Goal: Task Accomplishment & Management: Use online tool/utility

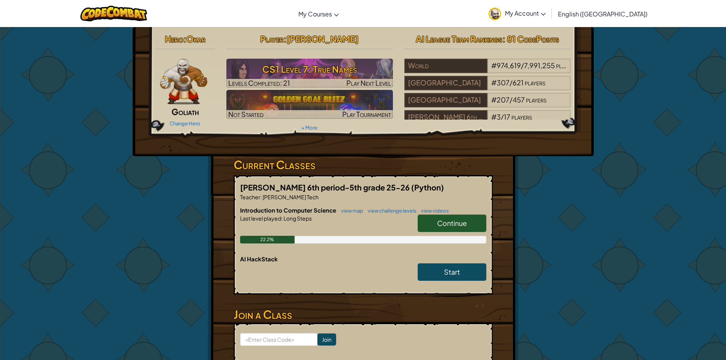
click at [437, 218] on link "Continue" at bounding box center [452, 224] width 69 height 18
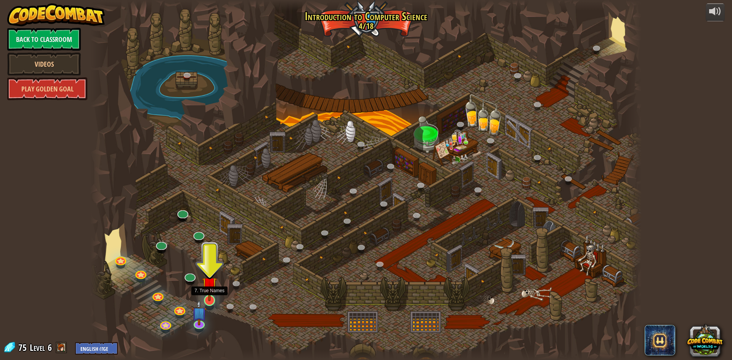
click at [210, 300] on img at bounding box center [209, 285] width 15 height 34
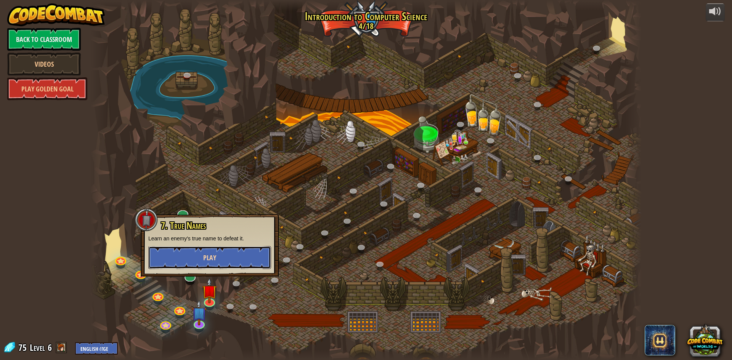
click at [227, 261] on button "Play" at bounding box center [209, 257] width 123 height 23
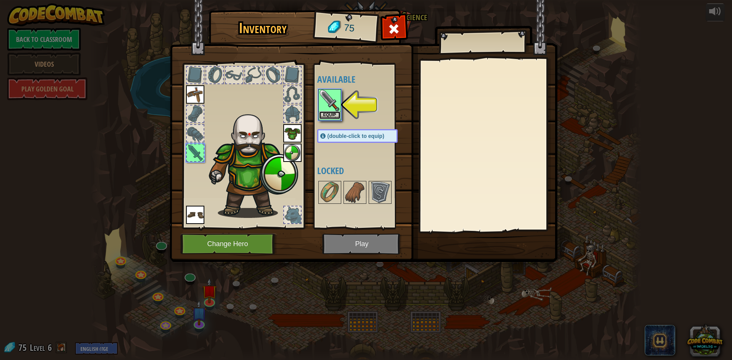
click at [331, 109] on div "Equip" at bounding box center [329, 104] width 23 height 31
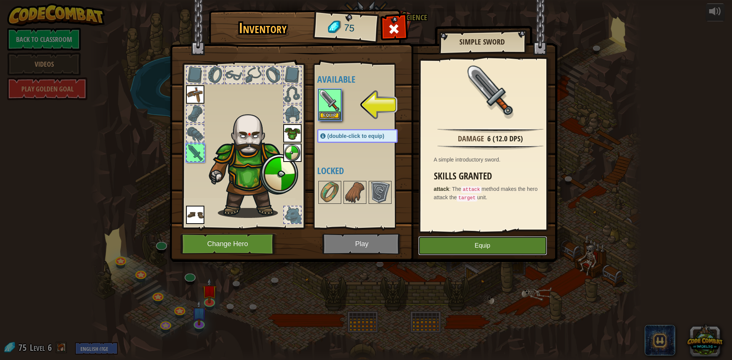
click at [518, 248] on button "Equip" at bounding box center [482, 245] width 129 height 19
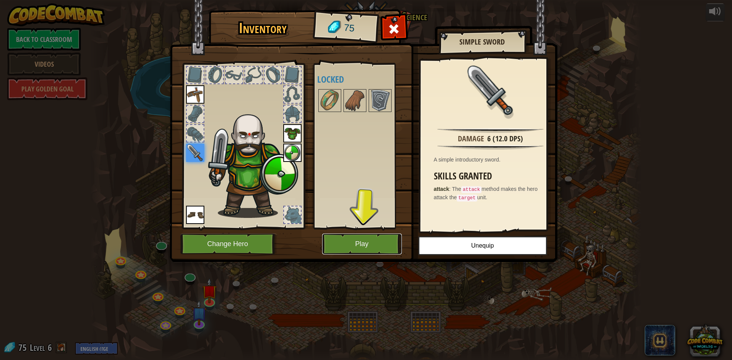
click at [380, 240] on button "Play" at bounding box center [362, 244] width 80 height 21
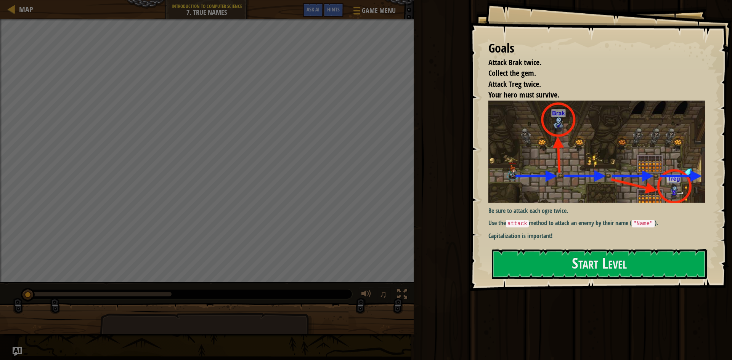
click at [550, 326] on div "Run Submit Done" at bounding box center [571, 178] width 321 height 356
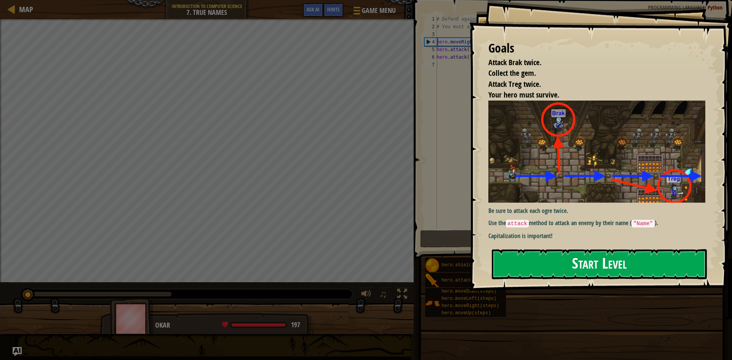
click at [570, 264] on button "Start Level" at bounding box center [599, 264] width 215 height 30
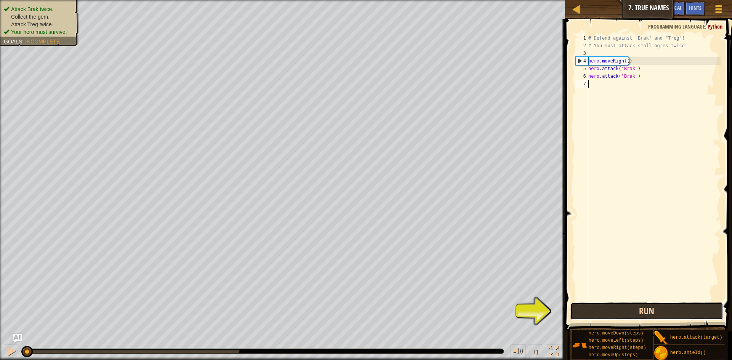
click at [629, 309] on button "Run" at bounding box center [646, 312] width 153 height 18
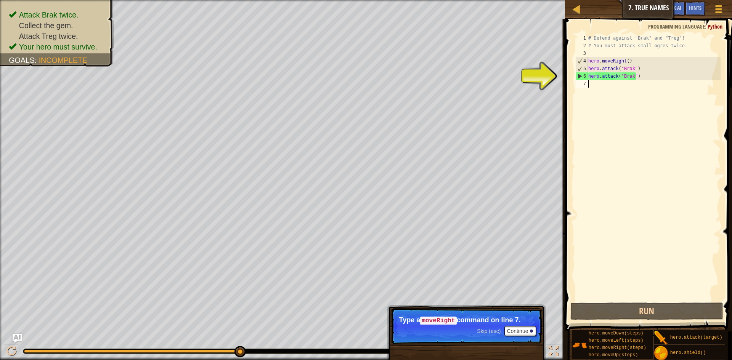
type textarea "m"
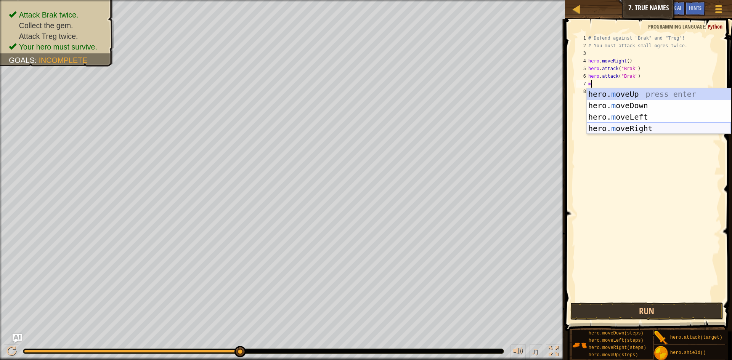
click at [646, 128] on div "hero. m oveUp press enter hero. m oveDown press enter hero. m oveLeft press ent…" at bounding box center [659, 122] width 144 height 69
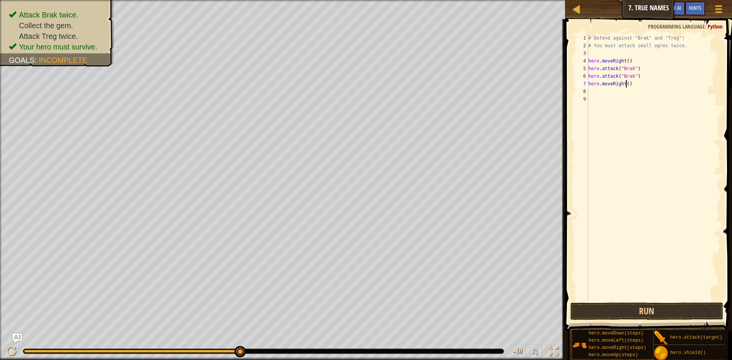
click at [625, 85] on div "# Defend against "Brak" and "Treg"! # You must attack small ogres twice. hero .…" at bounding box center [654, 175] width 134 height 282
type textarea "hero.moveRight(2)"
click at [627, 310] on button "Run" at bounding box center [646, 312] width 153 height 18
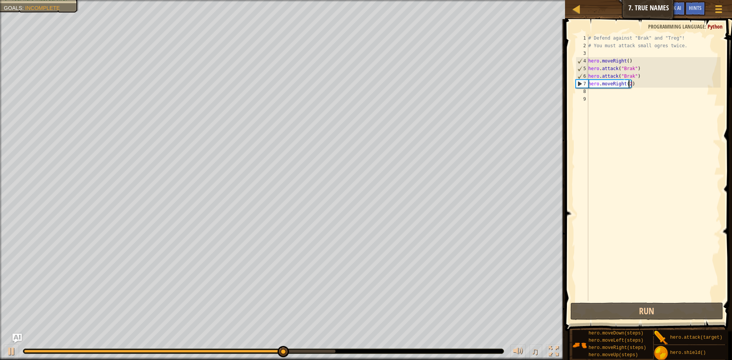
click at [588, 89] on div "# Defend against "Brak" and "Treg"! # You must attack small ogres twice. hero .…" at bounding box center [654, 175] width 134 height 282
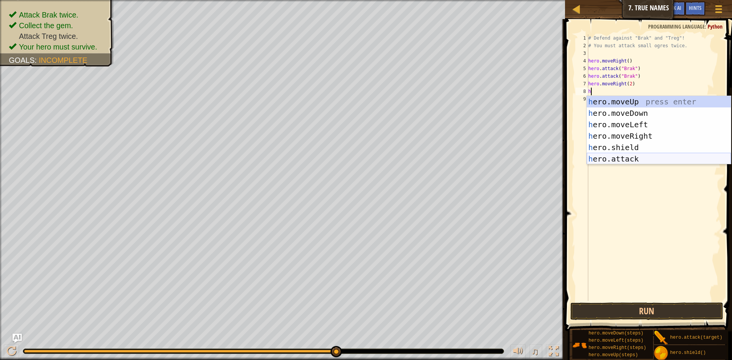
click at [633, 156] on div "h ero.moveUp press enter h ero.moveDown press enter h ero.moveLeft press enter …" at bounding box center [659, 141] width 144 height 91
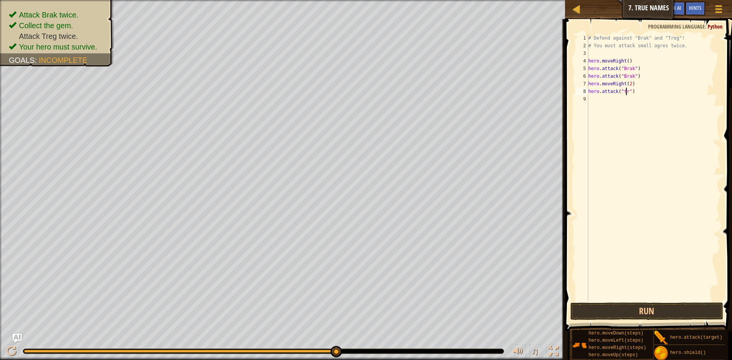
scroll to position [3, 3]
type textarea "hero.attack("treg")"
click at [600, 103] on div "# Defend against "Brak" and "Treg"! # You must attack small ogres twice. hero .…" at bounding box center [654, 175] width 134 height 282
type textarea "m"
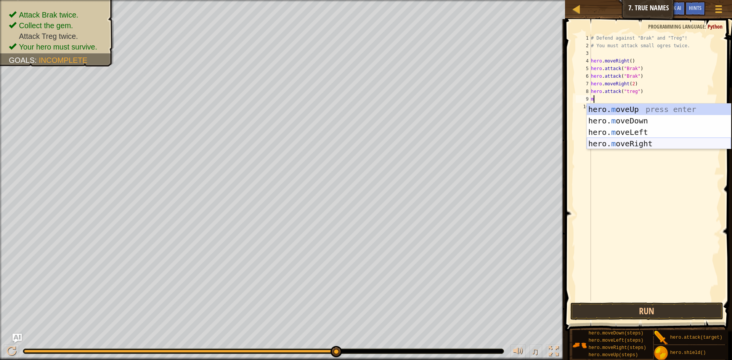
click at [640, 143] on div "hero. m oveUp press enter hero. m oveDown press enter hero. m oveLeft press ent…" at bounding box center [659, 138] width 144 height 69
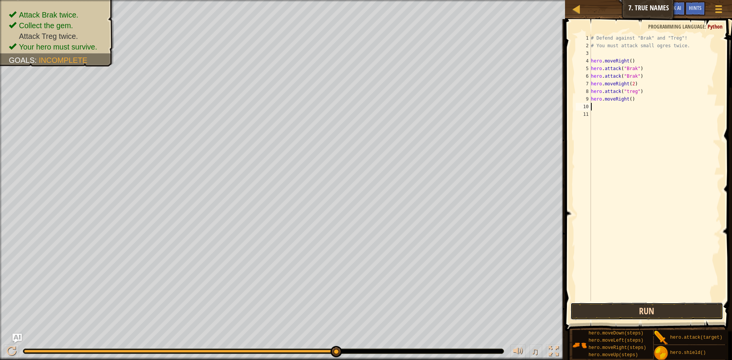
click at [649, 308] on button "Run" at bounding box center [646, 312] width 153 height 18
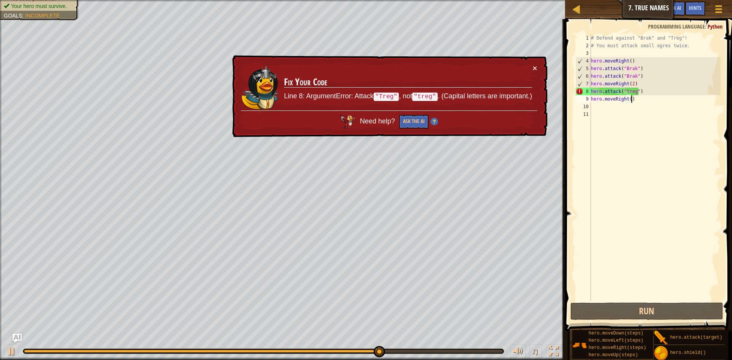
click at [642, 101] on div "# Defend against "Brak" and "Treg"! # You must attack small ogres twice. hero .…" at bounding box center [654, 175] width 131 height 282
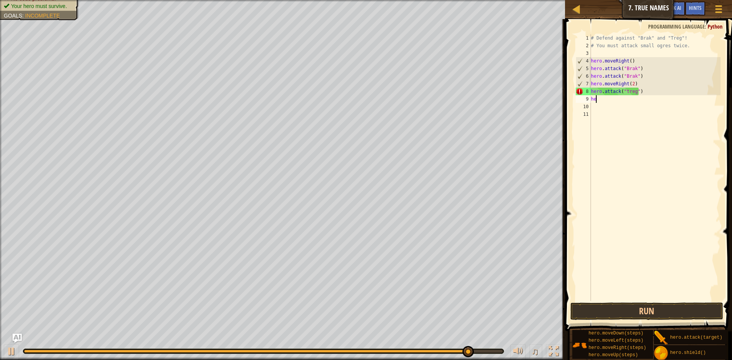
type textarea "h"
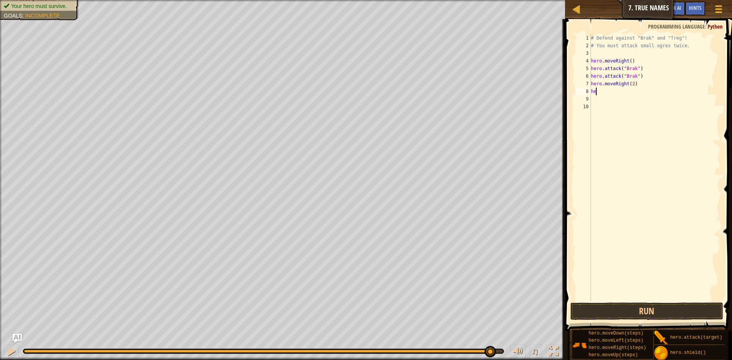
type textarea "h"
click at [631, 83] on div "# Defend against "Brak" and "Treg"! # You must attack small ogres twice. hero .…" at bounding box center [654, 175] width 131 height 282
type textarea "hero.moveRight(1)"
click at [593, 88] on div "# Defend against "Brak" and "Treg"! # You must attack small ogres twice. hero .…" at bounding box center [654, 175] width 131 height 282
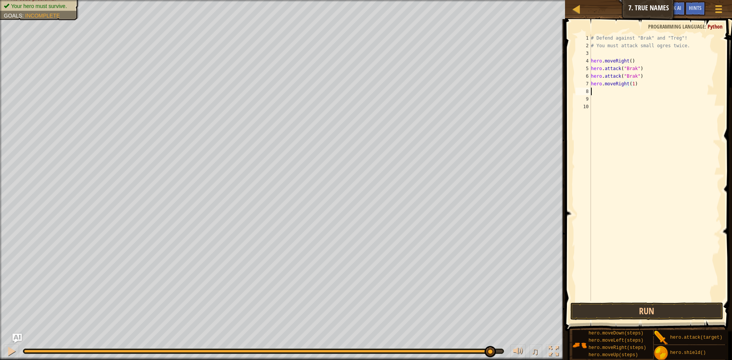
scroll to position [3, 0]
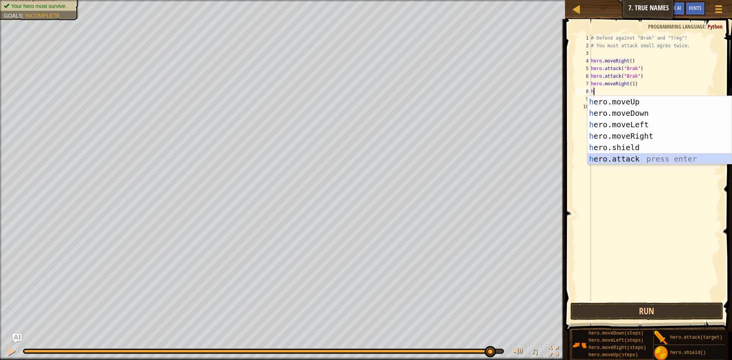
click at [625, 157] on div "h ero.moveUp press enter h ero.moveDown press enter h ero.moveLeft press enter …" at bounding box center [659, 141] width 144 height 91
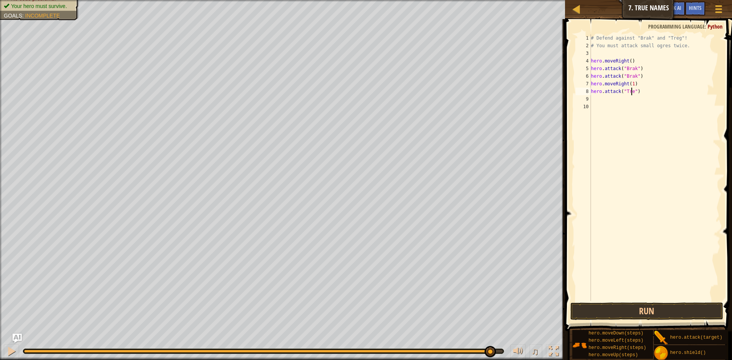
scroll to position [3, 3]
click at [630, 83] on div "# Defend against "Brak" and "Treg"! # You must attack small ogres twice. hero .…" at bounding box center [654, 175] width 131 height 282
click at [655, 310] on button "Run" at bounding box center [646, 312] width 153 height 18
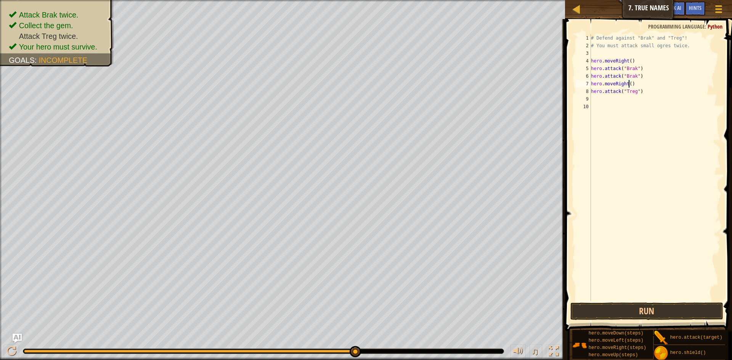
type textarea "hero.moveRight(1)"
click at [595, 100] on div "# Defend against "Brak" and "Treg"! # You must attack small ogres twice. hero .…" at bounding box center [654, 175] width 131 height 282
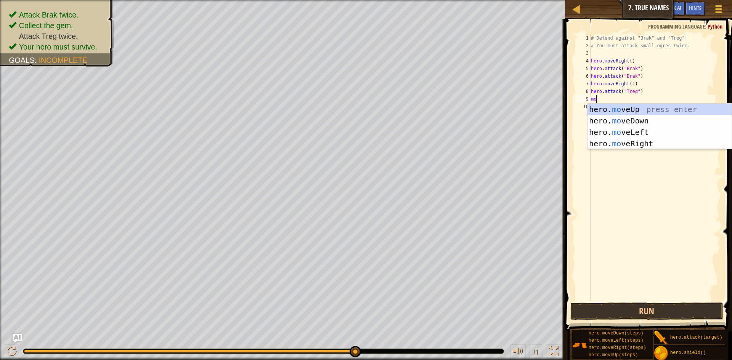
type textarea "mov"
click at [641, 143] on div "hero. mov eUp press enter hero. mov eDown press enter hero. mov eLeft press ent…" at bounding box center [659, 138] width 144 height 69
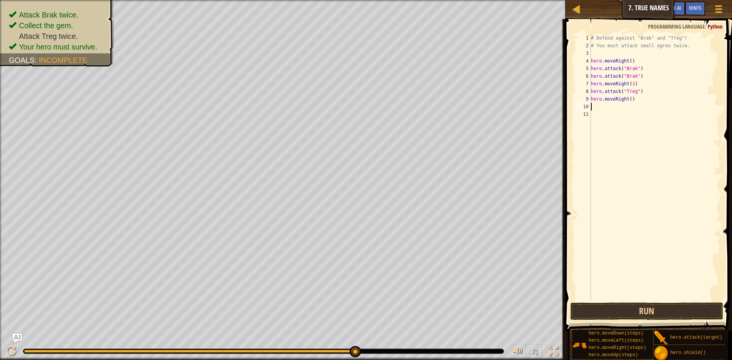
scroll to position [3, 0]
click at [641, 312] on button "Run" at bounding box center [646, 312] width 153 height 18
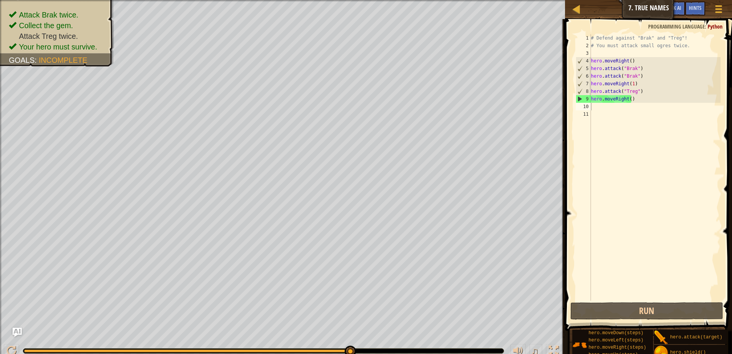
click at [526, 330] on div "Attack Brak twice. Collect the gem. Attack Treg twice. Your hero must survive. …" at bounding box center [366, 180] width 732 height 360
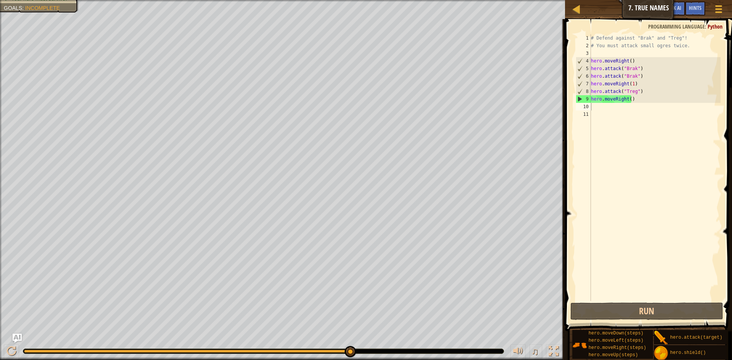
click at [630, 101] on div "# Defend against "Brak" and "Treg"! # You must attack small ogres twice. hero .…" at bounding box center [654, 175] width 131 height 282
type textarea "h"
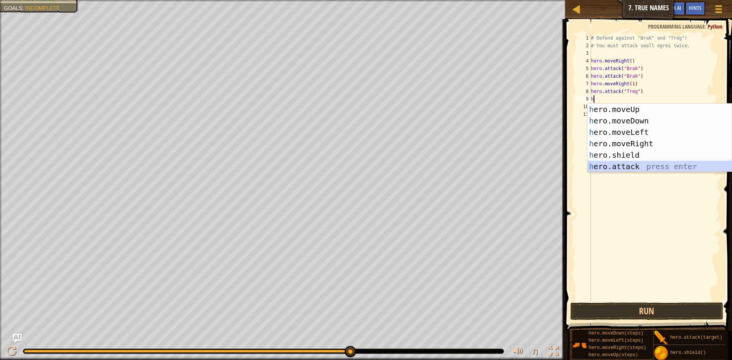
click at [639, 165] on div "h ero.moveUp press enter h ero.moveDown press enter h ero.moveLeft press enter …" at bounding box center [659, 149] width 144 height 91
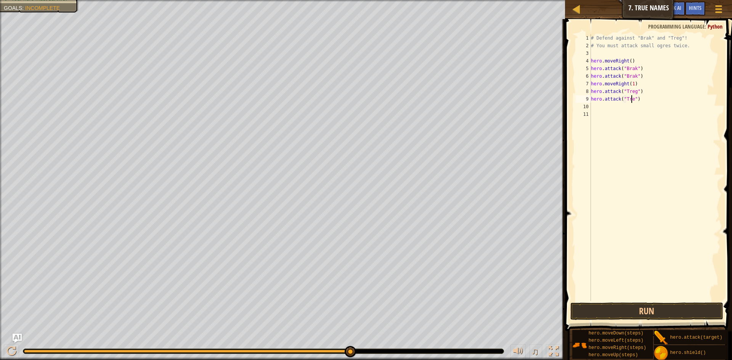
scroll to position [3, 3]
type textarea "hero.attack("Treg")"
click at [637, 309] on button "Run" at bounding box center [646, 312] width 153 height 18
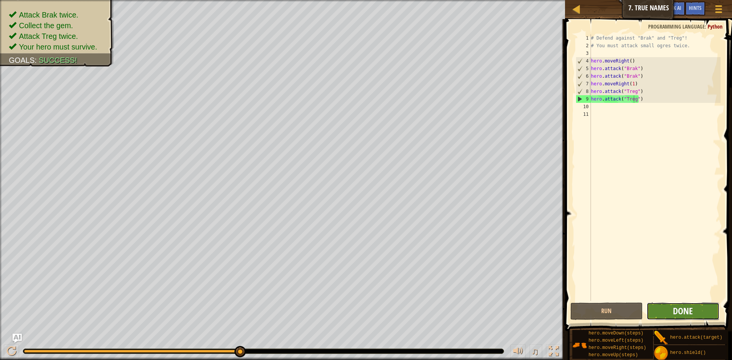
click at [680, 308] on span "Done" at bounding box center [683, 311] width 20 height 12
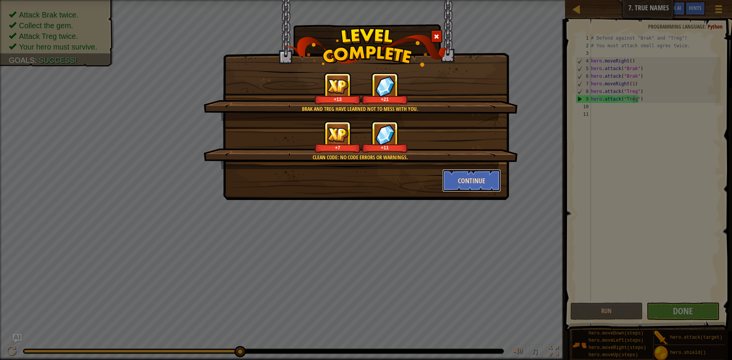
click at [481, 176] on button "Continue" at bounding box center [471, 180] width 59 height 23
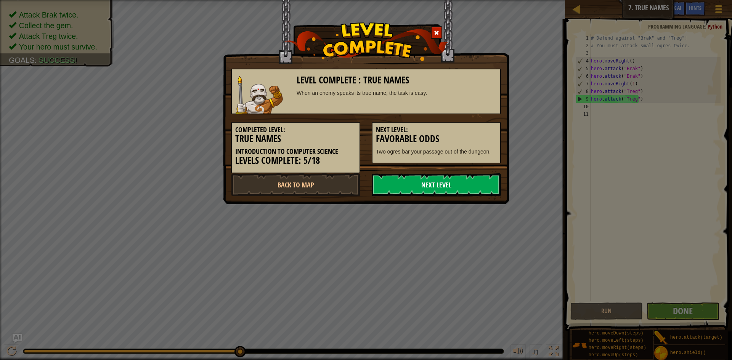
click at [468, 184] on link "Next Level" at bounding box center [436, 184] width 129 height 23
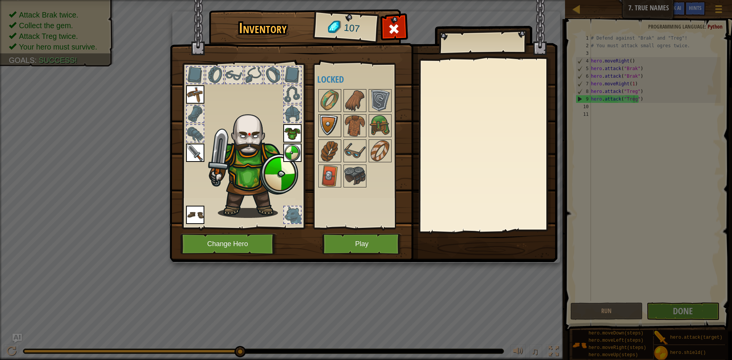
click at [333, 122] on img at bounding box center [329, 125] width 21 height 21
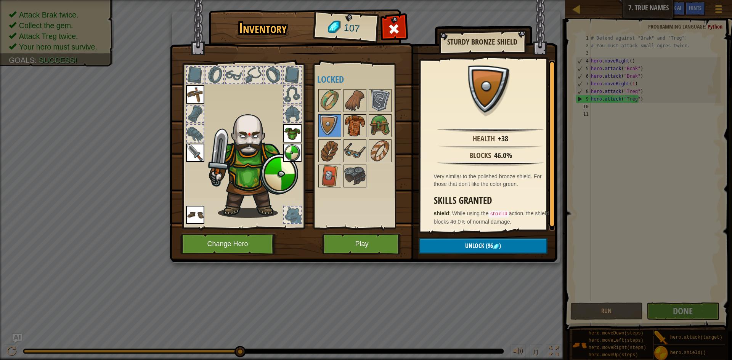
click at [354, 125] on img at bounding box center [354, 125] width 21 height 21
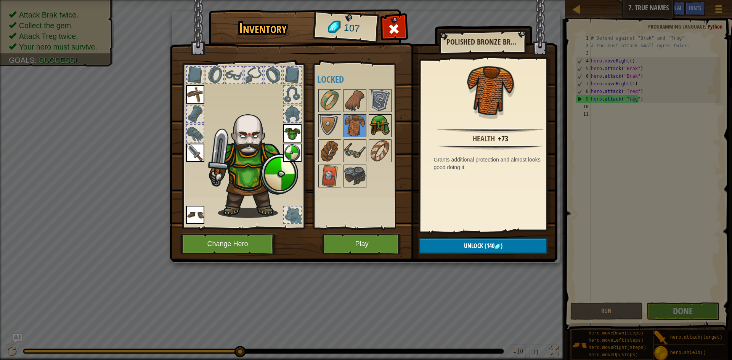
click at [377, 121] on img at bounding box center [379, 125] width 21 height 21
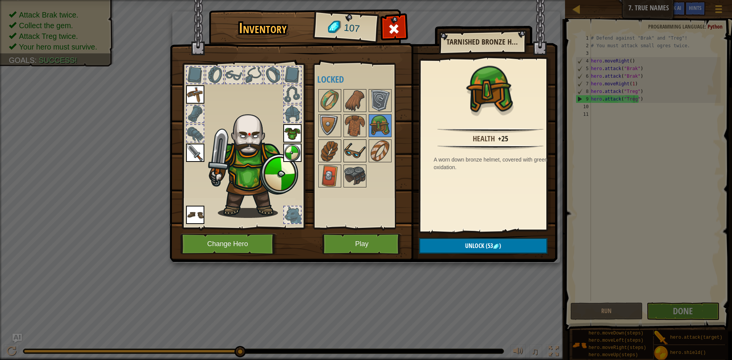
click at [353, 154] on img at bounding box center [354, 150] width 21 height 21
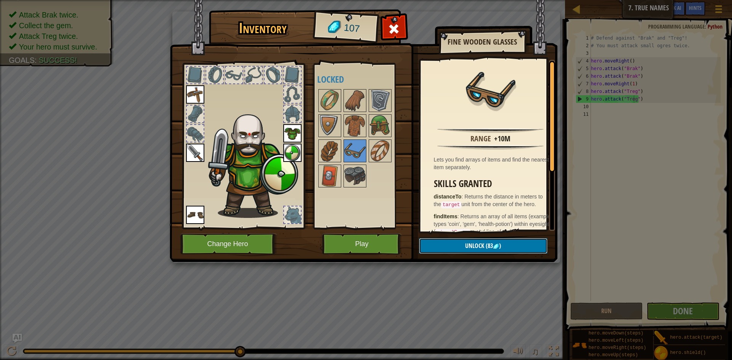
click at [455, 245] on button "Unlock (83 )" at bounding box center [483, 246] width 128 height 16
click at [455, 245] on button "Confirm" at bounding box center [483, 246] width 128 height 16
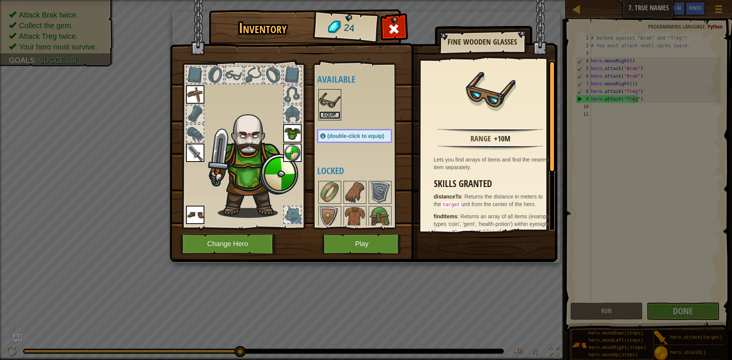
click at [330, 114] on button "Equip" at bounding box center [329, 115] width 21 height 8
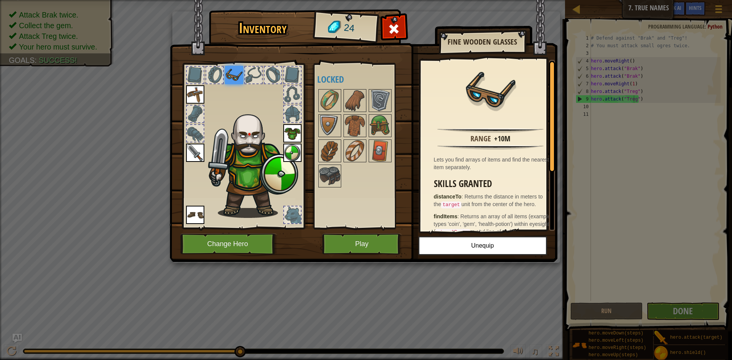
click at [342, 115] on div at bounding box center [362, 138] width 90 height 101
click at [350, 123] on img at bounding box center [354, 125] width 21 height 21
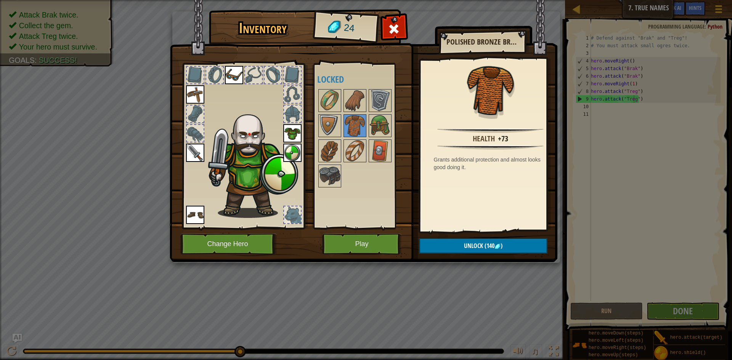
click at [349, 165] on div at bounding box center [362, 138] width 90 height 101
click at [331, 179] on img at bounding box center [329, 175] width 21 height 21
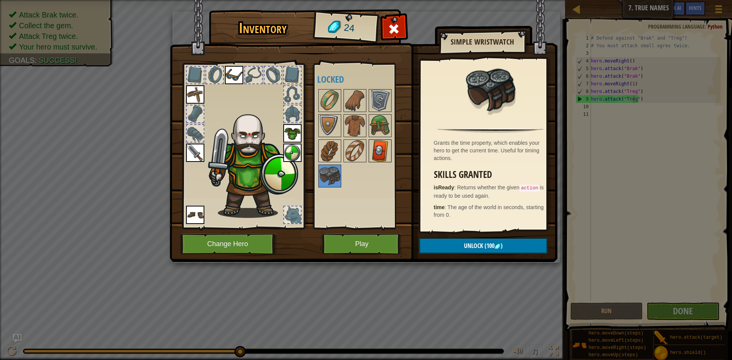
click at [377, 157] on img at bounding box center [379, 150] width 21 height 21
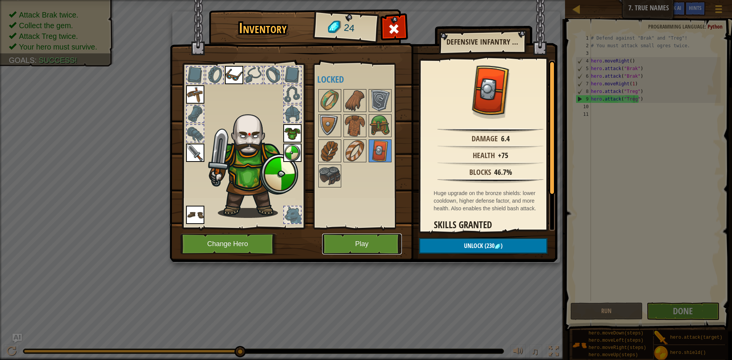
click at [356, 244] on button "Play" at bounding box center [362, 244] width 80 height 21
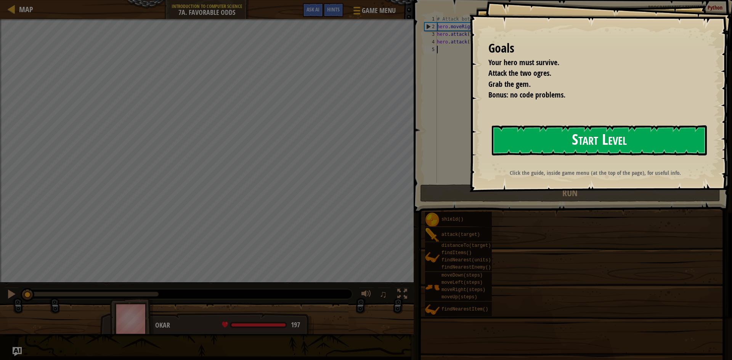
click at [576, 141] on button "Start Level" at bounding box center [599, 140] width 215 height 30
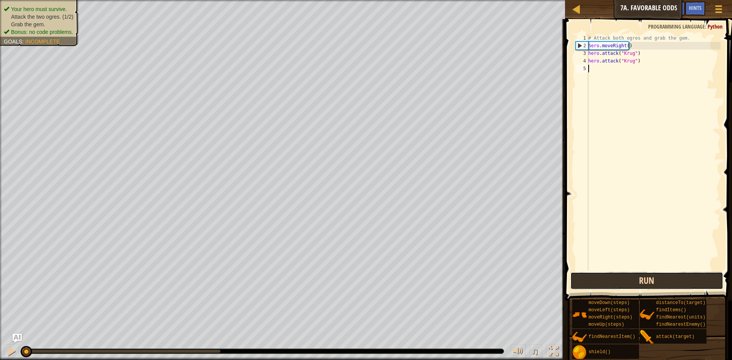
click at [646, 280] on button "Run" at bounding box center [646, 281] width 153 height 18
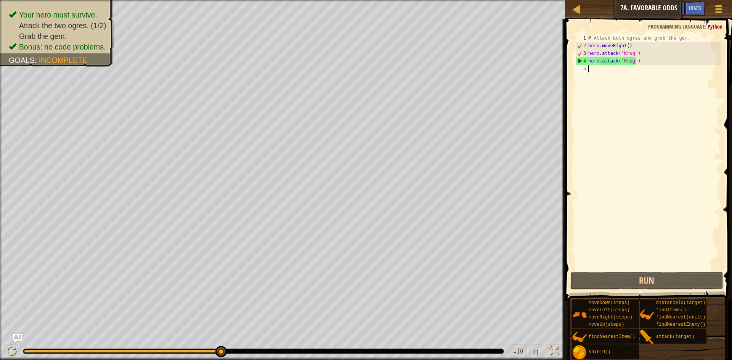
type textarea "m"
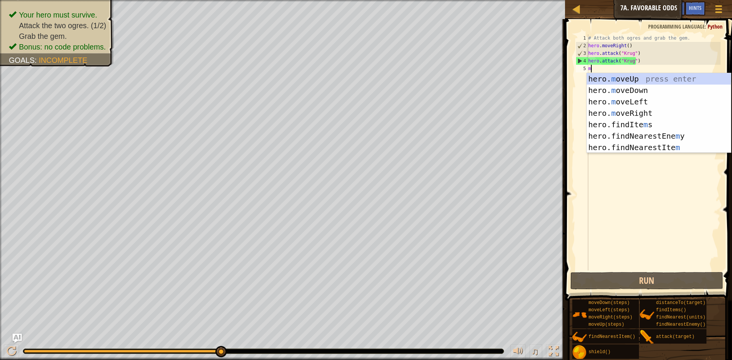
scroll to position [3, 0]
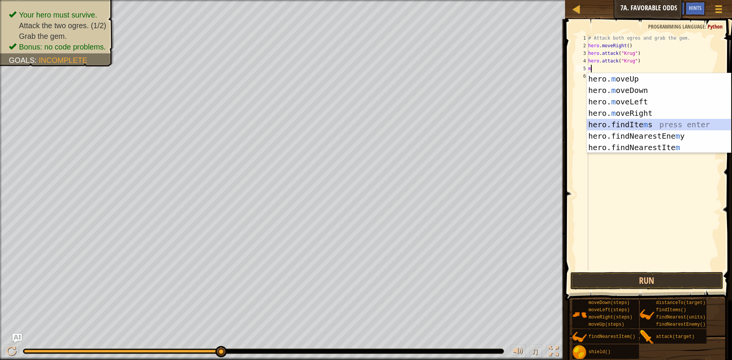
click at [640, 123] on div "hero. m oveUp press enter hero. m oveDown press enter hero. m oveLeft press ent…" at bounding box center [659, 124] width 144 height 103
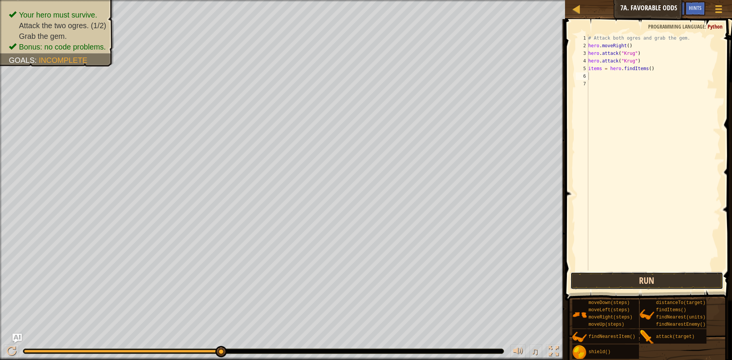
click at [659, 284] on button "Run" at bounding box center [646, 281] width 153 height 18
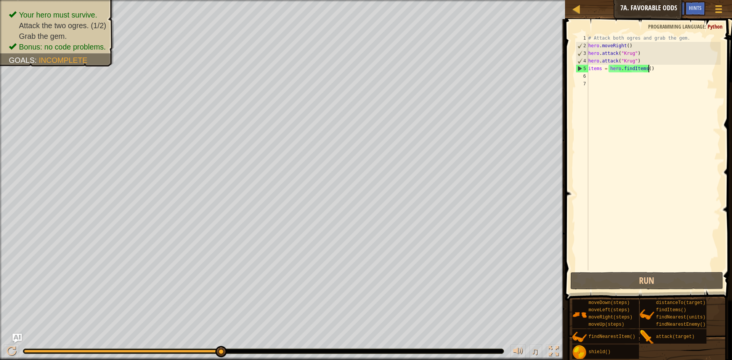
click at [649, 70] on div "# Attack both ogres and grab the gem. hero . moveRight ( ) hero . attack ( "[PE…" at bounding box center [654, 160] width 134 height 252
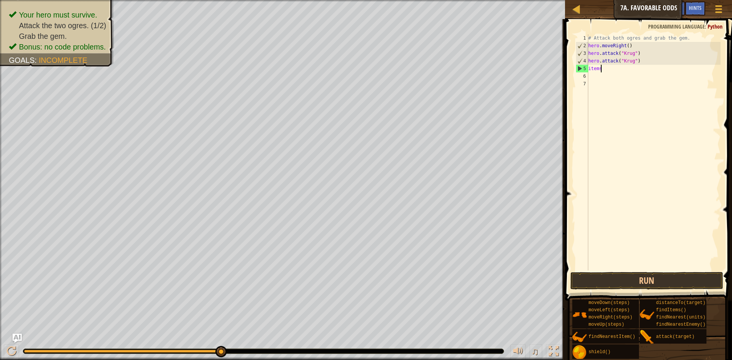
type textarea "i"
type textarea "m"
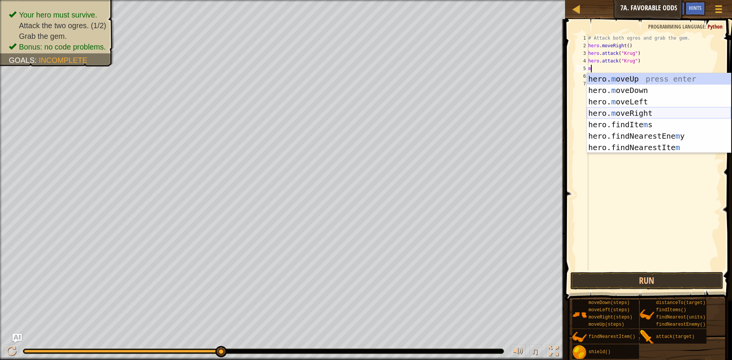
click at [649, 114] on div "hero. m oveUp press enter hero. m oveDown press enter hero. m oveLeft press ent…" at bounding box center [659, 124] width 144 height 103
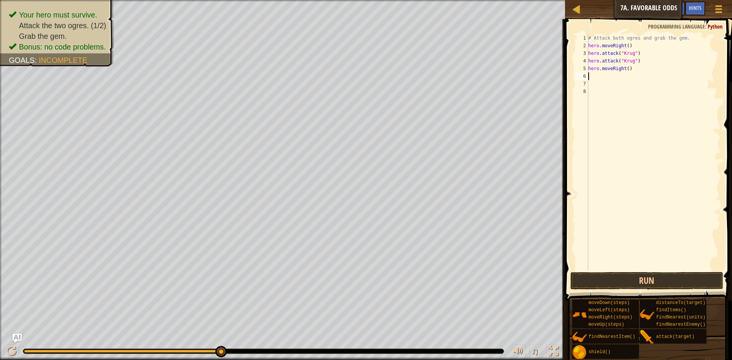
type textarea "m"
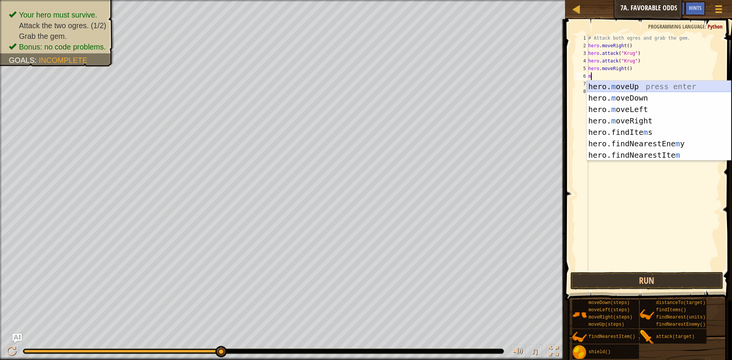
click at [636, 84] on div "hero. m oveUp press enter hero. m oveDown press enter hero. m oveLeft press ent…" at bounding box center [659, 132] width 144 height 103
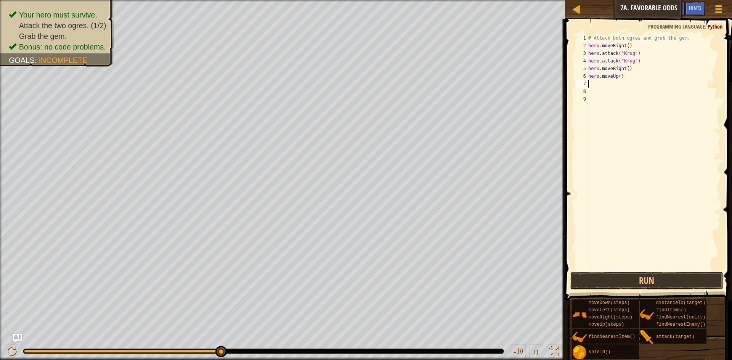
type textarea "m"
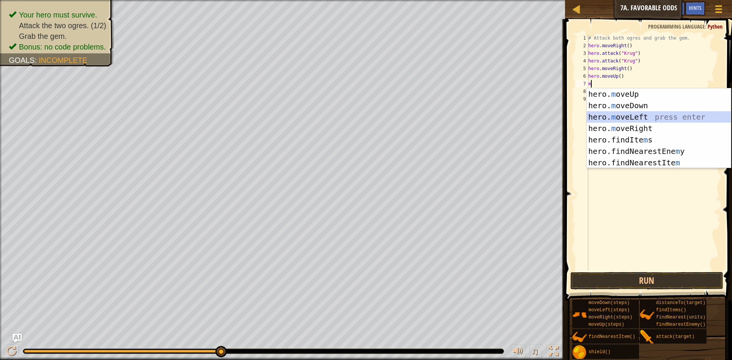
click at [649, 112] on div "hero. m oveUp press enter hero. m oveDown press enter hero. m oveLeft press ent…" at bounding box center [659, 139] width 144 height 103
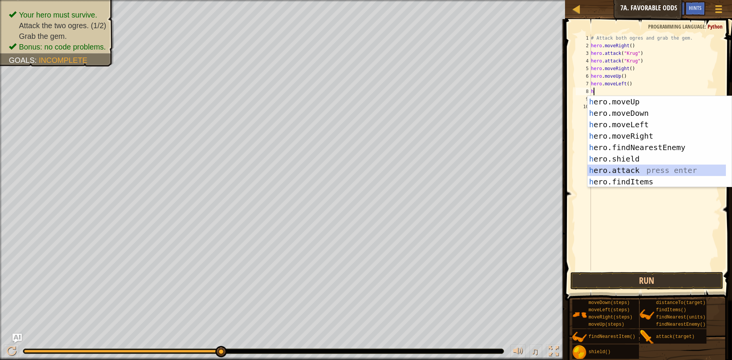
click at [647, 168] on div "h ero.moveUp press enter h ero.moveDown press enter h ero.moveLeft press enter …" at bounding box center [656, 153] width 138 height 114
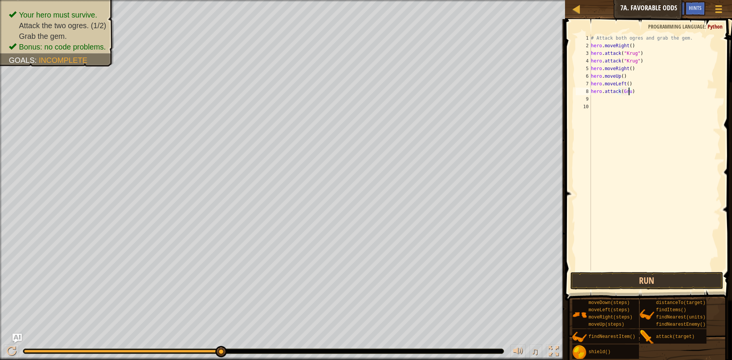
scroll to position [3, 3]
type textarea "hero.attack(Grump)"
click at [600, 98] on div "# Attack both ogres and grab the gem. hero . moveRight ( ) hero . attack ( "[PE…" at bounding box center [654, 160] width 131 height 252
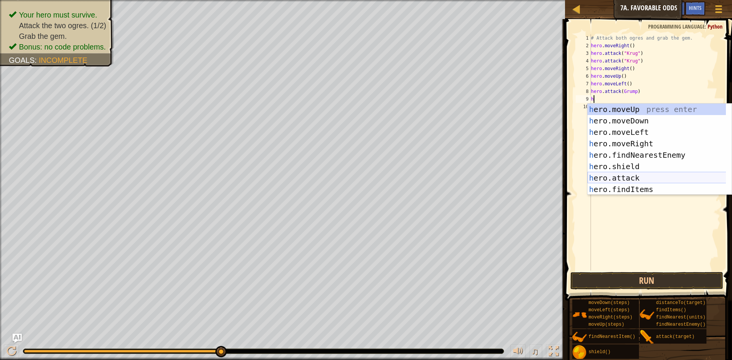
click at [625, 179] on div "h ero.moveUp press enter h ero.moveDown press enter h ero.moveLeft press enter …" at bounding box center [659, 161] width 144 height 114
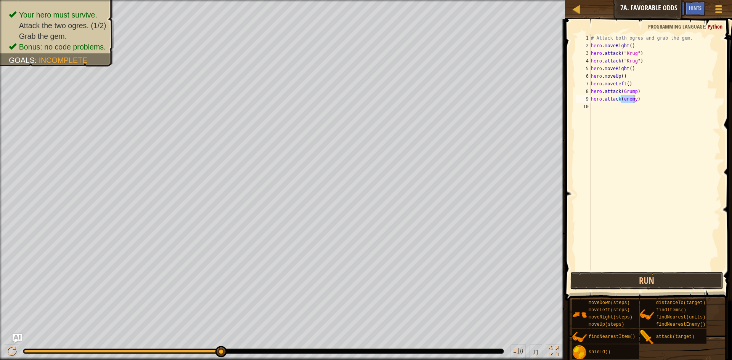
scroll to position [3, 3]
type textarea "hero.attack(Grump)"
click at [599, 105] on div "# Attack both ogres and grab the gem. hero . moveRight ( ) hero . attack ( "[PE…" at bounding box center [654, 160] width 131 height 252
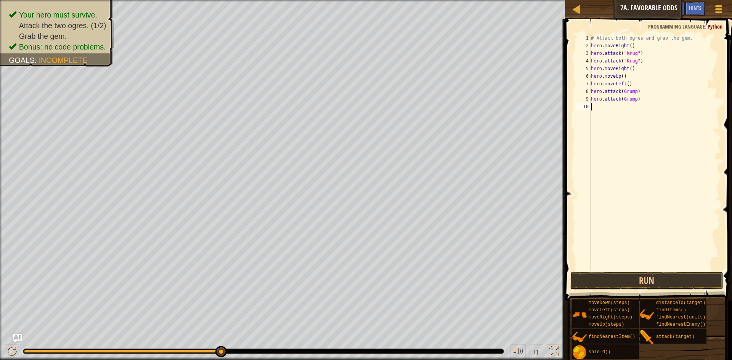
type textarea ","
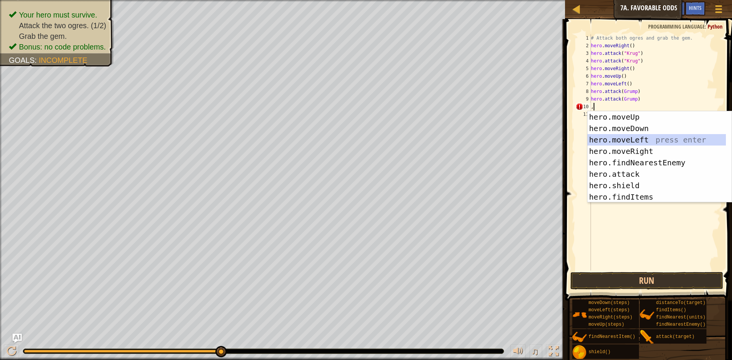
click at [644, 141] on div "hero.moveUp press enter hero.moveDown press enter hero.moveLeft press enter her…" at bounding box center [659, 168] width 144 height 114
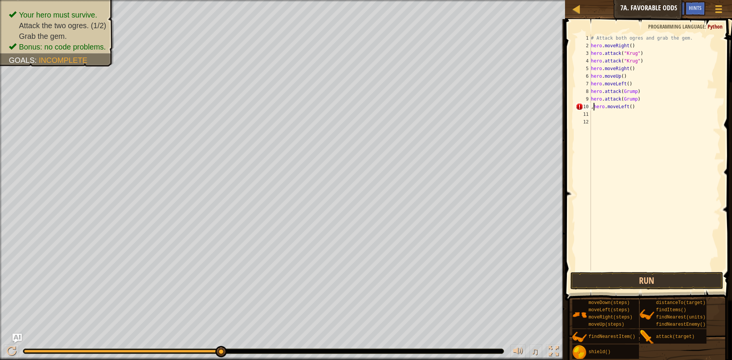
click at [593, 109] on div "# Attack both ogres and grab the gem. hero . moveRight ( ) hero . attack ( "[PE…" at bounding box center [654, 160] width 131 height 252
click at [651, 278] on button "Run" at bounding box center [646, 281] width 153 height 18
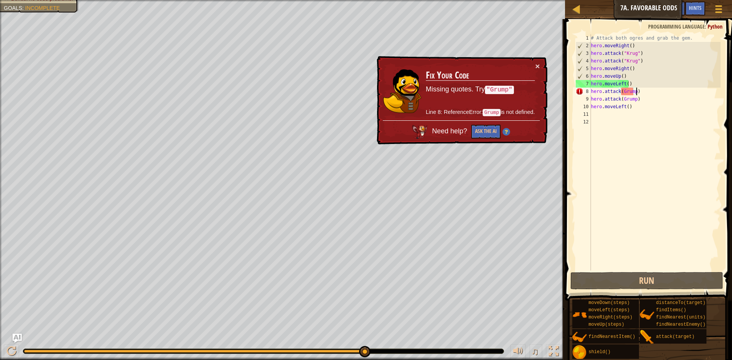
click at [637, 91] on div "# Attack both ogres and grab the gem. hero . moveRight ( ) hero . attack ( "[PE…" at bounding box center [654, 160] width 131 height 252
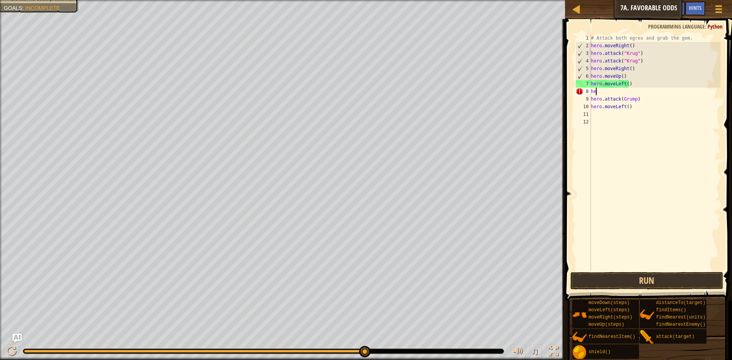
type textarea "h"
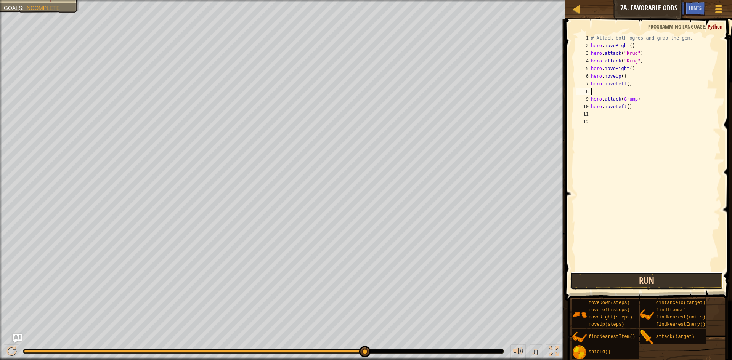
click at [689, 277] on button "Run" at bounding box center [646, 281] width 153 height 18
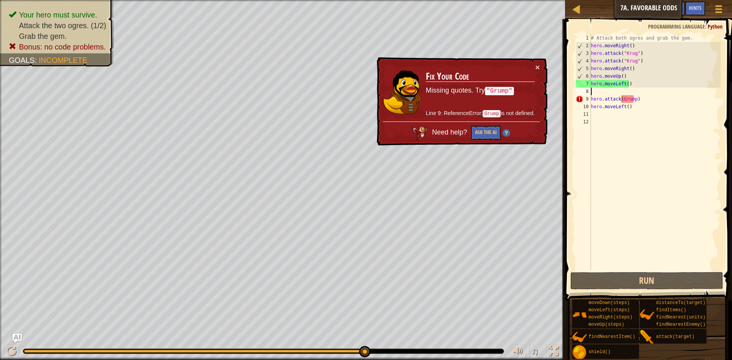
click at [627, 109] on div "# Attack both ogres and grab the gem. hero . moveRight ( ) hero . attack ( "[PE…" at bounding box center [654, 160] width 131 height 252
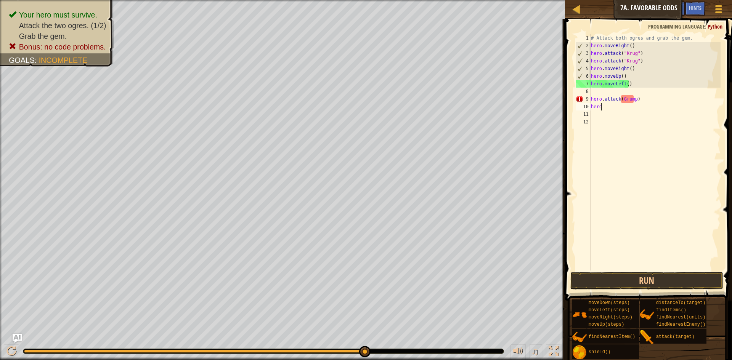
type textarea "h"
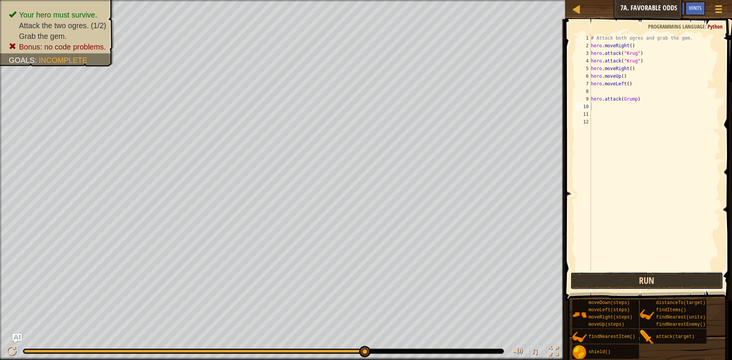
click at [629, 274] on button "Run" at bounding box center [646, 281] width 153 height 18
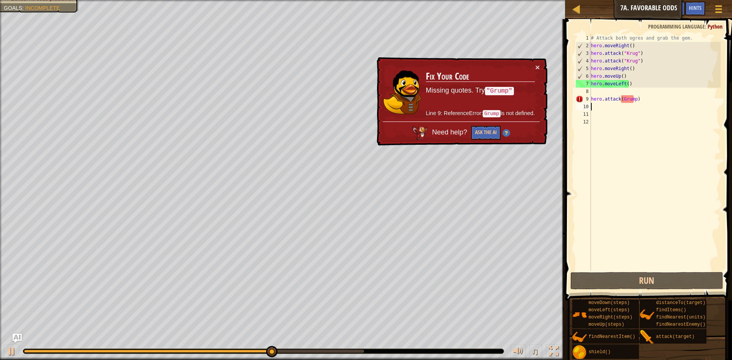
click at [637, 99] on div "# Attack both ogres and grab the gem. hero . moveRight ( ) hero . attack ( "[PE…" at bounding box center [654, 160] width 131 height 252
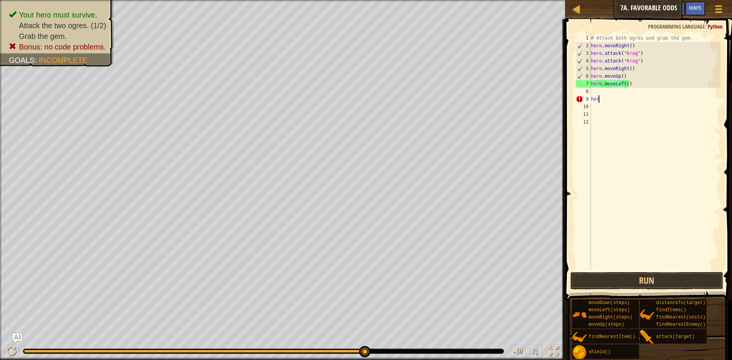
type textarea "h"
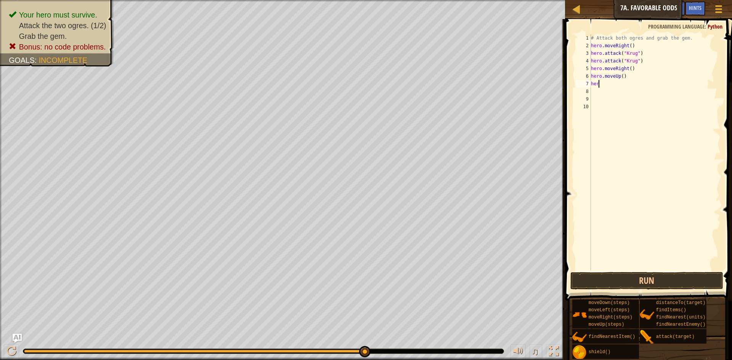
type textarea "h"
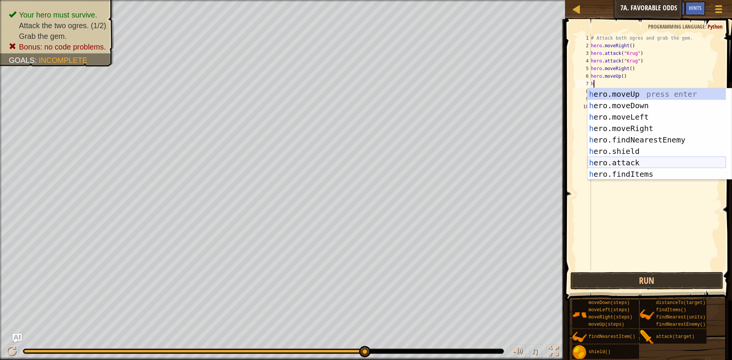
click at [644, 160] on div "h ero.moveUp press enter h ero.moveDown press enter h ero.moveLeft press enter …" at bounding box center [656, 145] width 138 height 114
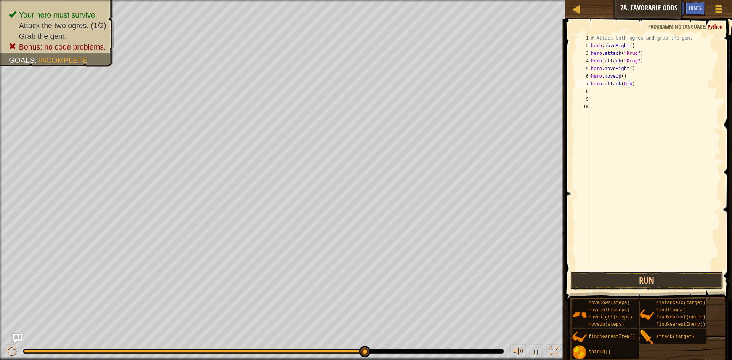
scroll to position [3, 3]
type textarea "hero.attack(Grump)"
click at [596, 93] on div "# Attack both ogres and grab the gem. hero . moveRight ( ) hero . attack ( "[PE…" at bounding box center [654, 160] width 131 height 252
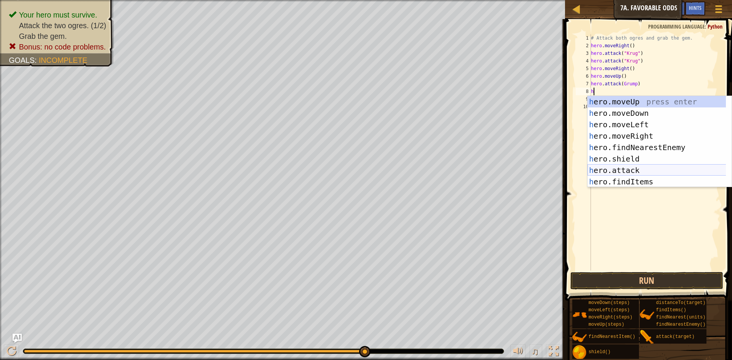
click at [638, 167] on div "h ero.moveUp press enter h ero.moveDown press enter h ero.moveLeft press enter …" at bounding box center [659, 153] width 144 height 114
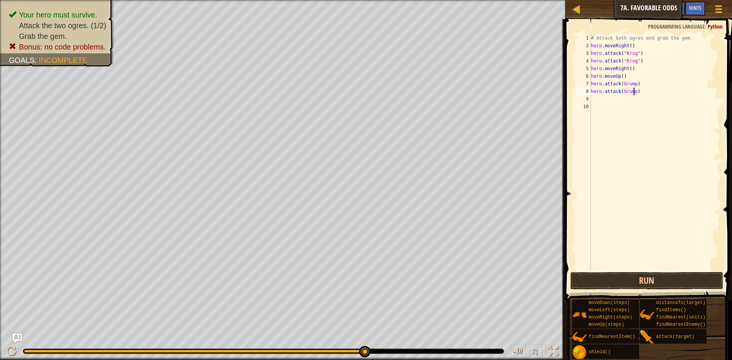
scroll to position [3, 3]
click at [647, 282] on button "Run" at bounding box center [646, 281] width 153 height 18
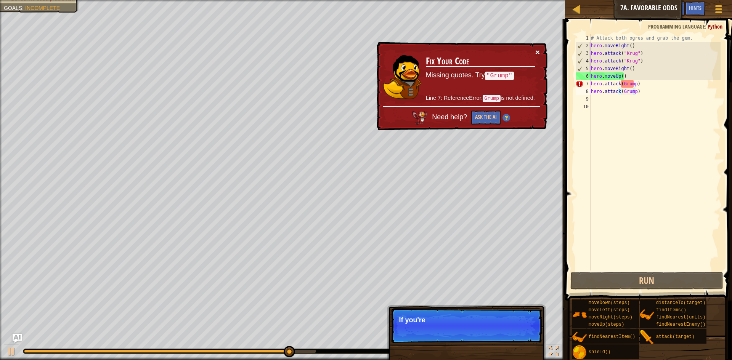
click at [537, 51] on button "×" at bounding box center [537, 52] width 5 height 8
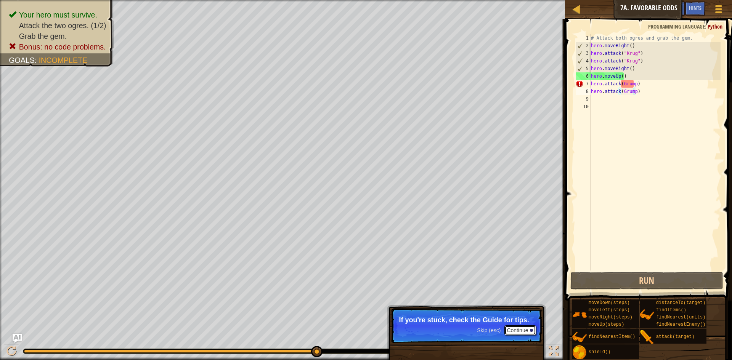
click at [511, 325] on button "Continue" at bounding box center [520, 330] width 32 height 10
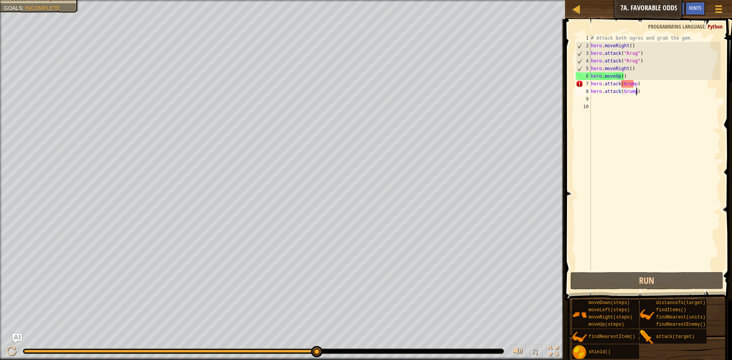
click at [636, 91] on div "# Attack both ogres and grab the gem. hero . moveRight ( ) hero . attack ( "[PE…" at bounding box center [654, 160] width 131 height 252
click at [639, 95] on div "# Attack both ogres and grab the gem. hero . moveRight ( ) hero . attack ( "[PE…" at bounding box center [654, 160] width 131 height 252
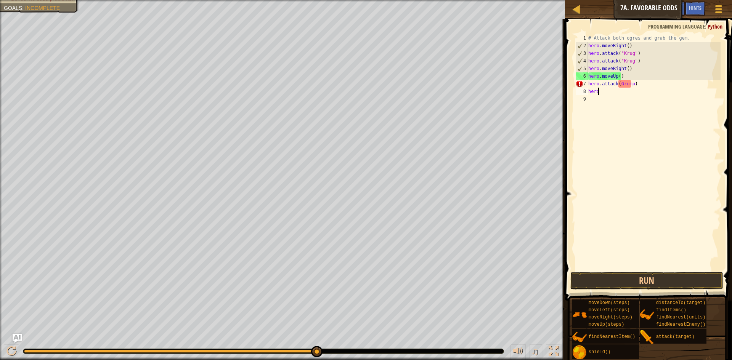
scroll to position [3, 0]
type textarea "h"
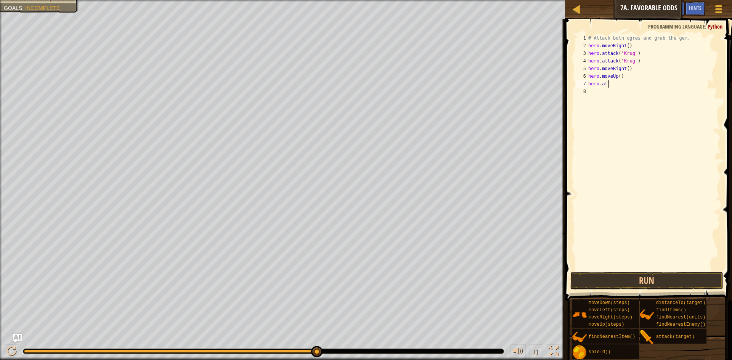
type textarea "h"
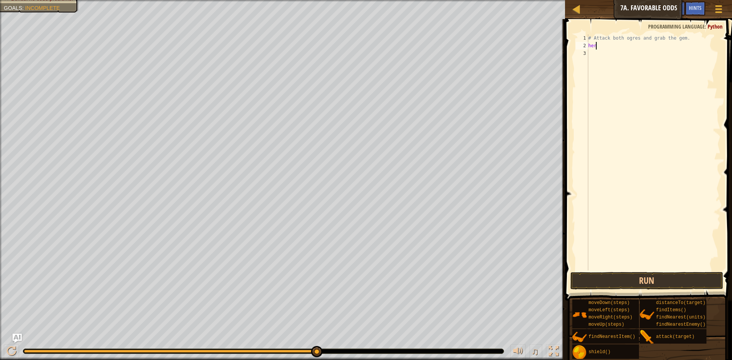
type textarea "h"
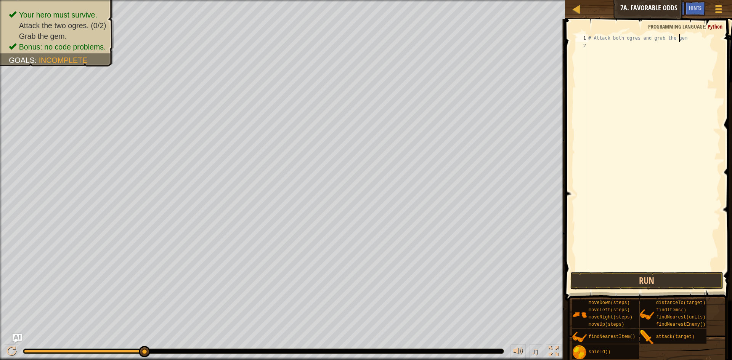
type textarea "# Attack both ogres and grab the gemm"
drag, startPoint x: 585, startPoint y: 53, endPoint x: 585, endPoint y: 46, distance: 6.5
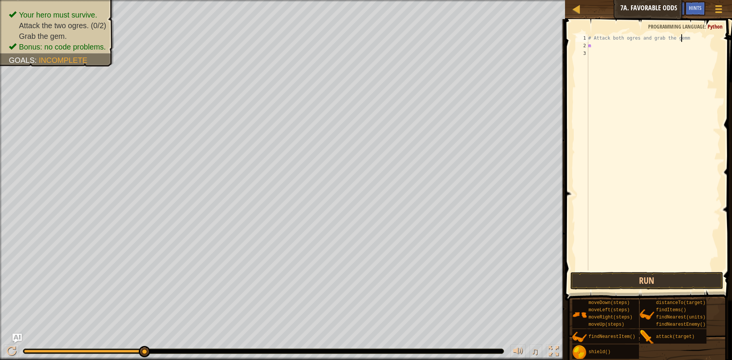
click at [684, 38] on div "# Attack both ogres and grab the gemm m" at bounding box center [654, 160] width 134 height 252
click at [600, 48] on div "# Attack both ogres and grab the gem m" at bounding box center [654, 160] width 134 height 252
type textarea "m"
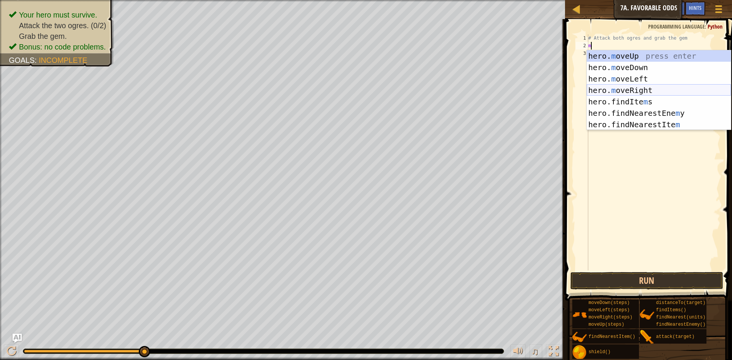
click at [657, 88] on div "hero. m oveUp press enter hero. m oveDown press enter hero. m oveLeft press ent…" at bounding box center [659, 101] width 144 height 103
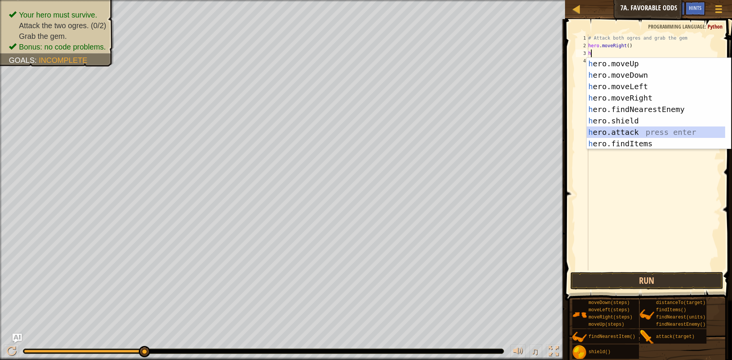
click at [641, 131] on div "h ero.moveUp press enter h ero.moveDown press enter h ero.moveLeft press enter …" at bounding box center [656, 115] width 138 height 114
type textarea "hero.attack(enemy)"
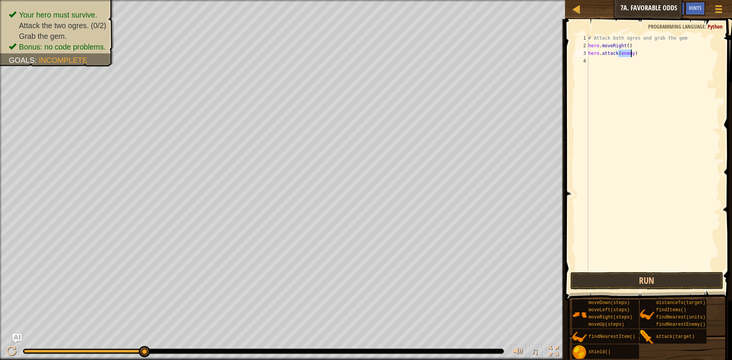
click at [592, 62] on div "# Attack both ogres and grab the gem hero . moveRight ( ) hero . attack ( enemy…" at bounding box center [654, 160] width 134 height 252
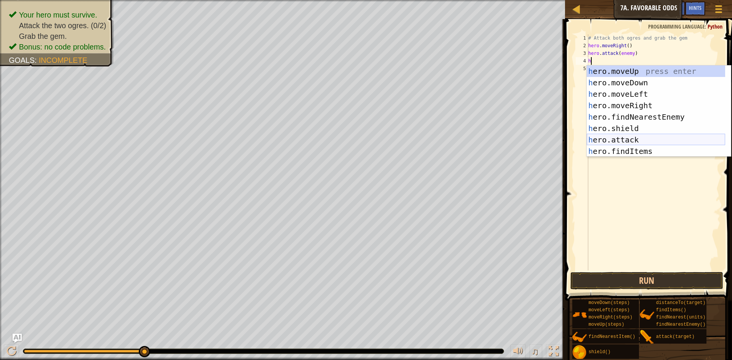
click at [644, 141] on div "h ero.moveUp press enter h ero.moveDown press enter h ero.moveLeft press enter …" at bounding box center [656, 123] width 138 height 114
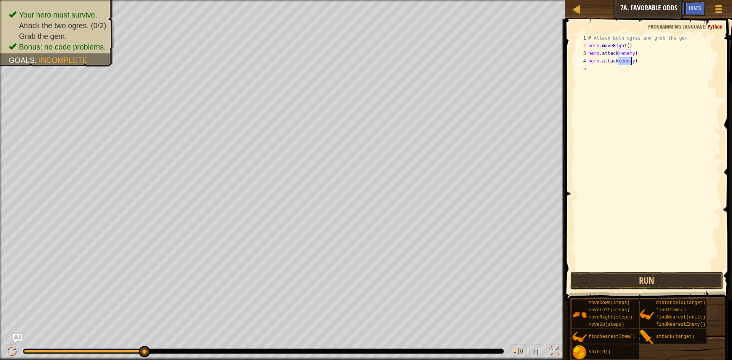
click at [624, 53] on div "# Attack both ogres and grab the gem hero . moveRight ( ) hero . attack ( enemy…" at bounding box center [654, 160] width 134 height 252
click at [631, 54] on div "# Attack both ogres and grab the gem hero . moveRight ( ) hero . attack ( enemy…" at bounding box center [654, 160] width 134 height 252
click at [628, 62] on div "# Attack both ogres and grab the gem hero . moveRight ( ) hero . attack ( [PERS…" at bounding box center [654, 160] width 134 height 252
click at [629, 61] on div "# Attack both ogres and grab the gem hero . moveRight ( ) hero . attack ( [PERS…" at bounding box center [654, 160] width 134 height 252
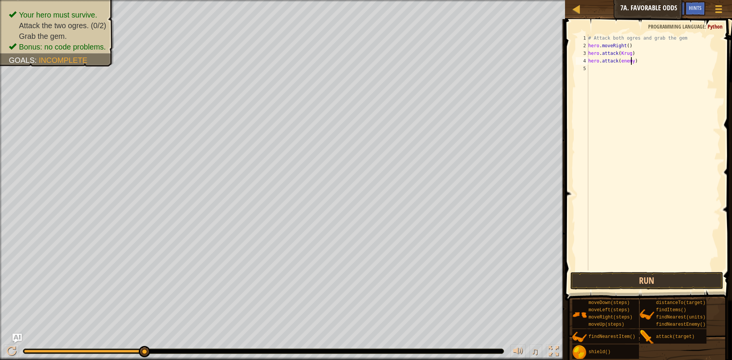
click at [631, 61] on div "# Attack both ogres and grab the gem hero . moveRight ( ) hero . attack ( [PERS…" at bounding box center [654, 160] width 134 height 252
type textarea "hero.attack(Krug)"
click at [590, 67] on div "# Attack both ogres and grab the gem hero . moveRight ( ) hero . attack ( [PERS…" at bounding box center [654, 160] width 134 height 252
type textarea "m"
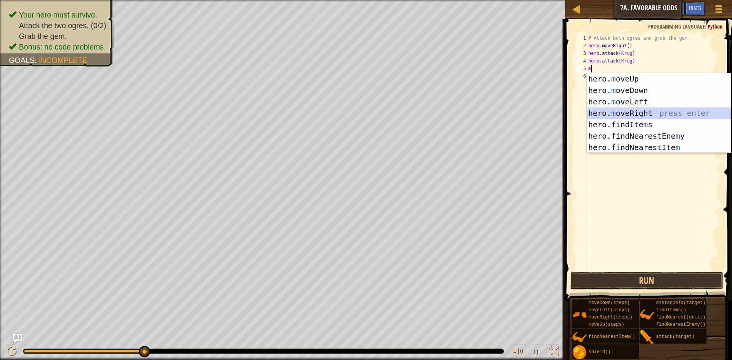
click at [643, 112] on div "hero. m oveUp press enter hero. m oveDown press enter hero. m oveLeft press ent…" at bounding box center [659, 124] width 144 height 103
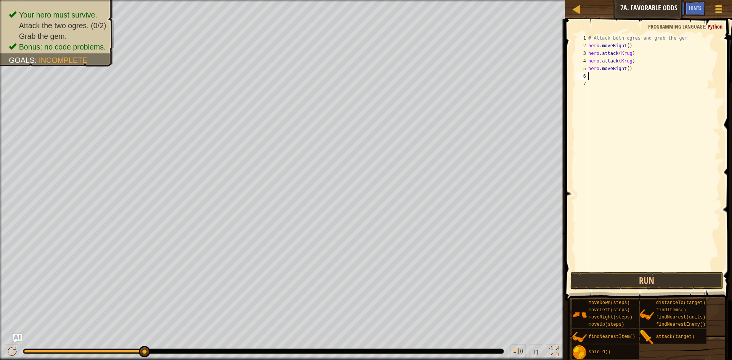
type textarea "m"
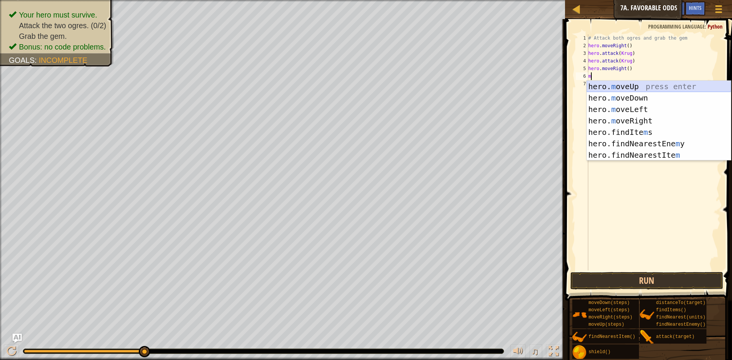
click at [643, 86] on div "hero. m oveUp press enter hero. m oveDown press enter hero. m oveLeft press ent…" at bounding box center [659, 132] width 144 height 103
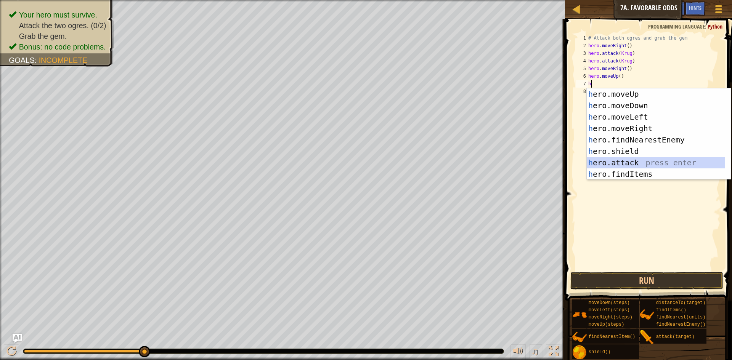
click at [651, 161] on div "h ero.moveUp press enter h ero.moveDown press enter h ero.moveLeft press enter …" at bounding box center [656, 145] width 138 height 114
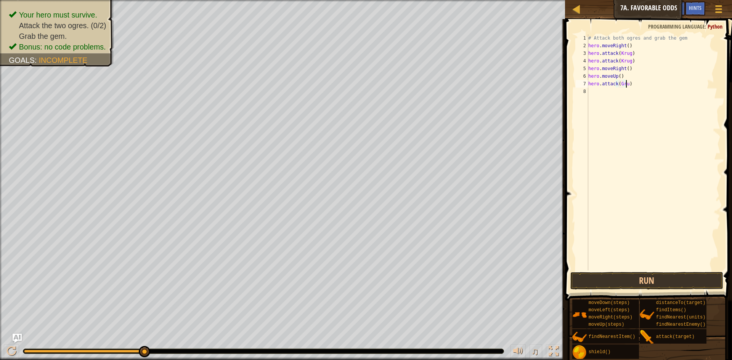
scroll to position [3, 3]
type textarea "hero.attack(Grump)"
click at [598, 91] on div "# Attack both ogres and grab the gem hero . moveRight ( ) hero . attack ( [PERS…" at bounding box center [654, 160] width 134 height 252
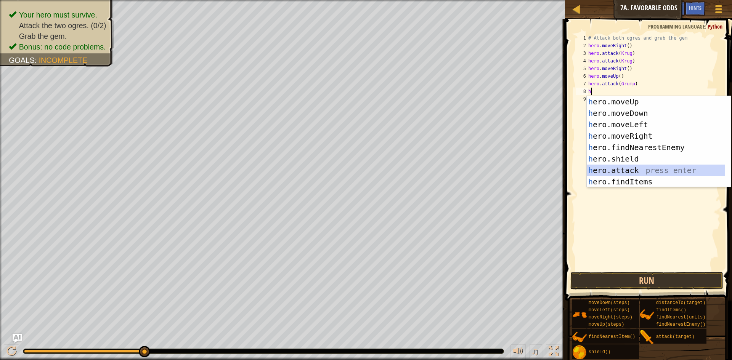
click at [624, 170] on div "h ero.moveUp press enter h ero.moveDown press enter h ero.moveLeft press enter …" at bounding box center [656, 153] width 138 height 114
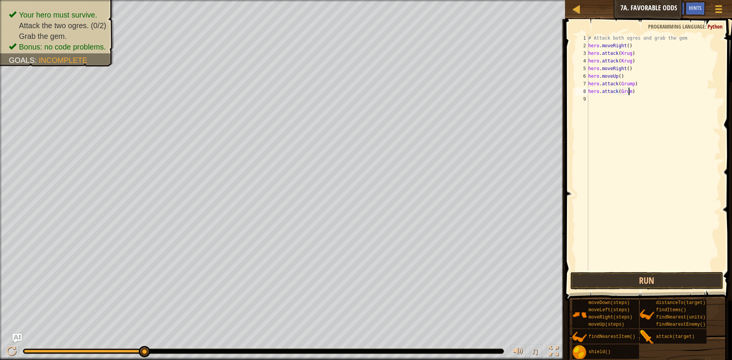
scroll to position [3, 3]
type textarea "hero.attack(Grump)"
click at [605, 105] on div "# Attack both ogres and grab the gem hero . moveRight ( ) hero . attack ( [PERS…" at bounding box center [654, 160] width 134 height 252
type textarea "m"
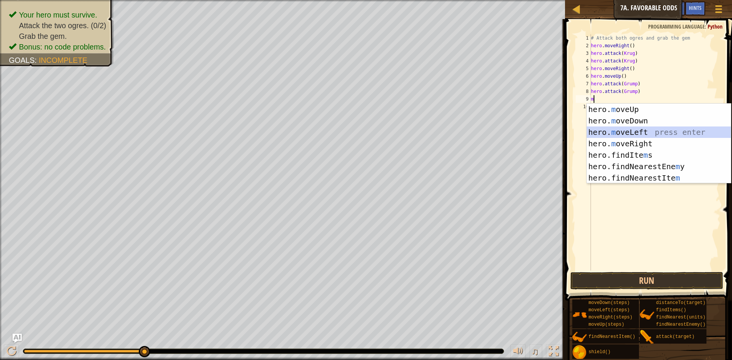
click at [642, 135] on div "hero. m oveUp press enter hero. m oveDown press enter hero. m oveLeft press ent…" at bounding box center [659, 155] width 144 height 103
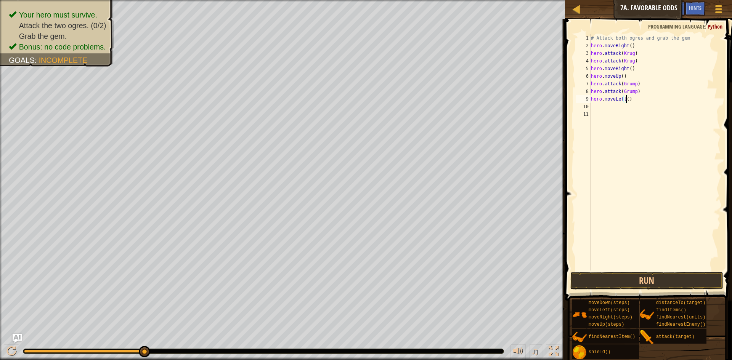
click at [625, 100] on div "# Attack both ogres and grab the gem hero . moveRight ( ) hero . attack ( [PERS…" at bounding box center [654, 160] width 131 height 252
click at [622, 273] on button "Run" at bounding box center [646, 281] width 153 height 18
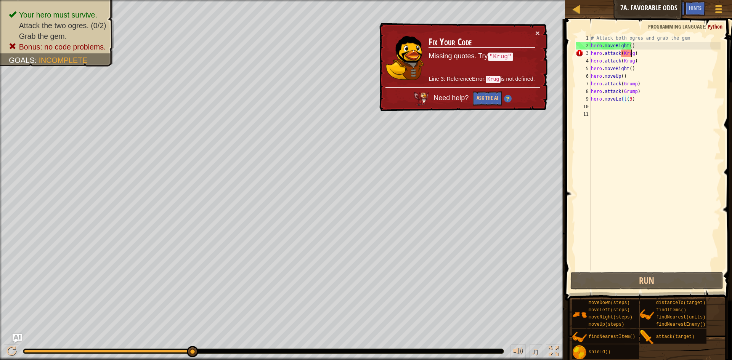
click at [630, 53] on div "# Attack both ogres and grab the gem hero . moveRight ( ) hero . attack ( [PERS…" at bounding box center [654, 160] width 131 height 252
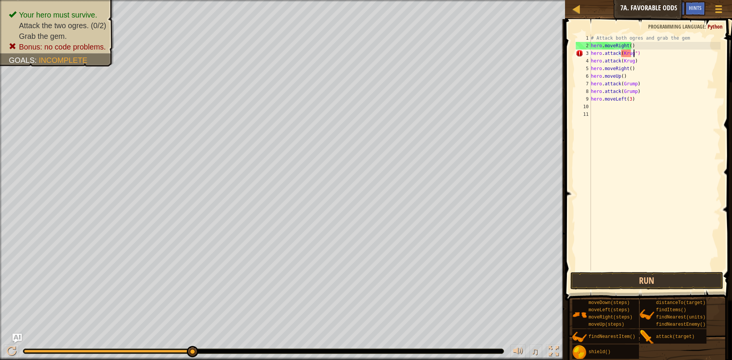
scroll to position [3, 3]
click at [619, 53] on div "# Attack both ogres and grab the gem hero . moveRight ( ) hero . attack ( [PERS…" at bounding box center [654, 160] width 131 height 252
click at [620, 54] on div "# Attack both ogres and grab the gem hero . moveRight ( ) hero . attack ( [PERS…" at bounding box center [654, 160] width 131 height 252
click at [631, 60] on div "# Attack both ogres and grab the gem hero . moveRight ( ) hero . attack ( "[PER…" at bounding box center [654, 160] width 131 height 252
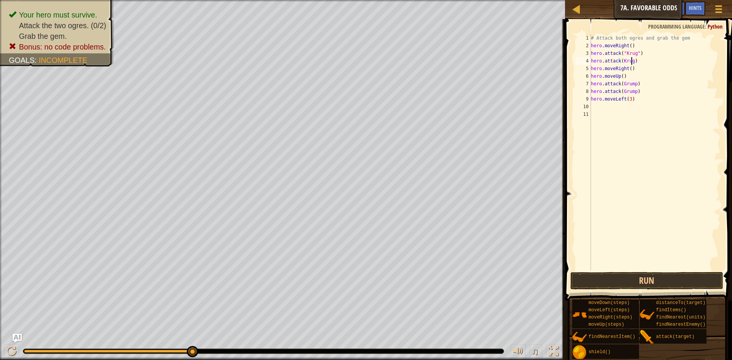
scroll to position [3, 3]
click at [620, 59] on div "# Attack both ogres and grab the gem hero . moveRight ( ) hero . attack ( "[PER…" at bounding box center [654, 160] width 131 height 252
click at [633, 84] on div "# Attack both ogres and grab the gem hero . moveRight ( ) hero . attack ( "[PER…" at bounding box center [654, 160] width 131 height 252
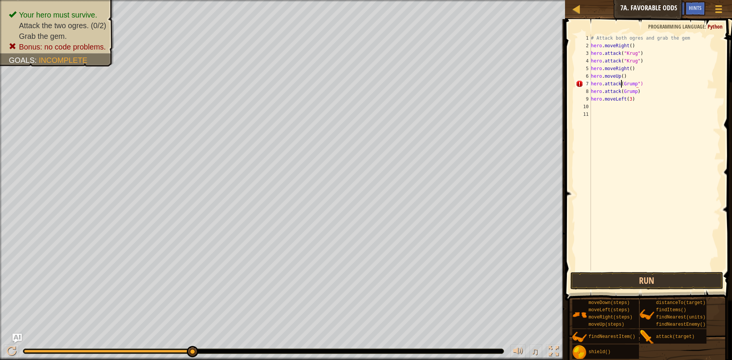
click at [620, 83] on div "# Attack both ogres and grab the gem hero . moveRight ( ) hero . attack ( "[PER…" at bounding box center [654, 160] width 131 height 252
click at [620, 91] on div "# Attack both ogres and grab the gem hero . moveRight ( ) hero . attack ( "[PER…" at bounding box center [654, 160] width 131 height 252
click at [635, 93] on div "# Attack both ogres and grab the gem hero . moveRight ( ) hero . attack ( "[PER…" at bounding box center [654, 160] width 131 height 252
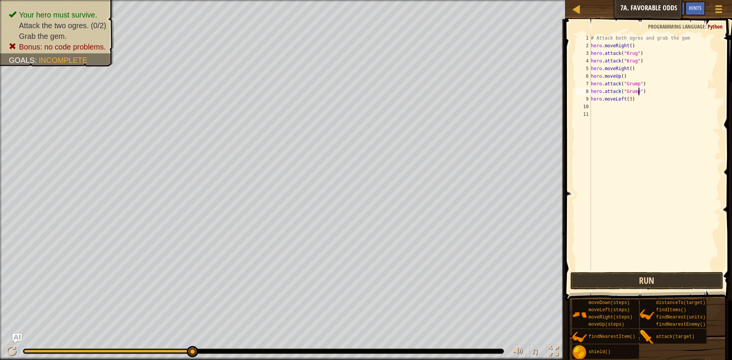
type textarea "hero.attack("Grump")"
click at [616, 285] on button "Run" at bounding box center [646, 281] width 153 height 18
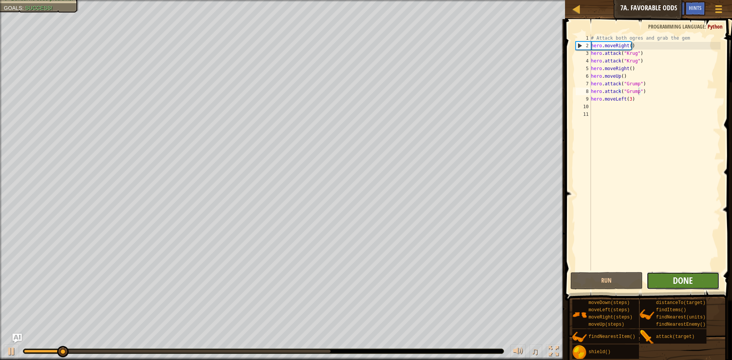
click at [677, 280] on span "Done" at bounding box center [683, 280] width 20 height 12
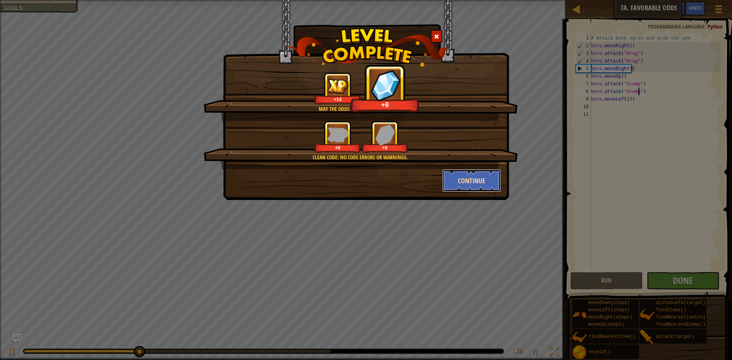
click at [478, 183] on button "Continue" at bounding box center [471, 180] width 59 height 23
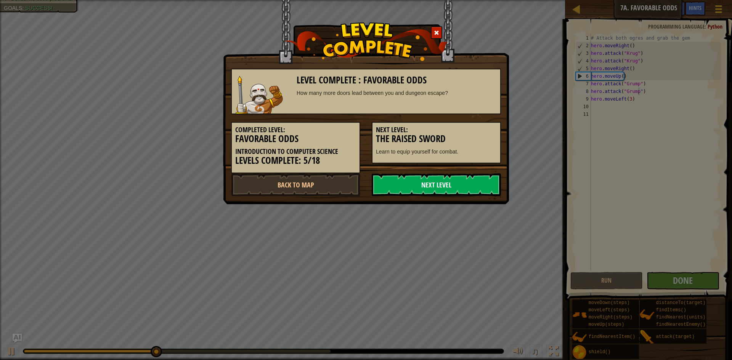
click at [481, 184] on link "Next Level" at bounding box center [436, 184] width 129 height 23
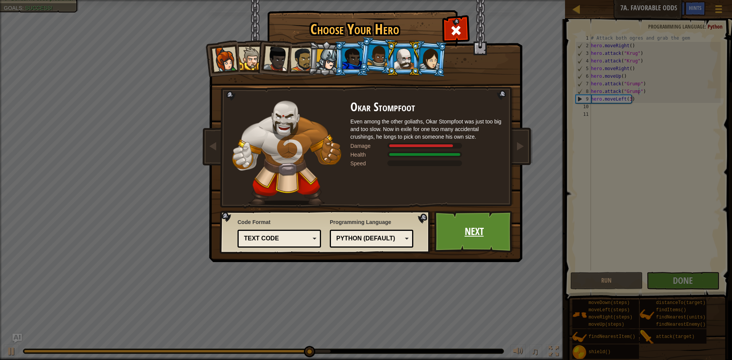
click at [465, 235] on link "Next" at bounding box center [474, 232] width 80 height 42
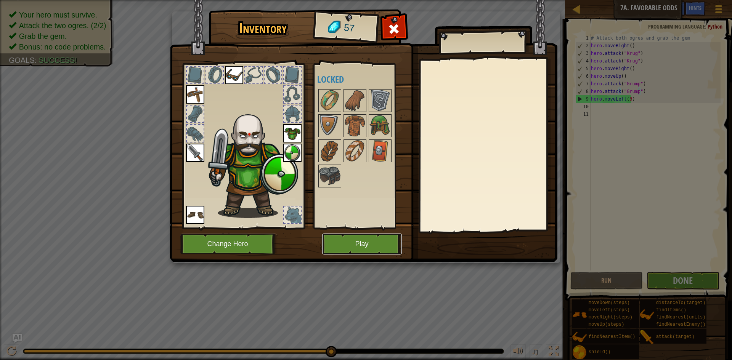
click at [360, 240] on button "Play" at bounding box center [362, 244] width 80 height 21
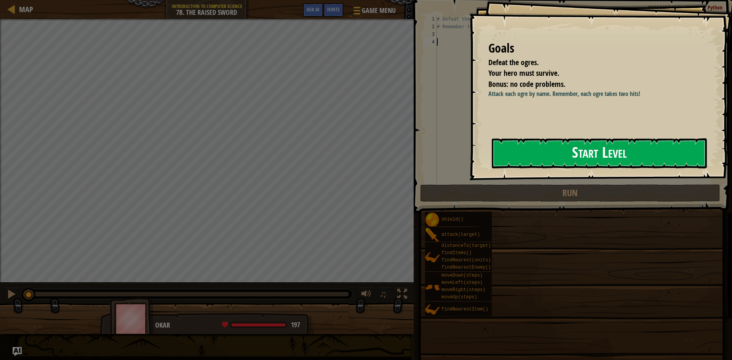
click at [548, 146] on button "Start Level" at bounding box center [599, 153] width 215 height 30
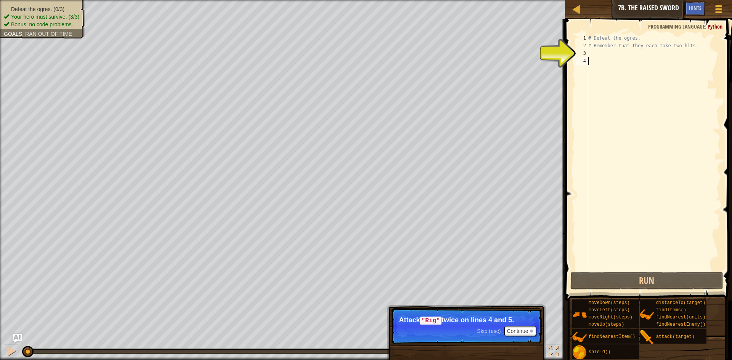
click at [592, 52] on div "# Defeat the ogres. # Remember that they each take two hits." at bounding box center [654, 160] width 134 height 252
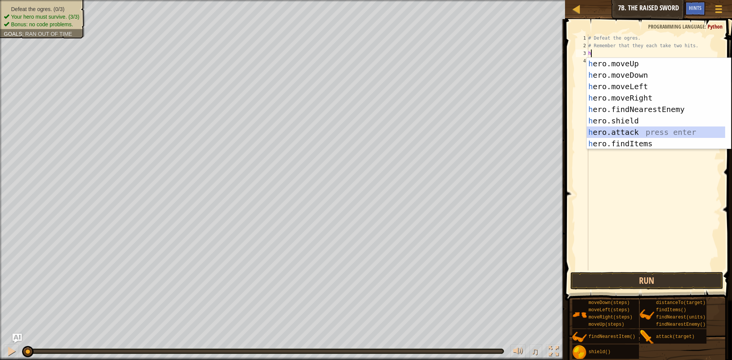
click at [639, 130] on div "h ero.moveUp press enter h ero.moveDown press enter h ero.moveLeft press enter …" at bounding box center [656, 115] width 138 height 114
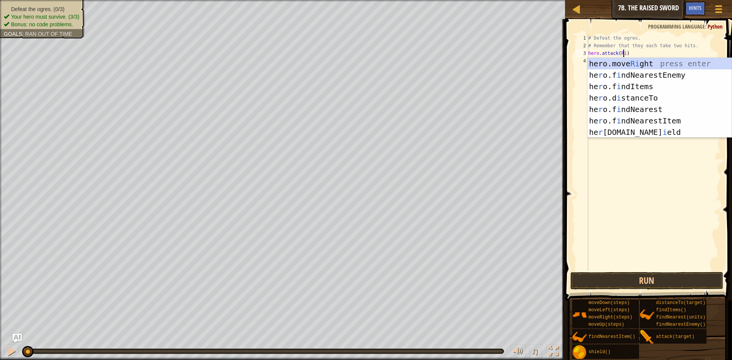
scroll to position [3, 3]
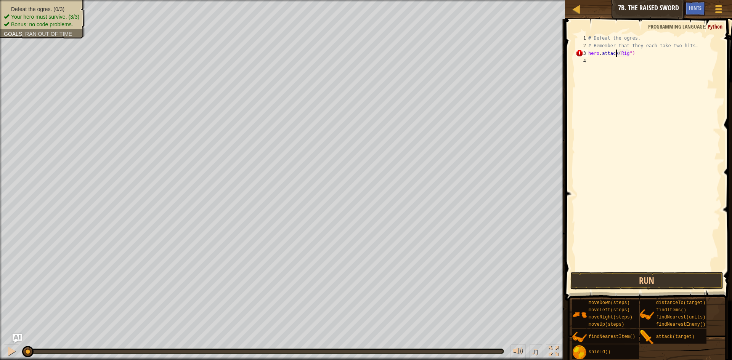
click at [617, 53] on div "# Defeat the ogres. # Remember that they each take two hits. hero . attack ( Ri…" at bounding box center [654, 160] width 134 height 252
click at [618, 53] on div "# Defeat the ogres. # Remember that they each take two hits. hero . attack ( Ri…" at bounding box center [654, 160] width 134 height 252
type textarea "hero.attack("Rig")"
click at [589, 59] on div "# Defeat the ogres. # Remember that they each take two hits. hero . attack ( "R…" at bounding box center [654, 160] width 134 height 252
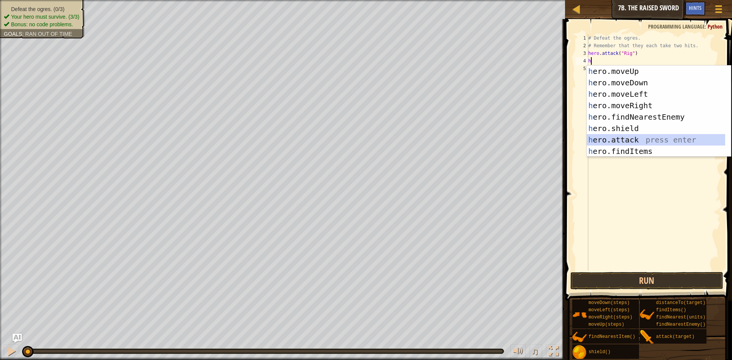
click at [640, 136] on div "h ero.moveUp press enter h ero.moveDown press enter h ero.moveLeft press enter …" at bounding box center [656, 123] width 138 height 114
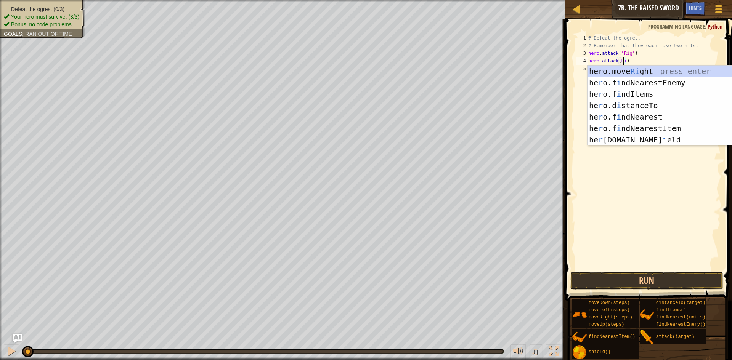
scroll to position [3, 3]
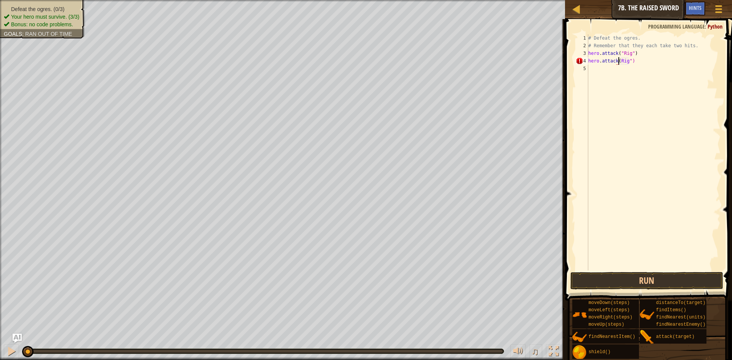
click at [617, 61] on div "# Defeat the ogres. # Remember that they each take two hits. hero . attack ( "R…" at bounding box center [654, 160] width 134 height 252
type textarea "hero.attack("Rig")"
click at [590, 67] on div "# Defeat the ogres. # Remember that they each take two hits. hero . attack ( "R…" at bounding box center [654, 160] width 134 height 252
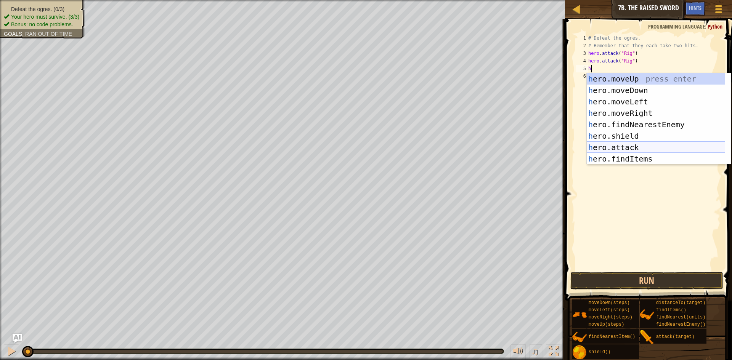
click at [635, 144] on div "h ero.moveUp press enter h ero.moveDown press enter h ero.moveLeft press enter …" at bounding box center [656, 130] width 138 height 114
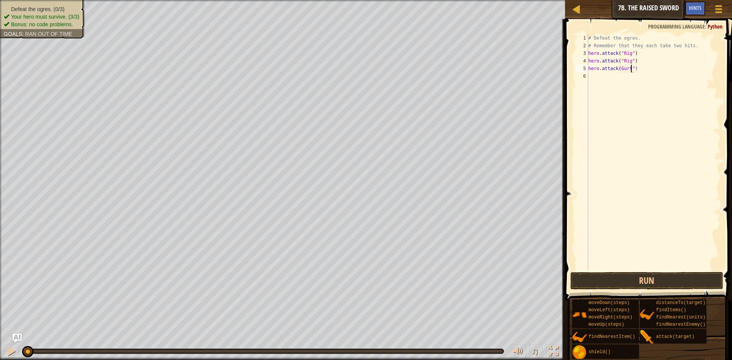
scroll to position [3, 3]
click at [618, 68] on div "# Defeat the ogres. # Remember that they each take two hits. hero . attack ( "R…" at bounding box center [654, 160] width 134 height 252
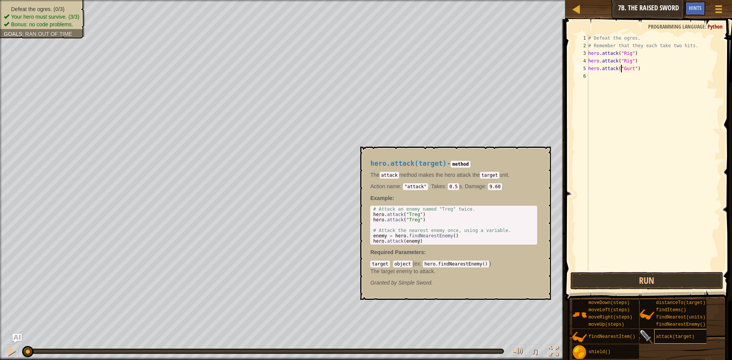
type textarea "hero.attack("Gurt")"
click at [679, 338] on span "attack(target)" at bounding box center [675, 336] width 38 height 5
click at [683, 348] on div "moveDown(steps) moveLeft(steps) moveRight(steps) moveUp(steps) findNearestItem(…" at bounding box center [649, 329] width 155 height 60
click at [651, 338] on img at bounding box center [646, 337] width 14 height 14
click at [670, 354] on div "moveDown(steps) moveLeft(steps) moveRight(steps) moveUp(steps) findNearestItem(…" at bounding box center [649, 329] width 155 height 60
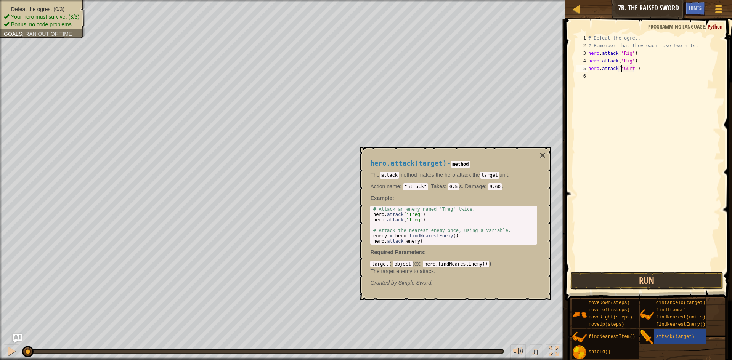
click at [673, 354] on div "moveDown(steps) moveLeft(steps) moveRight(steps) moveUp(steps) findNearestItem(…" at bounding box center [649, 329] width 155 height 60
click at [538, 157] on div "hero.attack(target) - method The attack method makes the hero attack the target…" at bounding box center [454, 223] width 178 height 141
click at [540, 156] on button "×" at bounding box center [542, 155] width 6 height 11
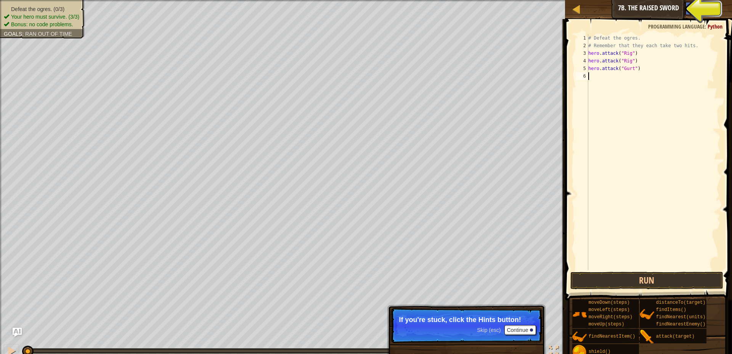
click at [594, 77] on div "# Defeat the ogres. # Remember that they each take two hits. hero . attack ( "R…" at bounding box center [654, 160] width 134 height 252
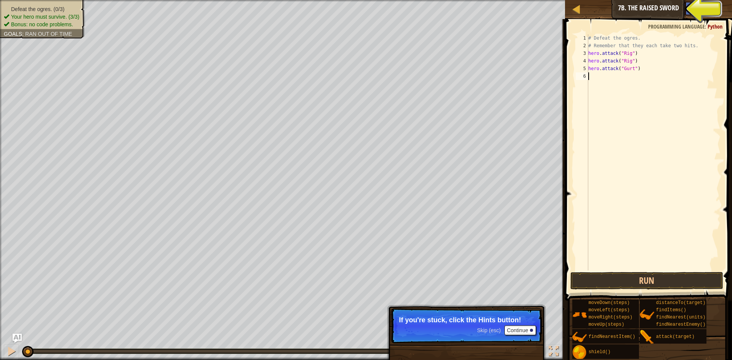
scroll to position [3, 0]
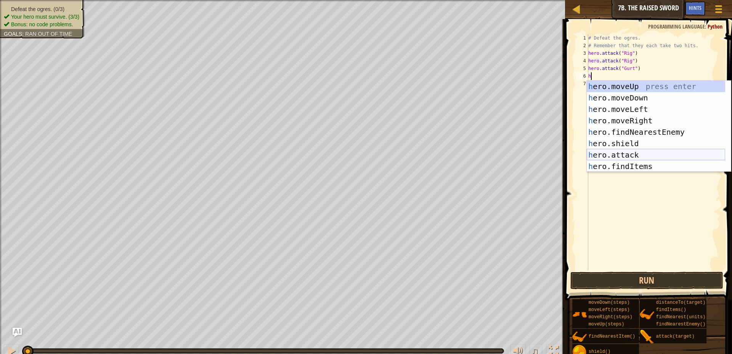
click at [626, 153] on div "h ero.moveUp press enter h ero.moveDown press enter h ero.moveLeft press enter …" at bounding box center [656, 138] width 138 height 114
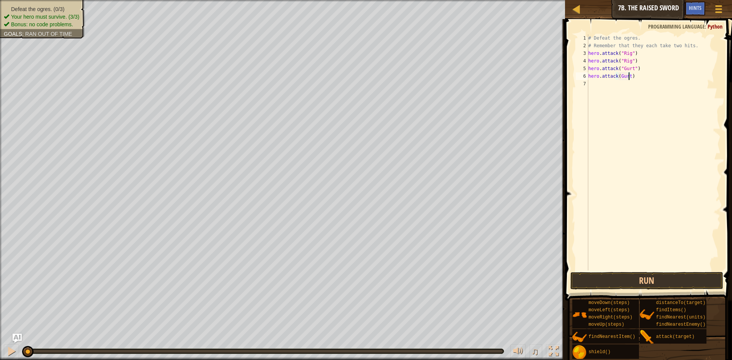
scroll to position [3, 3]
click at [619, 75] on div "# Defeat the ogres. # Remember that they each take two hits. hero . attack ( "R…" at bounding box center [654, 160] width 134 height 252
type textarea "hero.attack("Gurt")"
click at [592, 82] on div "# Defeat the ogres. # Remember that they each take two hits. hero . attack ( "R…" at bounding box center [654, 160] width 134 height 252
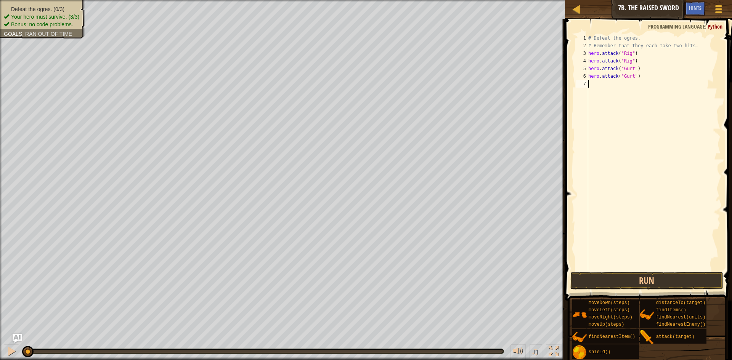
scroll to position [3, 0]
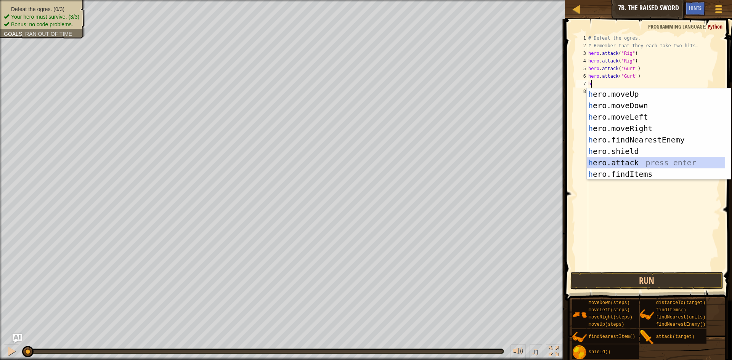
click at [639, 160] on div "h ero.moveUp press enter h ero.moveDown press enter h ero.moveLeft press enter …" at bounding box center [656, 145] width 138 height 114
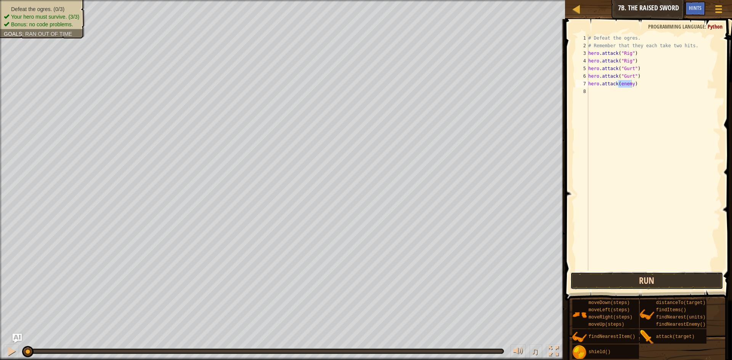
click at [633, 274] on button "Run" at bounding box center [646, 281] width 153 height 18
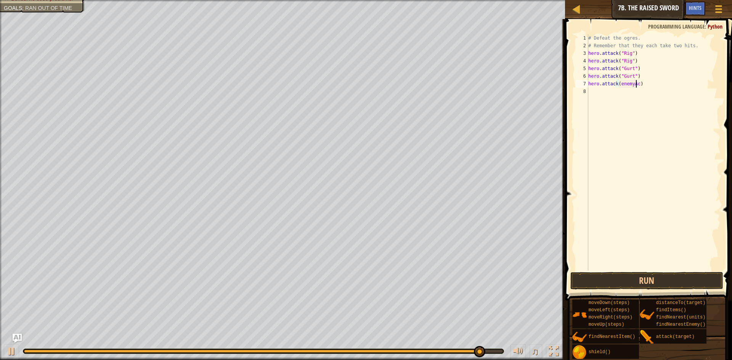
scroll to position [3, 4]
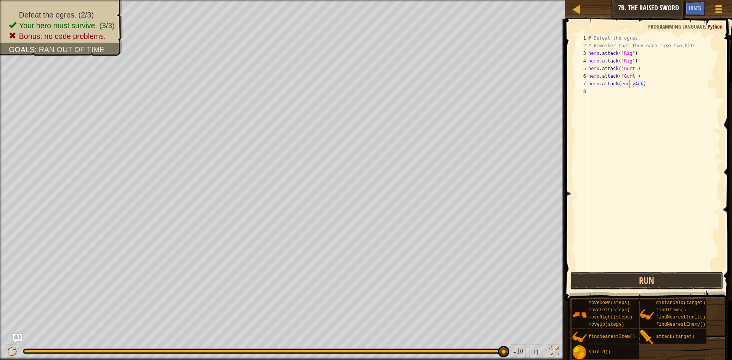
click at [630, 84] on div "# Defeat the ogres. # Remember that they each take two hits. hero . attack ( "R…" at bounding box center [654, 160] width 134 height 252
click at [629, 82] on div "# Defeat the ogres. # Remember that they each take two hits. hero . attack ( "R…" at bounding box center [654, 160] width 134 height 252
click at [631, 83] on div "# Defeat the ogres. # Remember that they each take two hits. hero . attack ( "R…" at bounding box center [654, 160] width 134 height 252
click at [627, 84] on div "# Defeat the ogres. # Remember that they each take two hits. hero . attack ( "R…" at bounding box center [654, 160] width 134 height 252
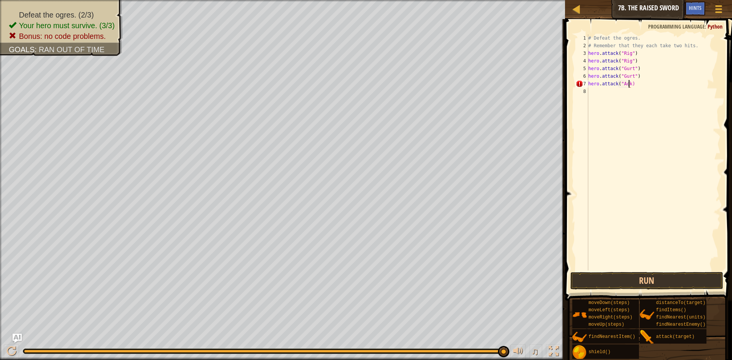
type textarea "hero.attack("Ack")"
click at [588, 93] on div "# Defeat the ogres. # Remember that they each take two hits. hero . attack ( "R…" at bounding box center [654, 160] width 134 height 252
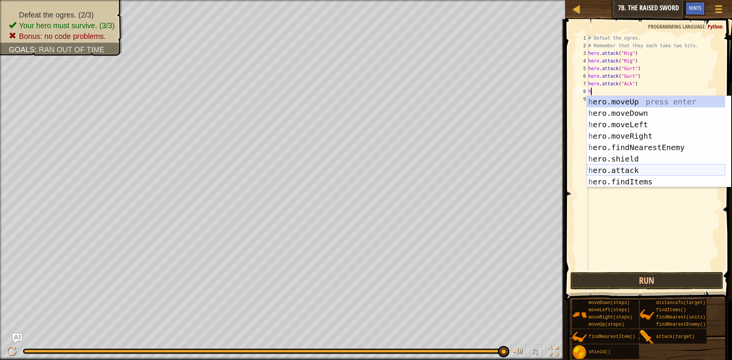
click at [622, 168] on div "h ero.moveUp press enter h ero.moveDown press enter h ero.moveLeft press enter …" at bounding box center [656, 153] width 138 height 114
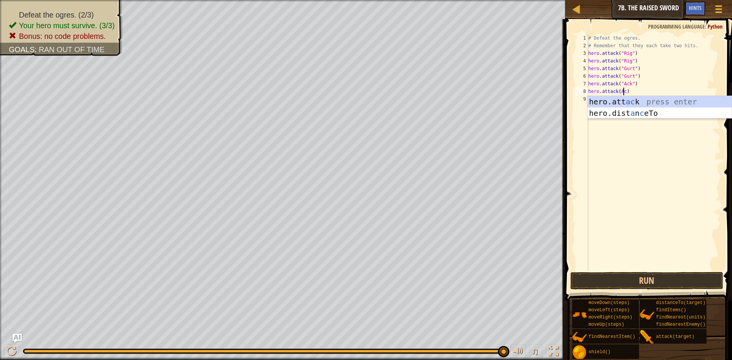
scroll to position [3, 3]
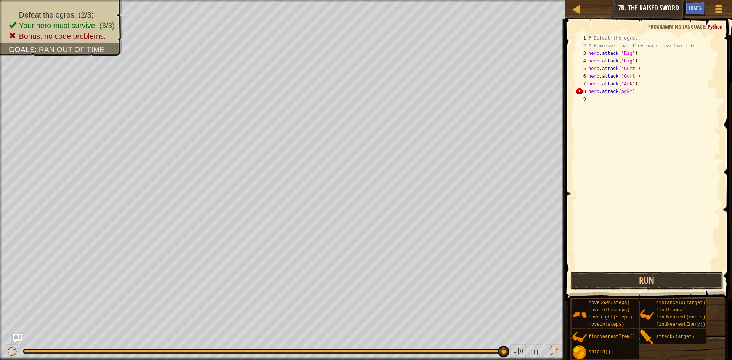
click at [618, 92] on div "# Defeat the ogres. # Remember that they each take two hits. hero . attack ( "R…" at bounding box center [654, 160] width 134 height 252
type textarea "hero.attack("Ack")"
click at [612, 277] on button "Run" at bounding box center [646, 281] width 153 height 18
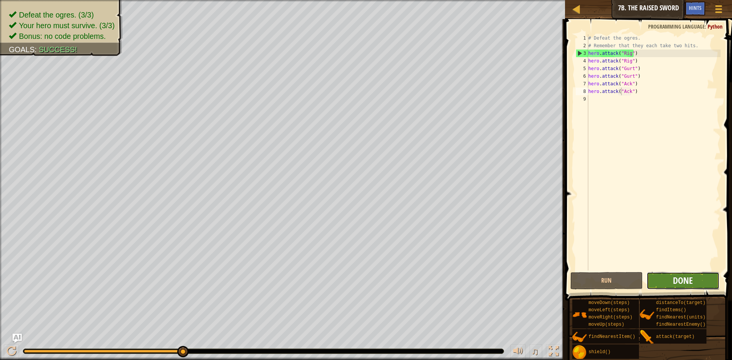
click at [673, 278] on span "Done" at bounding box center [683, 280] width 20 height 12
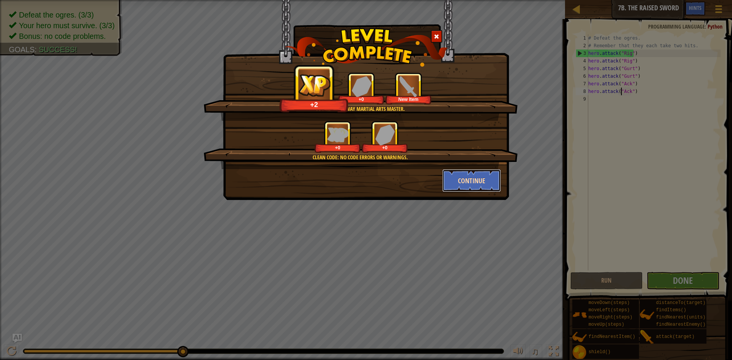
click at [495, 184] on button "Continue" at bounding box center [471, 180] width 59 height 23
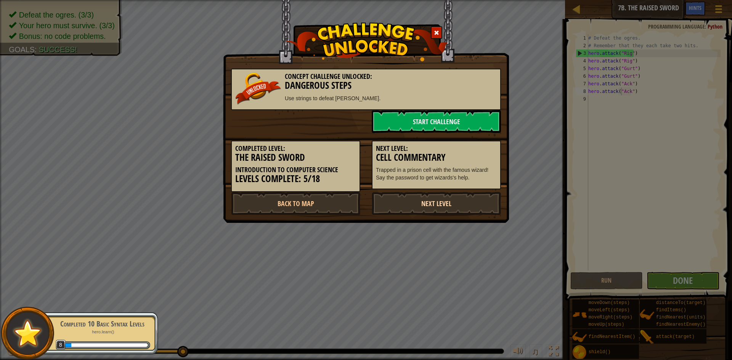
click at [449, 203] on link "Next Level" at bounding box center [436, 203] width 129 height 23
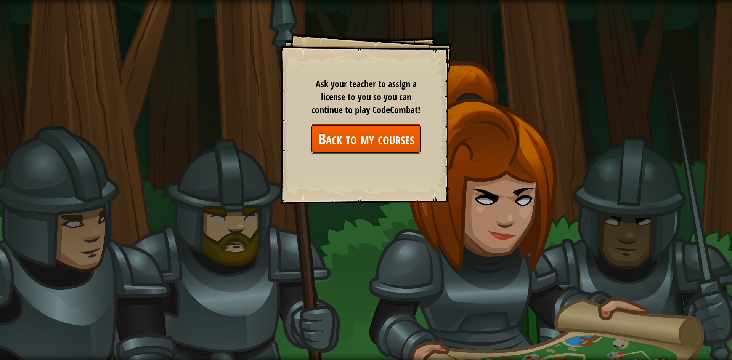
click at [410, 135] on link "Back to my courses" at bounding box center [366, 138] width 111 height 29
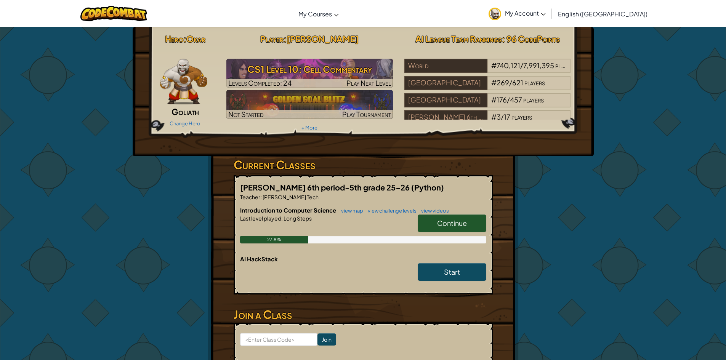
click at [457, 220] on span "Continue" at bounding box center [452, 223] width 30 height 9
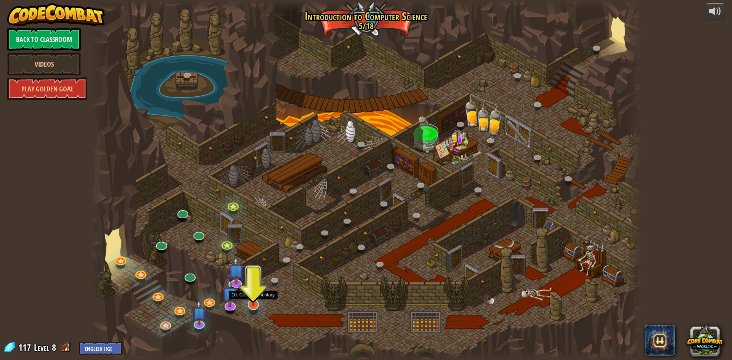
click at [253, 303] on img at bounding box center [253, 289] width 15 height 34
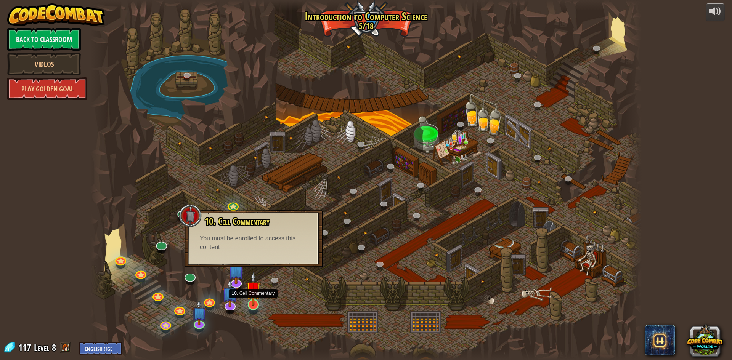
click at [252, 297] on img at bounding box center [253, 289] width 15 height 34
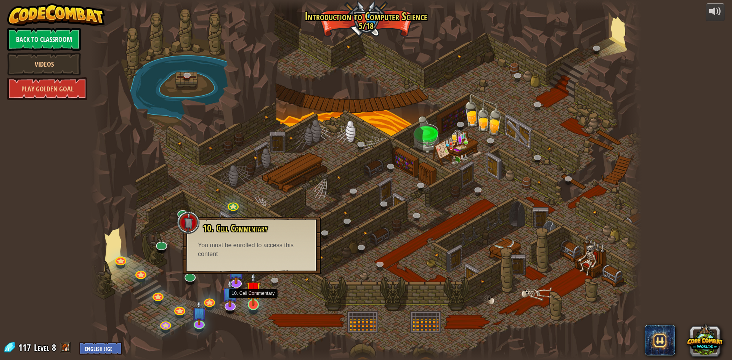
click at [252, 297] on img at bounding box center [253, 289] width 15 height 34
click at [253, 306] on link at bounding box center [252, 303] width 15 height 15
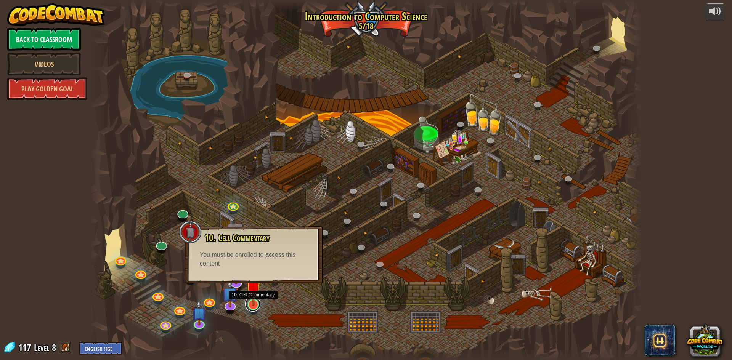
click at [253, 308] on link at bounding box center [252, 303] width 15 height 15
click at [253, 307] on link at bounding box center [252, 303] width 15 height 15
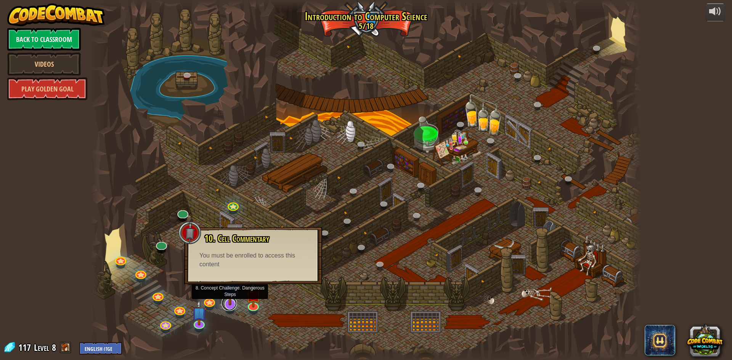
click at [225, 305] on link at bounding box center [228, 303] width 15 height 15
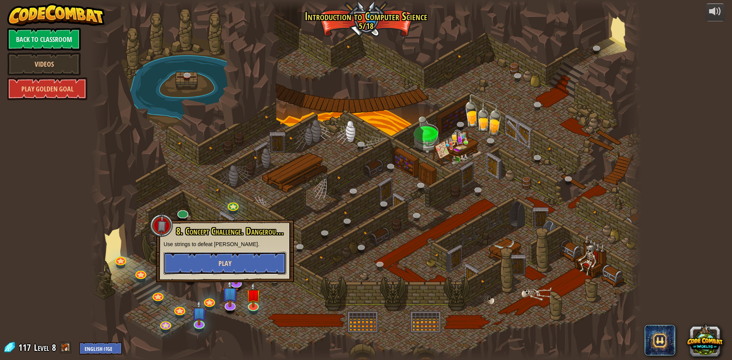
click at [255, 263] on button "Play" at bounding box center [224, 263] width 123 height 23
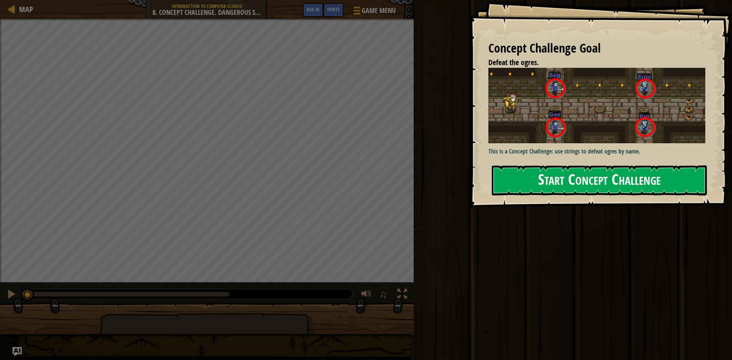
click at [606, 176] on button "Start Concept Challenge" at bounding box center [599, 180] width 215 height 30
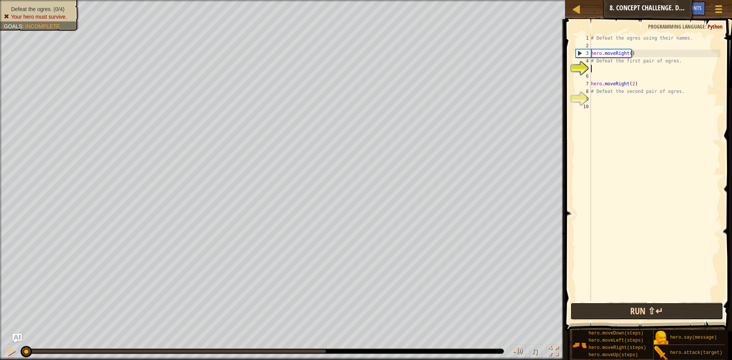
drag, startPoint x: 633, startPoint y: 306, endPoint x: 623, endPoint y: 303, distance: 10.6
click at [631, 306] on button "Run ⇧↵" at bounding box center [646, 312] width 153 height 18
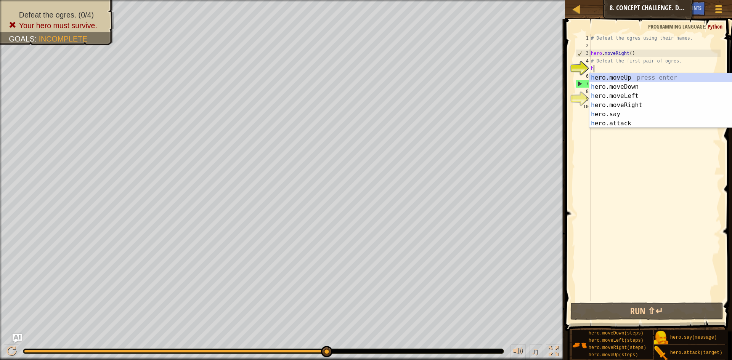
scroll to position [3, 0]
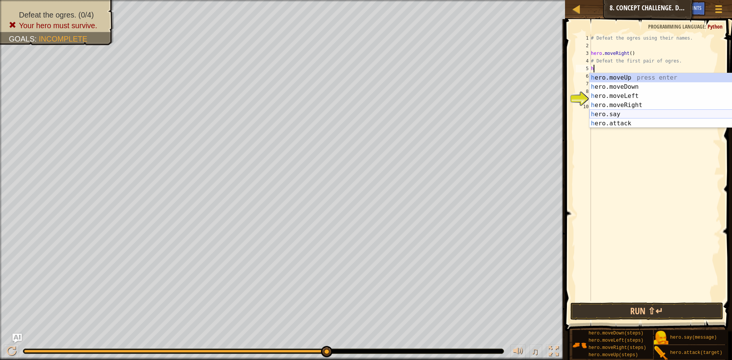
click at [633, 113] on div "h ero.moveUp press enter h ero.moveDown press enter h ero.moveLeft press enter …" at bounding box center [661, 109] width 144 height 73
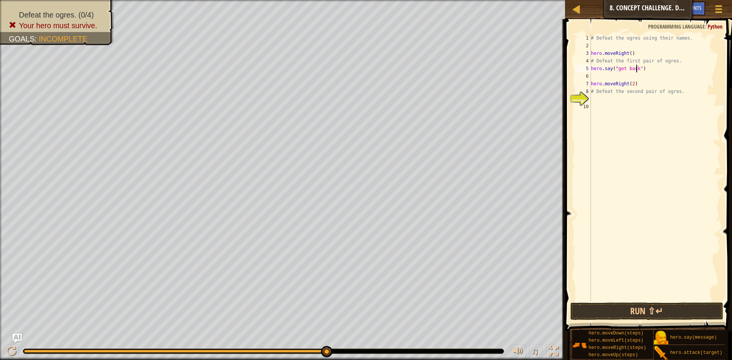
scroll to position [3, 4]
click at [662, 311] on button "Run ⇧↵" at bounding box center [646, 312] width 153 height 18
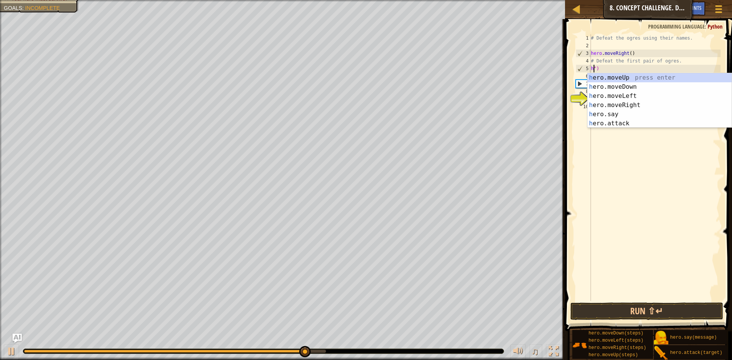
scroll to position [3, 0]
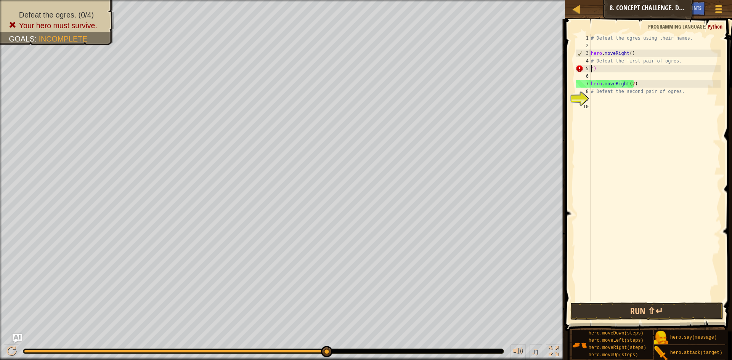
click at [606, 71] on div "# Defeat the ogres using their names. hero . moveRight ( ) # Defeat the first p…" at bounding box center [654, 175] width 131 height 282
type textarea """
type textarea "# Defeat the first pair of og"
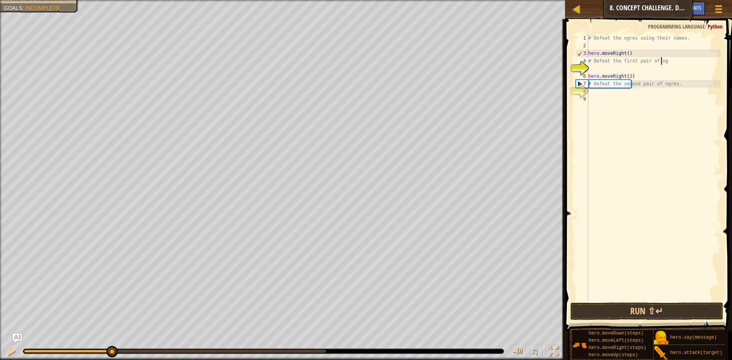
click at [111, 313] on div "Defeat the ogres. (0/4) Your hero must survive. Goals : Incomplete ♫ Okar 66 x:…" at bounding box center [366, 180] width 732 height 360
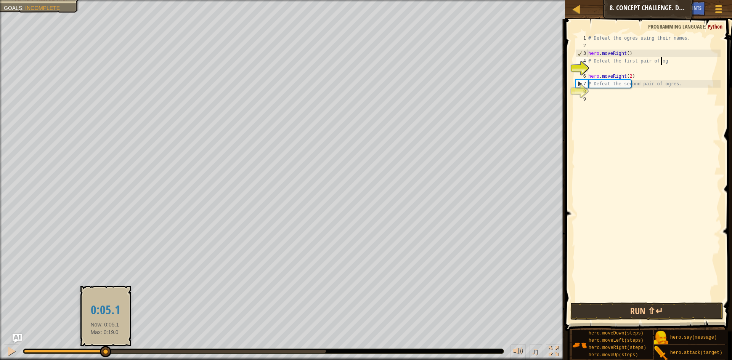
drag, startPoint x: 112, startPoint y: 348, endPoint x: 104, endPoint y: 351, distance: 8.1
click at [104, 351] on div at bounding box center [105, 351] width 11 height 11
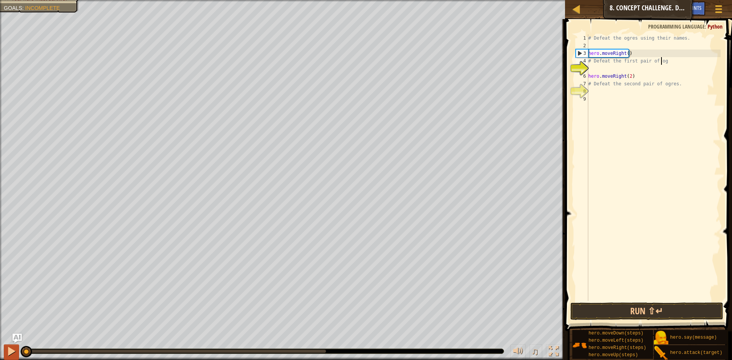
drag, startPoint x: 104, startPoint y: 350, endPoint x: 14, endPoint y: 345, distance: 90.1
click at [14, 345] on div "♫" at bounding box center [282, 349] width 565 height 23
drag, startPoint x: 27, startPoint y: 349, endPoint x: 11, endPoint y: 349, distance: 15.6
click at [15, 349] on div "♫" at bounding box center [282, 349] width 565 height 23
click at [576, 9] on div at bounding box center [577, 9] width 10 height 10
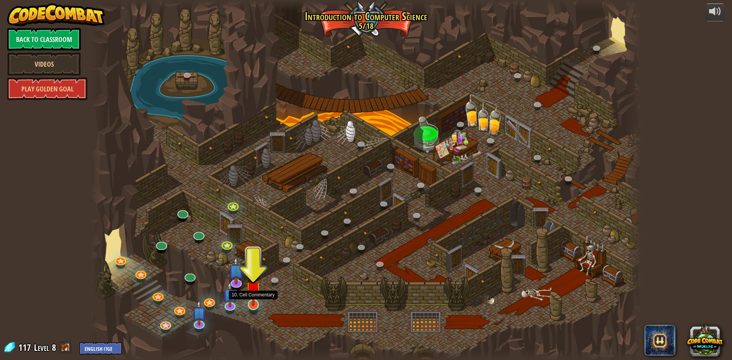
click at [248, 301] on img at bounding box center [253, 289] width 15 height 34
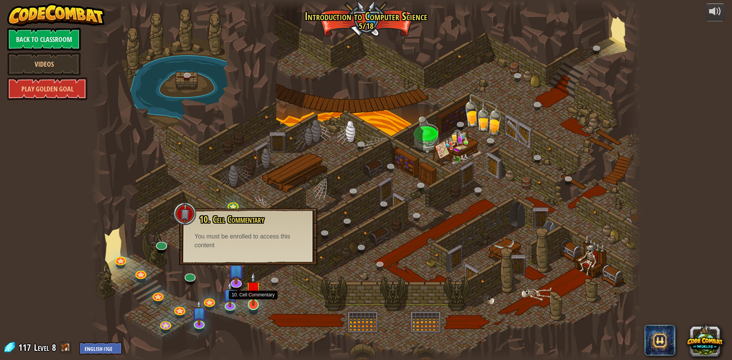
click at [248, 301] on img at bounding box center [253, 289] width 15 height 34
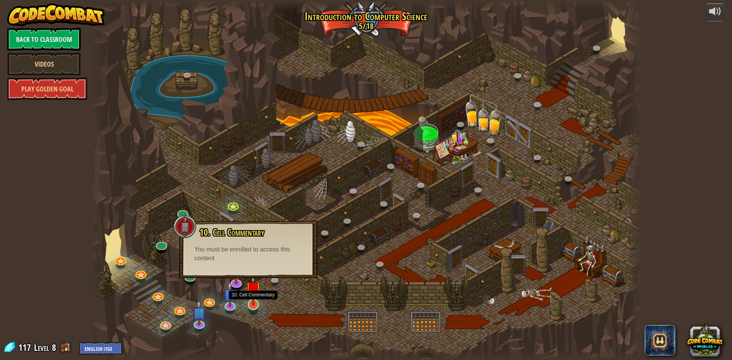
click at [248, 301] on img at bounding box center [253, 289] width 15 height 34
click at [250, 302] on img at bounding box center [253, 289] width 15 height 34
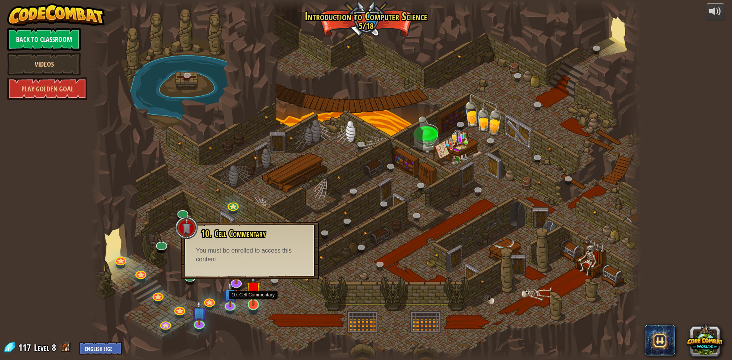
click at [250, 302] on img at bounding box center [253, 289] width 15 height 34
click at [249, 302] on img at bounding box center [253, 289] width 15 height 34
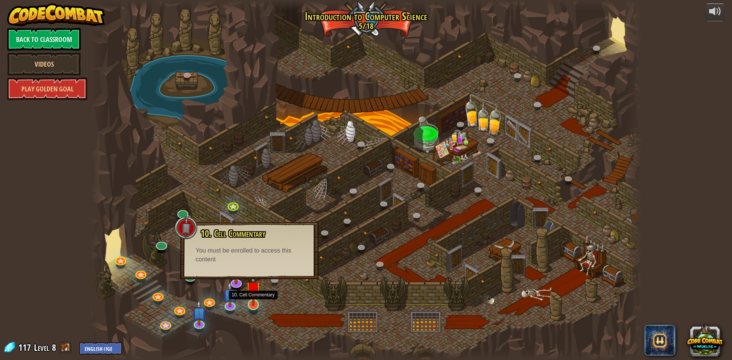
click at [249, 302] on img at bounding box center [253, 289] width 15 height 34
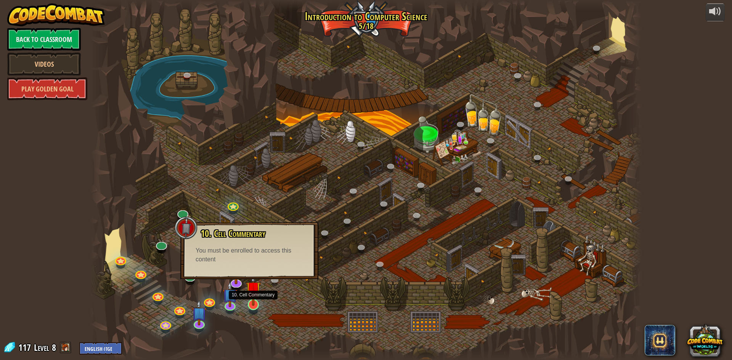
click at [249, 302] on img at bounding box center [253, 289] width 15 height 34
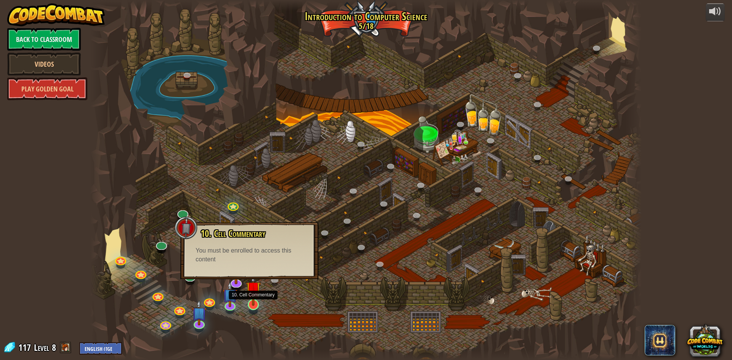
click at [249, 302] on img at bounding box center [253, 289] width 15 height 34
click at [431, 138] on div at bounding box center [365, 180] width 551 height 360
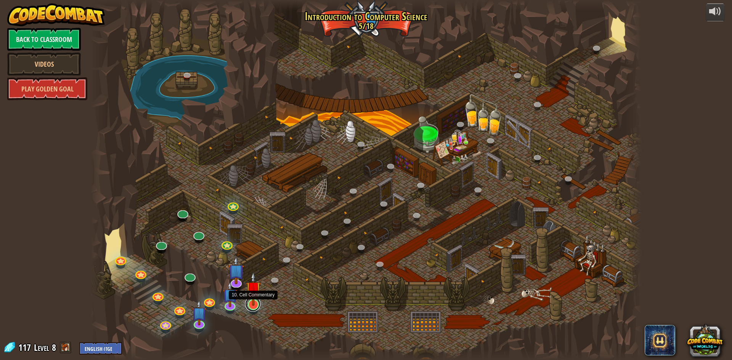
click at [253, 306] on link at bounding box center [252, 303] width 15 height 15
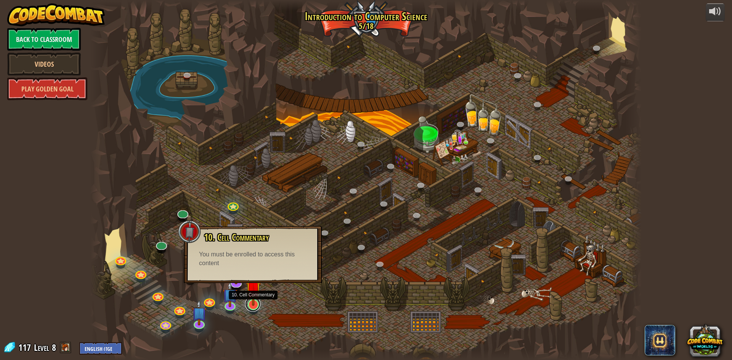
click at [253, 306] on link at bounding box center [252, 303] width 15 height 15
click at [233, 281] on div "10. Cell Commentary Trapped in a prison cell with the famous wizard! Say the pa…" at bounding box center [253, 254] width 138 height 57
click at [328, 279] on div at bounding box center [365, 180] width 551 height 360
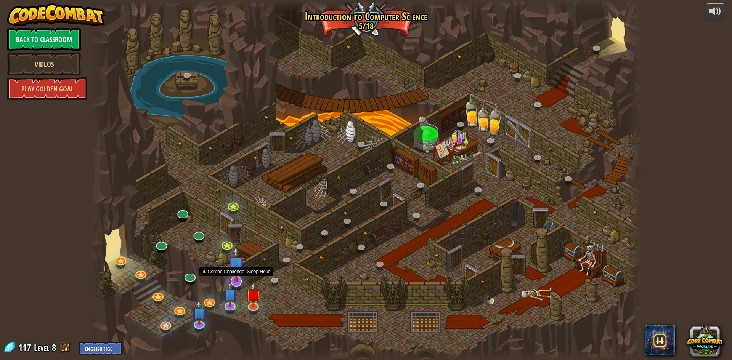
click at [237, 276] on img at bounding box center [236, 263] width 16 height 37
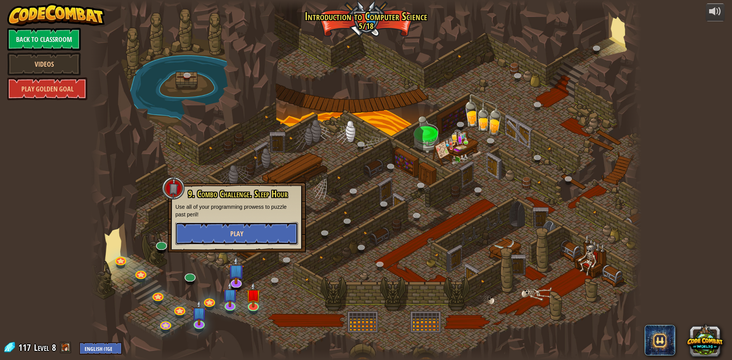
click at [237, 242] on button "Play" at bounding box center [236, 233] width 123 height 23
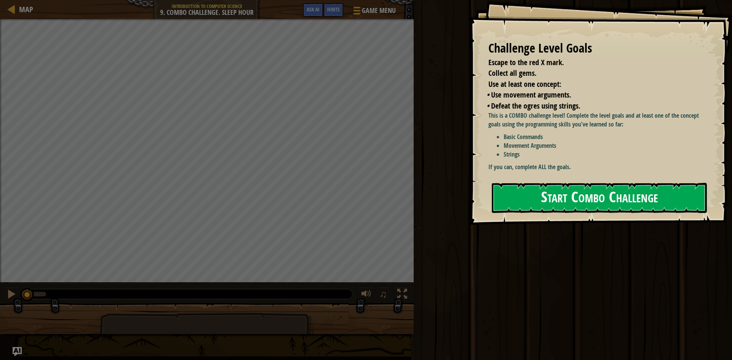
click at [554, 200] on button "Start Combo Challenge" at bounding box center [599, 198] width 215 height 30
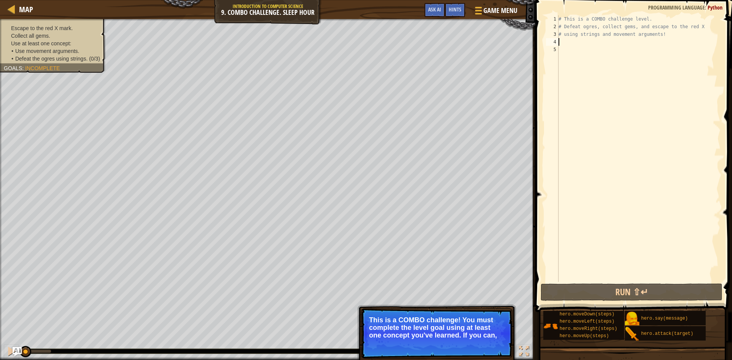
click at [561, 39] on div "# This is a COMBO challenge level. # Defeat [PERSON_NAME], collect gems, and es…" at bounding box center [638, 156] width 163 height 282
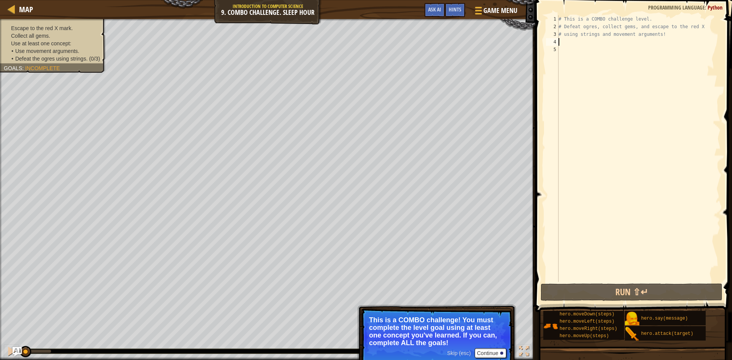
type textarea "m"
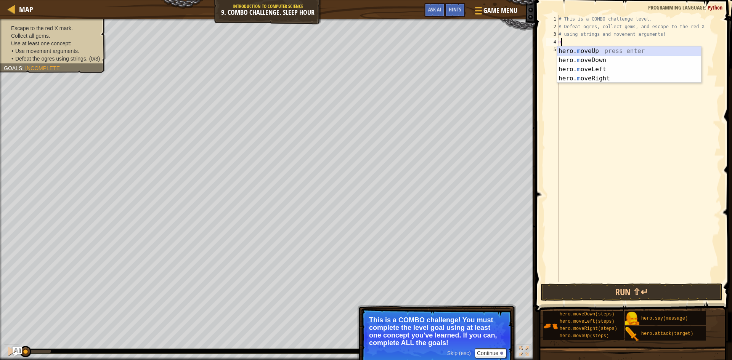
click at [612, 49] on div "hero. m oveUp press enter hero. m oveDown press enter hero. m oveLeft press ent…" at bounding box center [629, 73] width 144 height 55
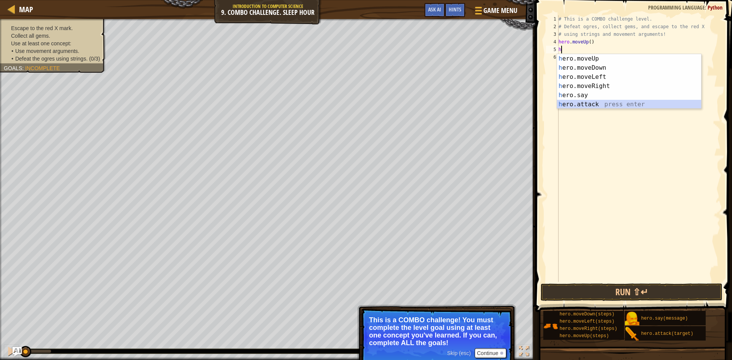
click at [607, 101] on div "h ero.moveUp press enter h ero.moveDown press enter h ero.moveLeft press enter …" at bounding box center [629, 90] width 144 height 73
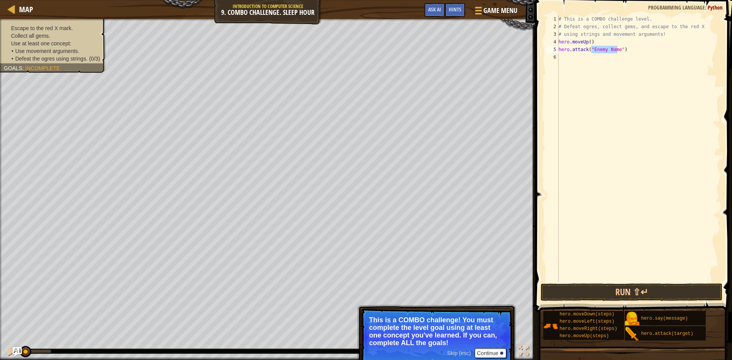
click at [39, 57] on span "Defeat the ogres using strings. (0/3)" at bounding box center [57, 59] width 85 height 6
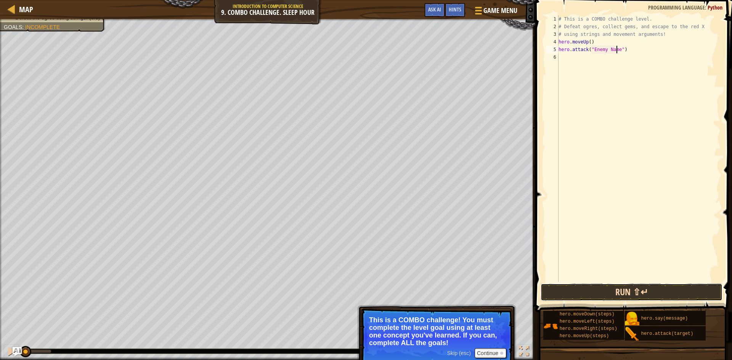
click at [562, 289] on button "Run ⇧↵" at bounding box center [631, 293] width 182 height 18
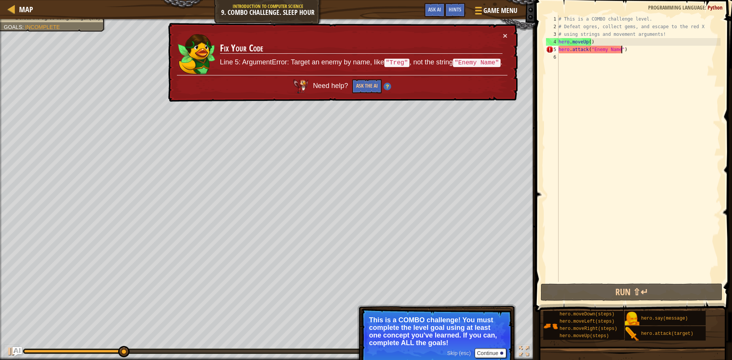
click at [622, 51] on div "# This is a COMBO challenge level. # Defeat [PERSON_NAME], collect gems, and es…" at bounding box center [638, 156] width 163 height 282
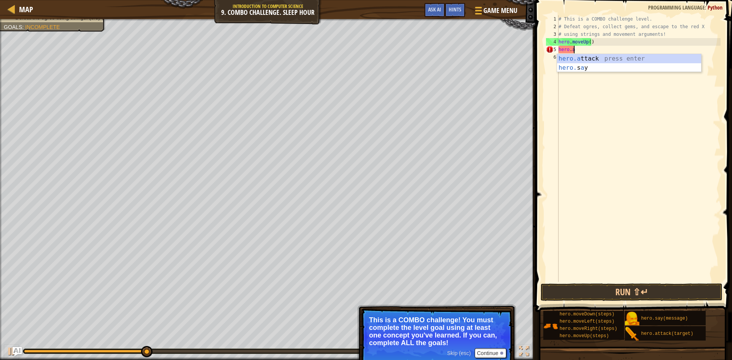
type textarea "h"
type textarea "[DOMAIN_NAME]"
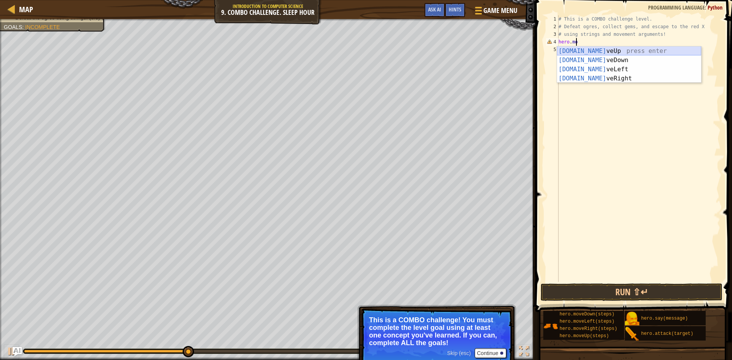
click at [604, 51] on div "[DOMAIN_NAME] veUp press enter [DOMAIN_NAME] veDown press enter [DOMAIN_NAME] v…" at bounding box center [629, 73] width 144 height 55
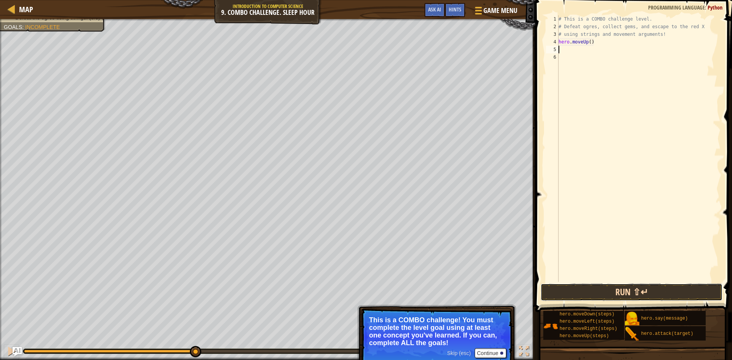
click at [598, 293] on button "Run ⇧↵" at bounding box center [631, 293] width 182 height 18
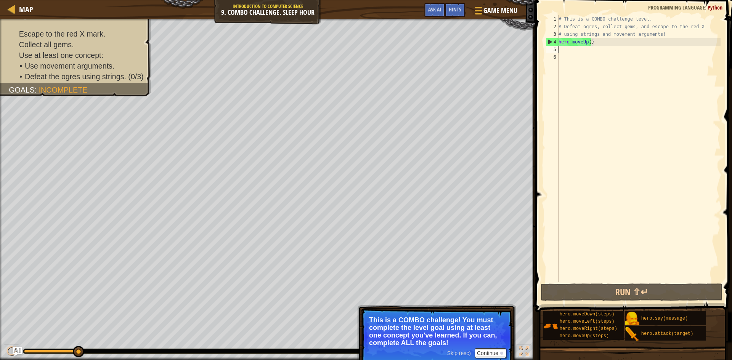
type textarea "m"
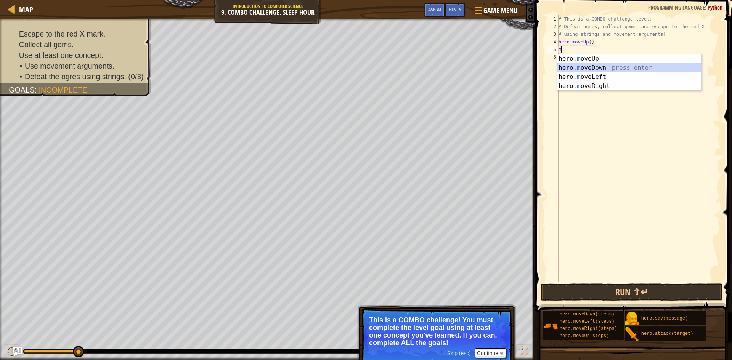
click at [605, 65] on div "hero. m oveUp press enter hero. m oveDown press enter hero. m oveLeft press ent…" at bounding box center [629, 81] width 144 height 55
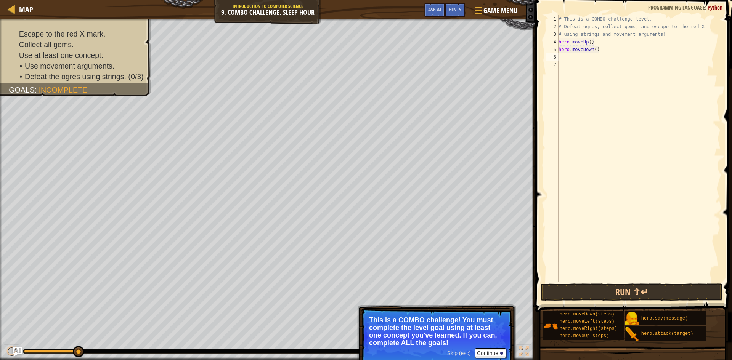
click at [593, 50] on div "# This is a COMBO challenge level. # Defeat [PERSON_NAME], collect gems, and es…" at bounding box center [638, 156] width 163 height 282
type textarea "hero.moveDown(2)"
click at [633, 292] on button "Run ⇧↵" at bounding box center [631, 293] width 182 height 18
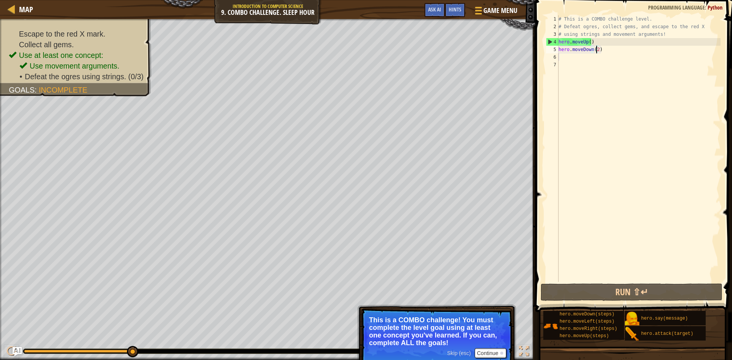
click at [561, 59] on div "# This is a COMBO challenge level. # Defeat [PERSON_NAME], collect gems, and es…" at bounding box center [638, 156] width 163 height 282
type textarea "m"
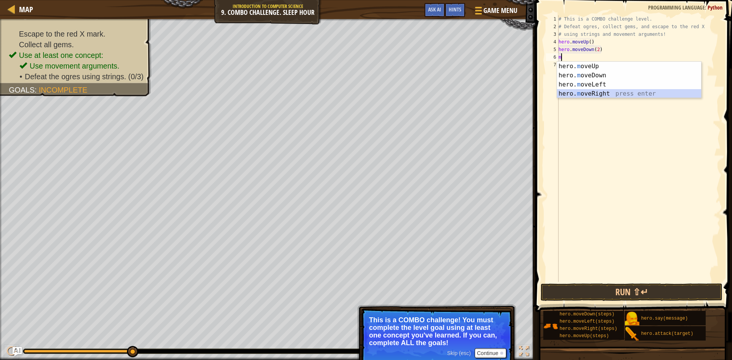
click at [615, 91] on div "hero. m oveUp press enter hero. m oveDown press enter hero. m oveLeft press ent…" at bounding box center [629, 89] width 144 height 55
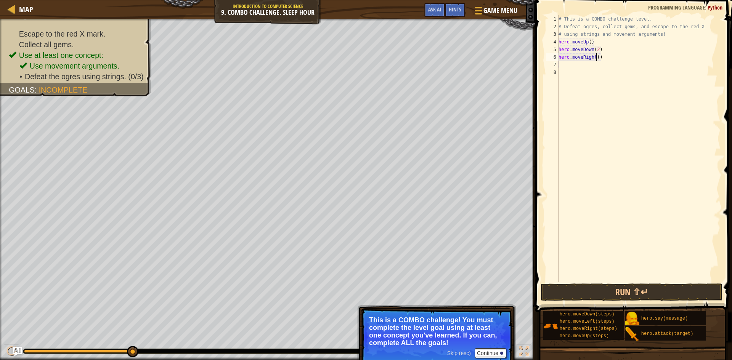
click at [595, 58] on div "# This is a COMBO challenge level. # Defeat [PERSON_NAME], collect gems, and es…" at bounding box center [638, 156] width 163 height 282
type textarea "hero.moveRight(2)"
click at [631, 292] on button "Run ⇧↵" at bounding box center [631, 293] width 182 height 18
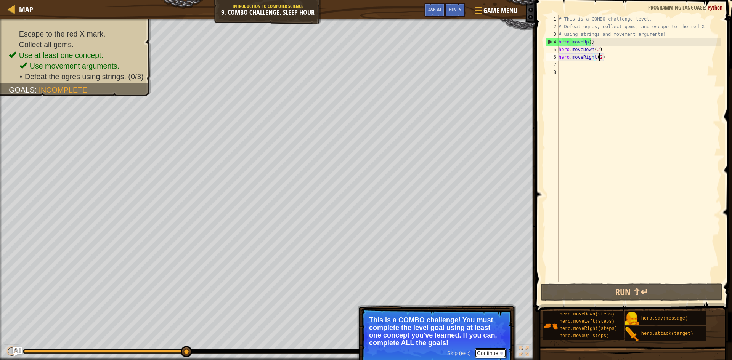
click at [484, 354] on button "Continue" at bounding box center [490, 353] width 32 height 10
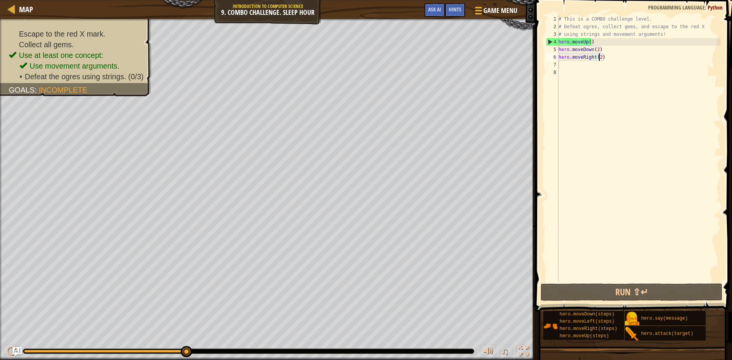
click at [563, 67] on div "# This is a COMBO challenge level. # Defeat [PERSON_NAME], collect gems, and es…" at bounding box center [638, 156] width 163 height 282
type textarea "m"
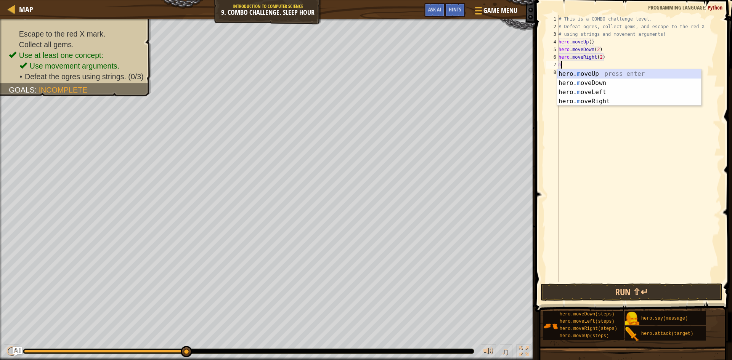
click at [605, 72] on div "hero. m oveUp press enter hero. m oveDown press enter hero. m oveLeft press ent…" at bounding box center [629, 96] width 144 height 55
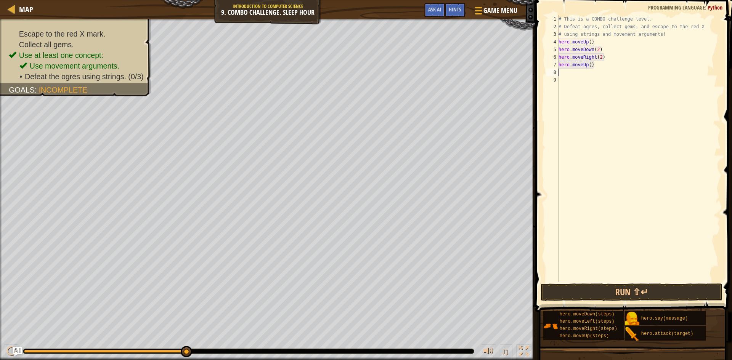
type textarea "m"
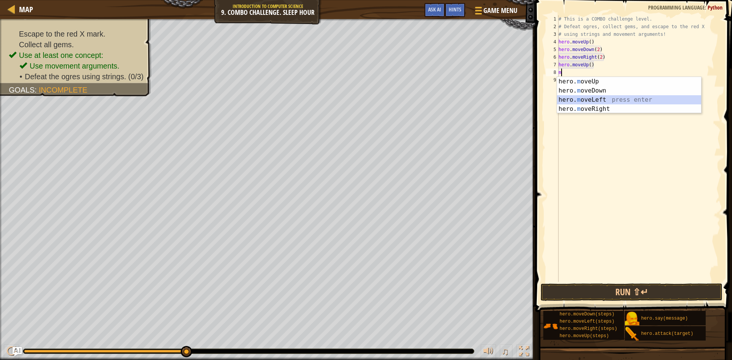
click at [593, 97] on div "hero. m oveUp press enter hero. m oveDown press enter hero. m oveLeft press ent…" at bounding box center [629, 104] width 144 height 55
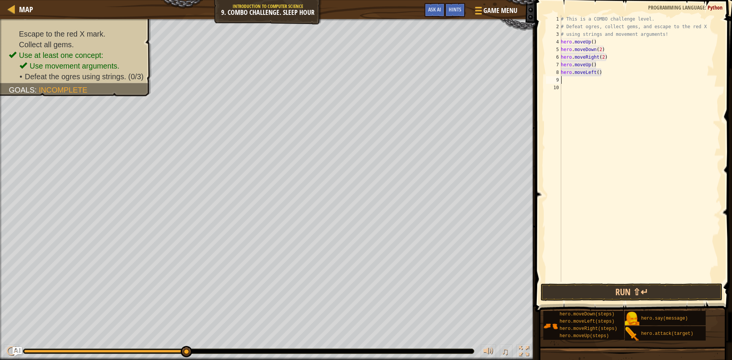
click at [595, 74] on div "# This is a COMBO challenge level. # Defeat [PERSON_NAME], collect gems, and es…" at bounding box center [639, 156] width 161 height 282
click at [596, 73] on div "# This is a COMBO challenge level. # Defeat [PERSON_NAME], collect gems, and es…" at bounding box center [639, 156] width 161 height 282
click at [609, 75] on div "# This is a COMBO challenge level. # Defeat [PERSON_NAME], collect gems, and es…" at bounding box center [639, 156] width 161 height 282
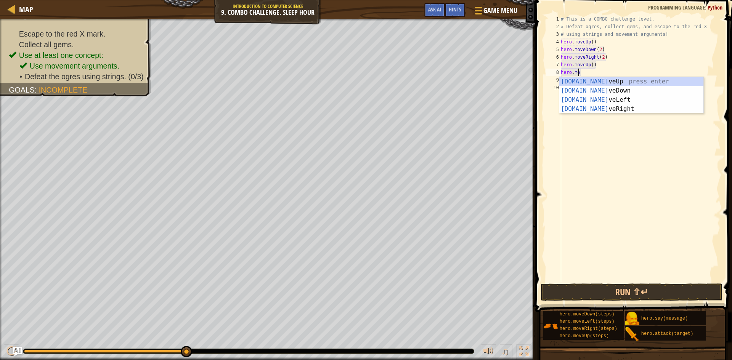
type textarea "h"
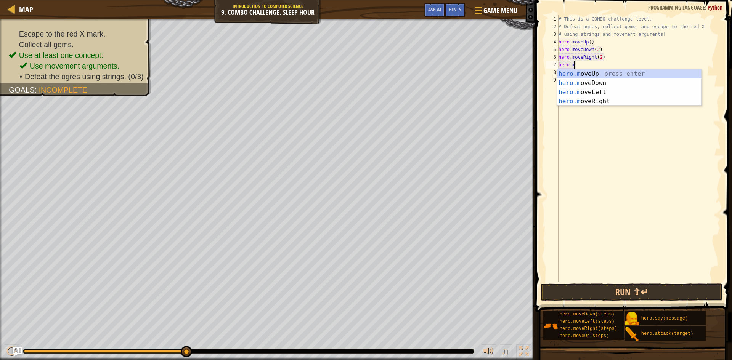
type textarea "h"
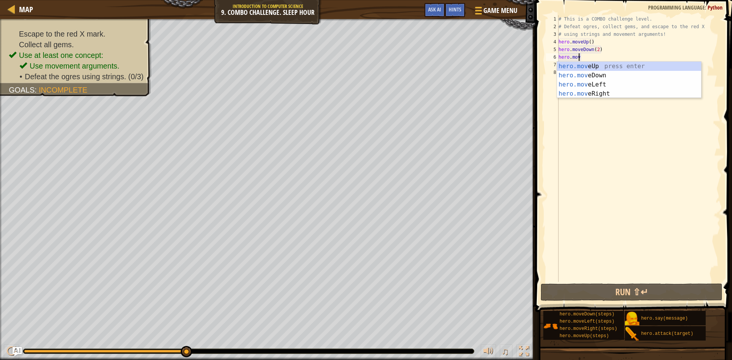
type textarea "h"
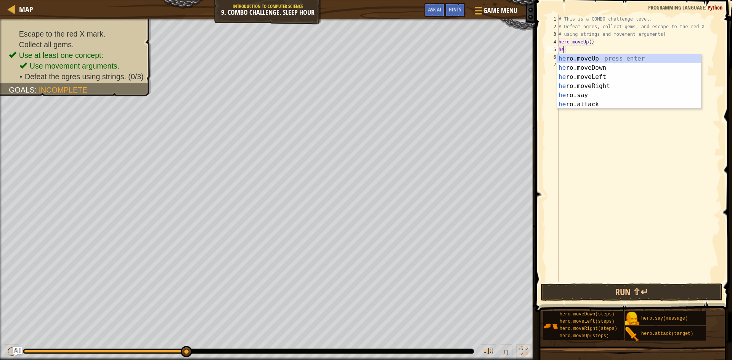
type textarea "h"
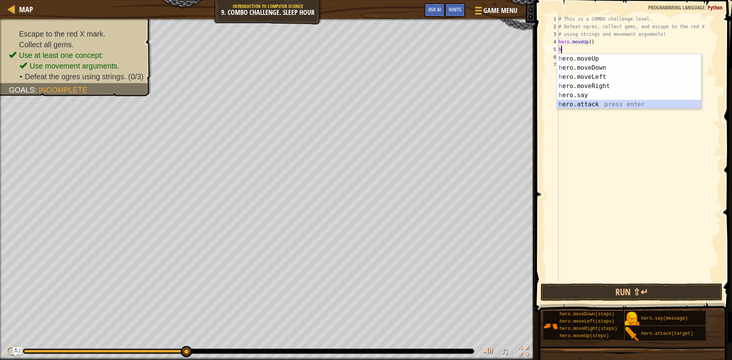
click at [604, 101] on div "h ero.moveUp press enter h ero.moveDown press enter h ero.moveLeft press enter …" at bounding box center [629, 90] width 144 height 73
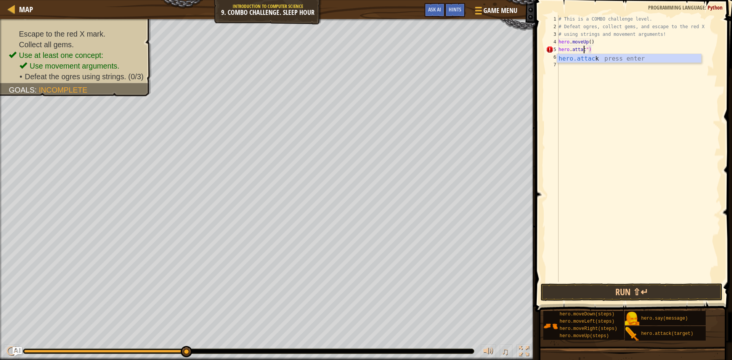
click at [618, 56] on div "hero.attac k press enter" at bounding box center [629, 67] width 144 height 27
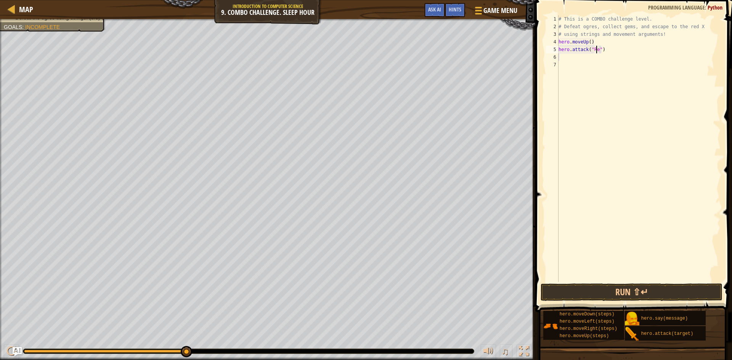
scroll to position [3, 3]
type textarea "hero.attack("Rexxar")"
click at [560, 55] on div "# This is a COMBO challenge level. # Defeat [PERSON_NAME], collect gems, and es…" at bounding box center [638, 156] width 163 height 282
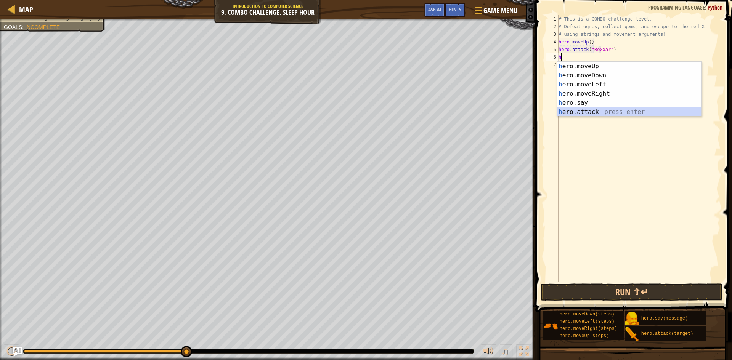
click at [605, 110] on div "h ero.moveUp press enter h ero.moveDown press enter h ero.moveLeft press enter …" at bounding box center [629, 98] width 144 height 73
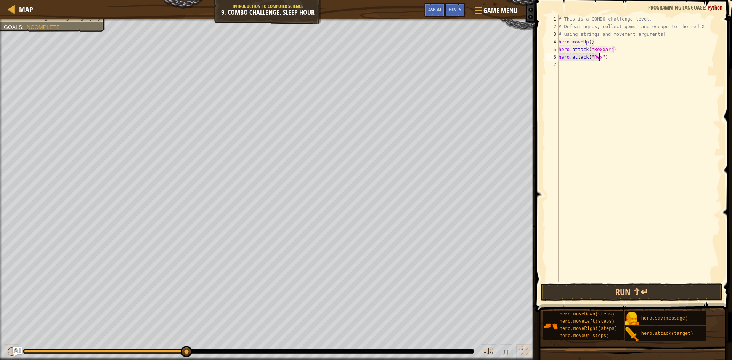
scroll to position [3, 3]
type textarea "hero.attack("Rexxar")"
click at [561, 65] on div "# This is a COMBO challenge level. # Defeat [PERSON_NAME], collect gems, and es…" at bounding box center [638, 156] width 163 height 282
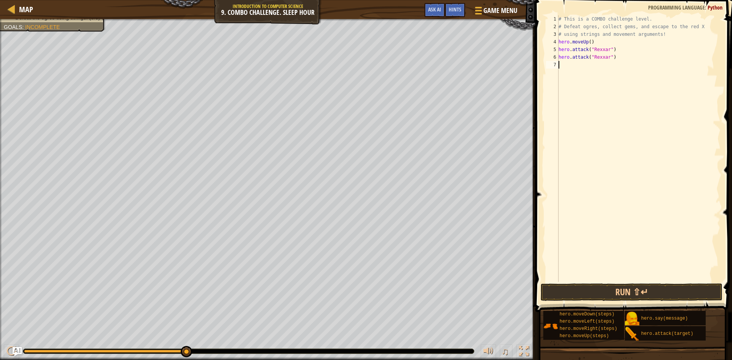
type textarea "m"
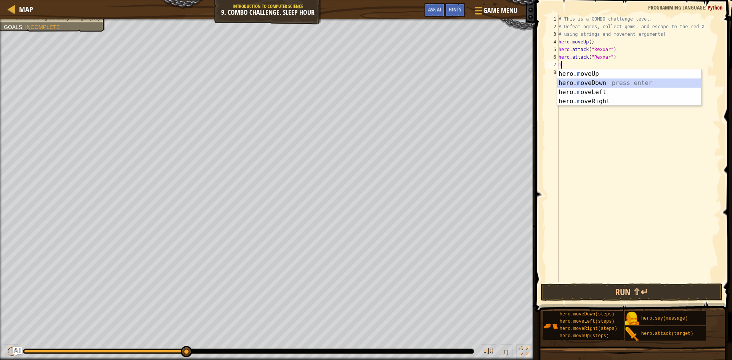
click at [598, 82] on div "hero. m oveUp press enter hero. m oveDown press enter hero. m oveLeft press ent…" at bounding box center [629, 96] width 144 height 55
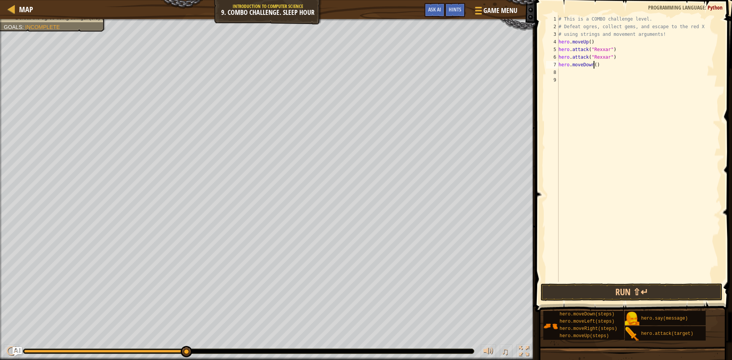
click at [593, 67] on div "# This is a COMBO challenge level. # Defeat [PERSON_NAME], collect gems, and es…" at bounding box center [638, 156] width 163 height 282
type textarea "hero.moveDown(2)"
click at [561, 70] on div "# This is a COMBO challenge level. # Defeat [PERSON_NAME], collect gems, and es…" at bounding box center [638, 156] width 163 height 282
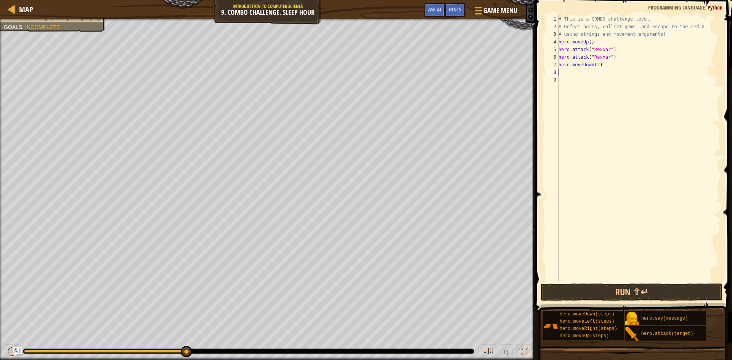
type textarea "m"
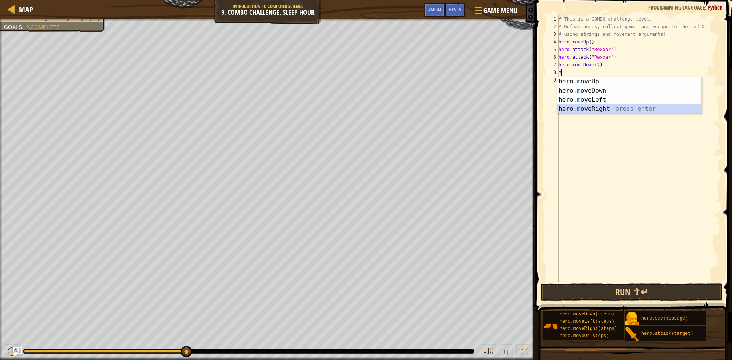
click at [607, 109] on div "hero. m oveUp press enter hero. m oveDown press enter hero. m oveLeft press ent…" at bounding box center [629, 104] width 144 height 55
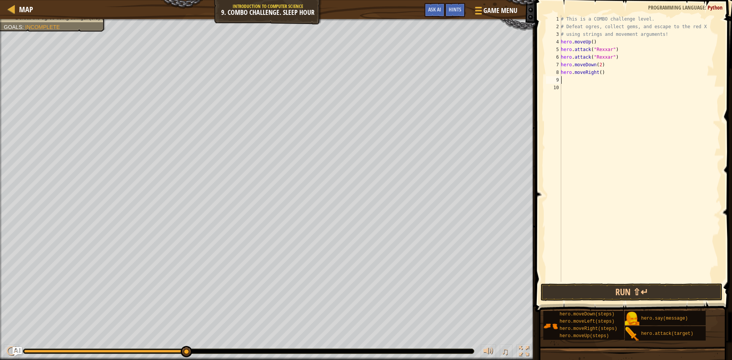
click at [598, 72] on div "# This is a COMBO challenge level. # Defeat [PERSON_NAME], collect gems, and es…" at bounding box center [639, 156] width 161 height 282
type textarea "hero.moveRight(2)"
click at [564, 80] on div "# This is a COMBO challenge level. # Defeat [PERSON_NAME], collect gems, and es…" at bounding box center [639, 156] width 161 height 282
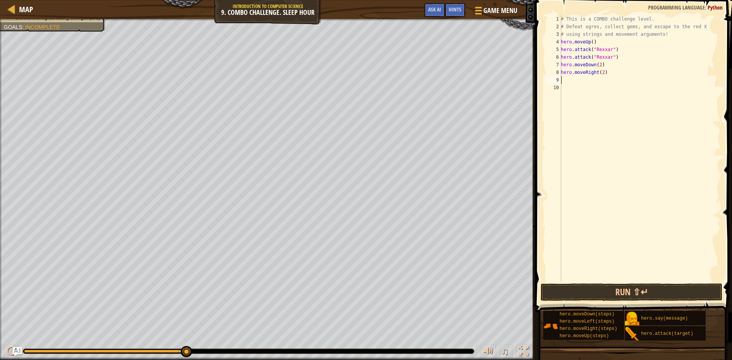
type textarea "m"
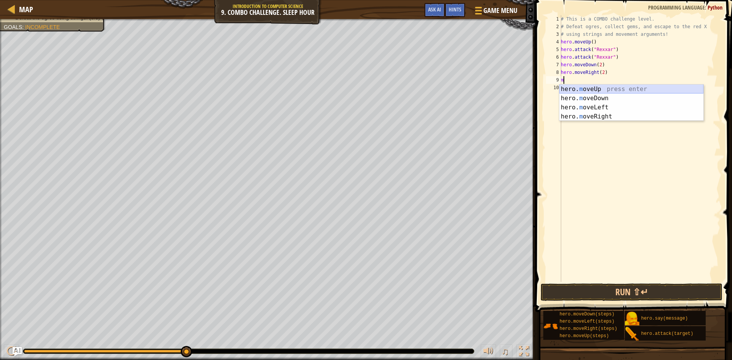
click at [606, 88] on div "hero. m oveUp press enter hero. m oveDown press enter hero. m oveLeft press ent…" at bounding box center [631, 112] width 144 height 55
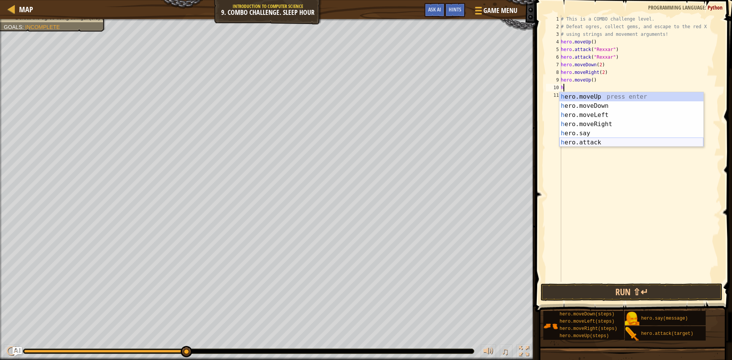
click at [598, 141] on div "h ero.moveUp press enter h ero.moveDown press enter h ero.moveLeft press enter …" at bounding box center [631, 128] width 144 height 73
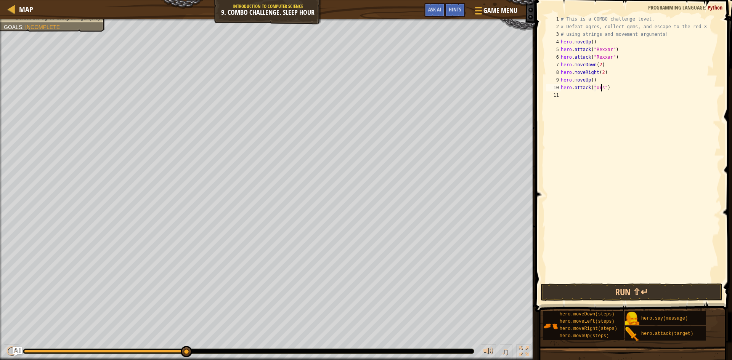
scroll to position [3, 3]
type textarea "hero.attack("Ursa")"
click at [639, 288] on button "Run ⇧↵" at bounding box center [631, 293] width 182 height 18
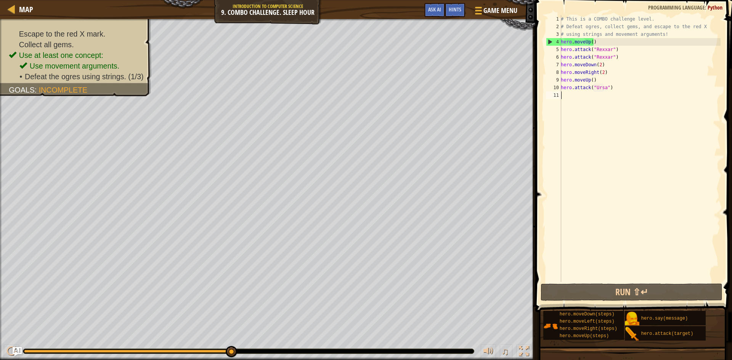
click at [562, 96] on div "# This is a COMBO challenge level. # Defeat [PERSON_NAME], collect gems, and es…" at bounding box center [639, 156] width 161 height 282
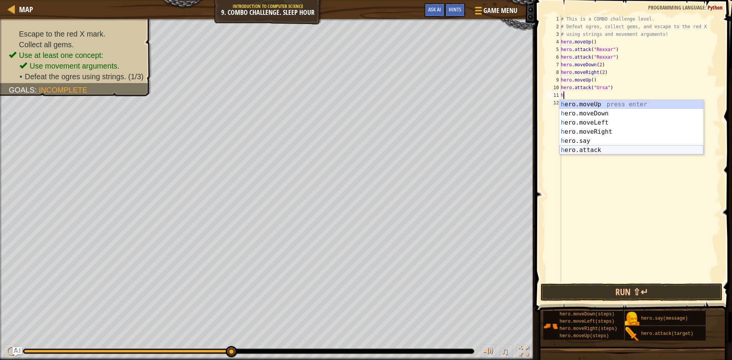
click at [596, 146] on div "h ero.moveUp press enter h ero.moveDown press enter h ero.moveLeft press enter …" at bounding box center [631, 136] width 144 height 73
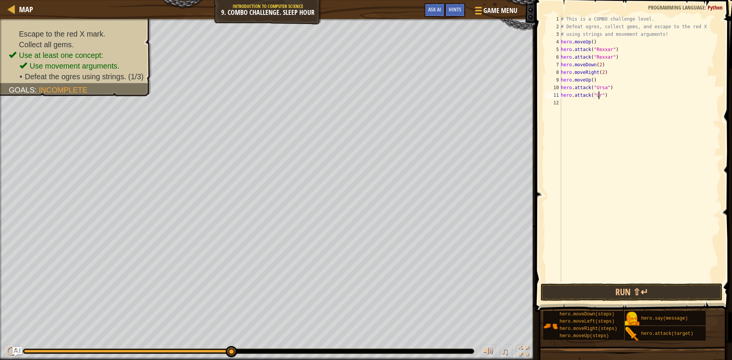
scroll to position [3, 3]
type textarea "hero.attack("Ursa")"
click at [595, 292] on button "Run ⇧↵" at bounding box center [631, 293] width 182 height 18
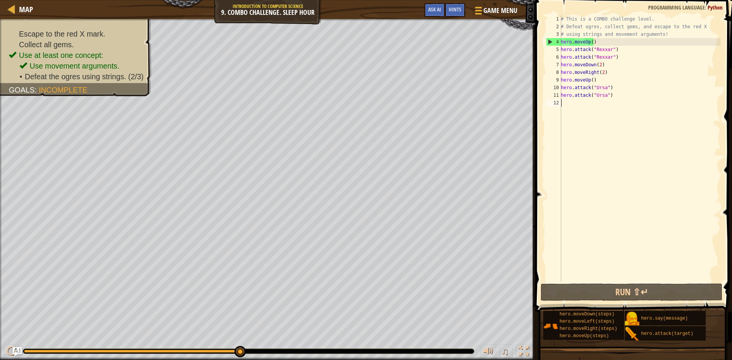
click at [562, 99] on div "# This is a COMBO challenge level. # Defeat [PERSON_NAME], collect gems, and es…" at bounding box center [639, 156] width 161 height 282
type textarea "m"
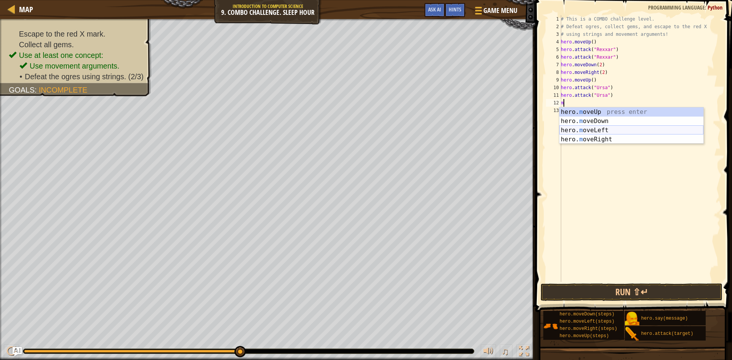
click at [608, 129] on div "hero. m oveUp press enter hero. m oveDown press enter hero. m oveLeft press ent…" at bounding box center [631, 134] width 144 height 55
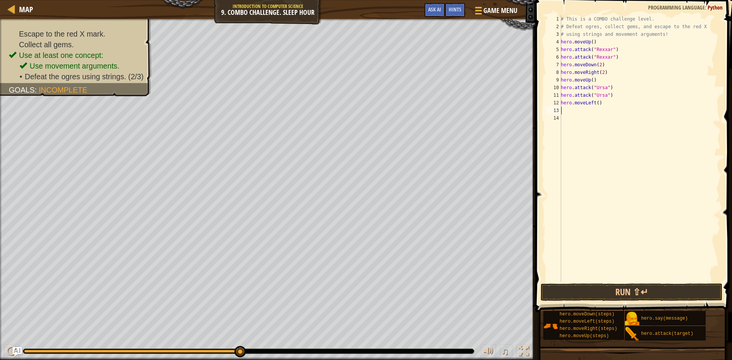
click at [596, 104] on div "# This is a COMBO challenge level. # Defeat [PERSON_NAME], collect gems, and es…" at bounding box center [639, 156] width 161 height 282
type textarea "hero.moveLeft(2)"
click at [563, 110] on div "# This is a COMBO challenge level. # Defeat [PERSON_NAME], collect gems, and es…" at bounding box center [639, 156] width 161 height 282
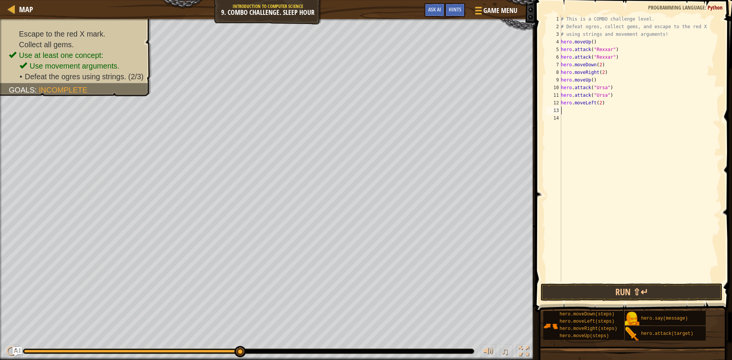
type textarea "m"
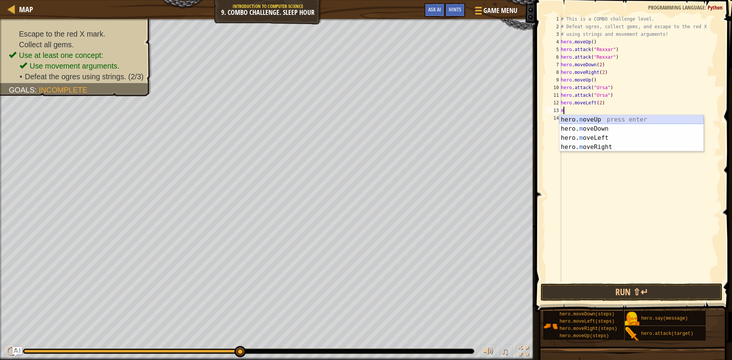
click at [604, 118] on div "hero. m oveUp press enter hero. m oveDown press enter hero. m oveLeft press ent…" at bounding box center [631, 142] width 144 height 55
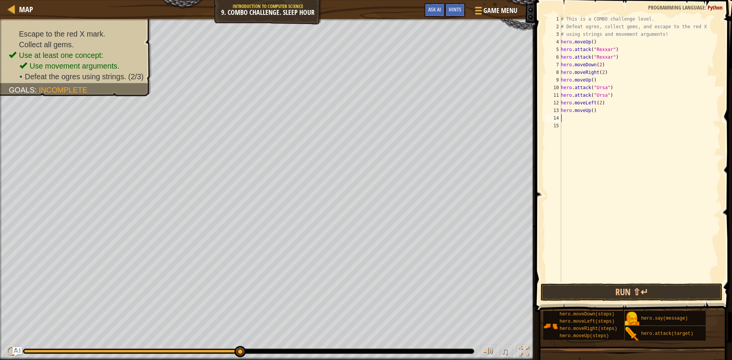
type textarea "m"
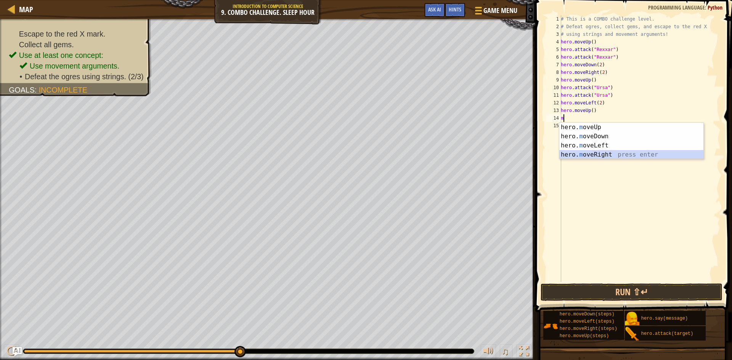
click at [608, 153] on div "hero. m oveUp press enter hero. m oveDown press enter hero. m oveLeft press ent…" at bounding box center [631, 150] width 144 height 55
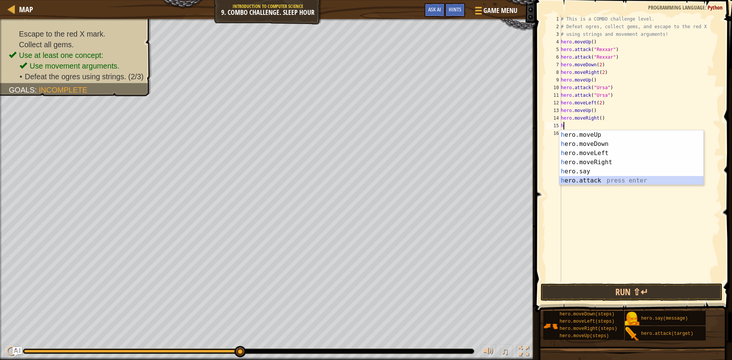
click at [598, 178] on div "h ero.moveUp press enter h ero.moveDown press enter h ero.moveLeft press enter …" at bounding box center [631, 166] width 144 height 73
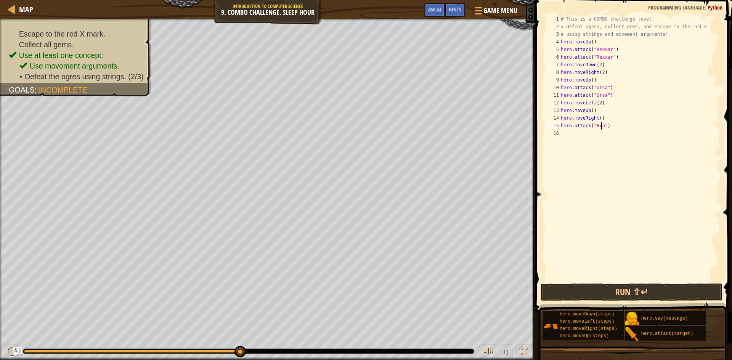
scroll to position [3, 3]
type textarea "hero.attack("Brack")"
click at [561, 134] on div "# This is a COMBO challenge level. # Defeat [PERSON_NAME], collect gems, and es…" at bounding box center [639, 156] width 161 height 282
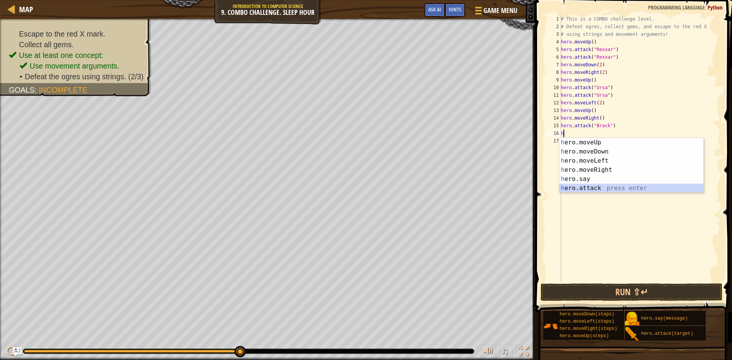
click at [601, 184] on div "h ero.moveUp press enter h ero.moveDown press enter h ero.moveLeft press enter …" at bounding box center [631, 174] width 144 height 73
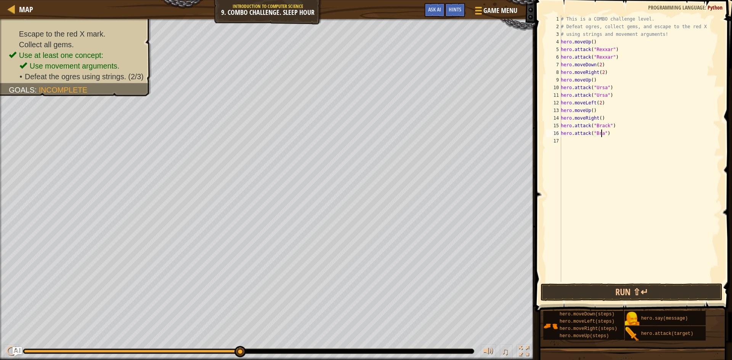
scroll to position [3, 3]
type textarea "hero.attack("Brack")"
click at [562, 142] on div "# This is a COMBO challenge level. # Defeat [PERSON_NAME], collect gems, and es…" at bounding box center [639, 156] width 161 height 282
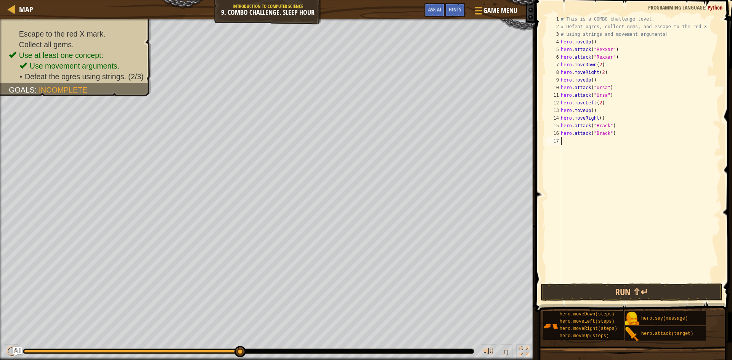
type textarea "m"
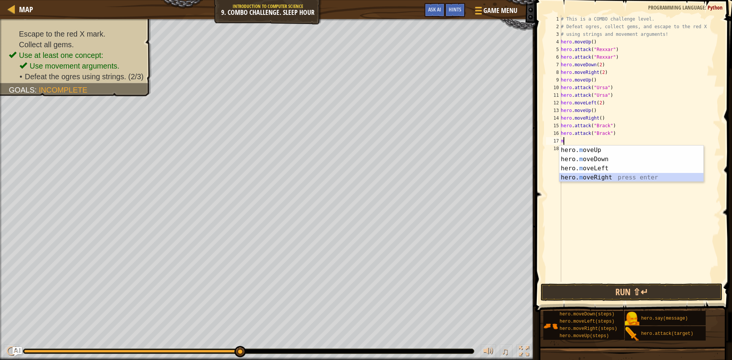
click at [612, 176] on div "hero. m oveUp press enter hero. m oveDown press enter hero. m oveLeft press ent…" at bounding box center [631, 173] width 144 height 55
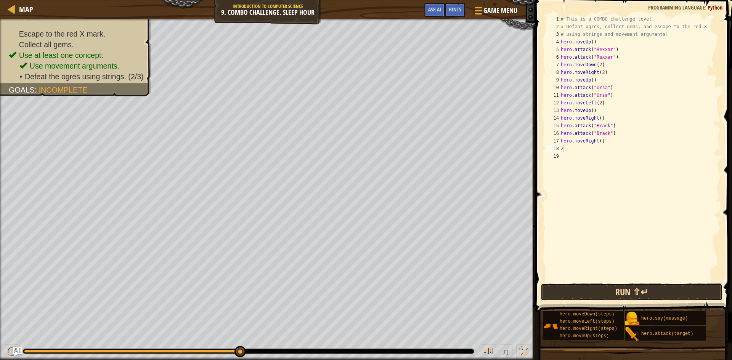
click at [686, 293] on button "Run ⇧↵" at bounding box center [631, 293] width 182 height 18
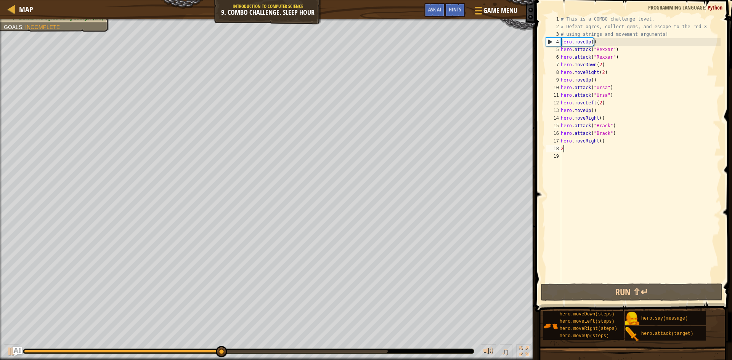
click at [598, 141] on div "# This is a COMBO challenge level. # Defeat [PERSON_NAME], collect gems, and es…" at bounding box center [639, 156] width 161 height 282
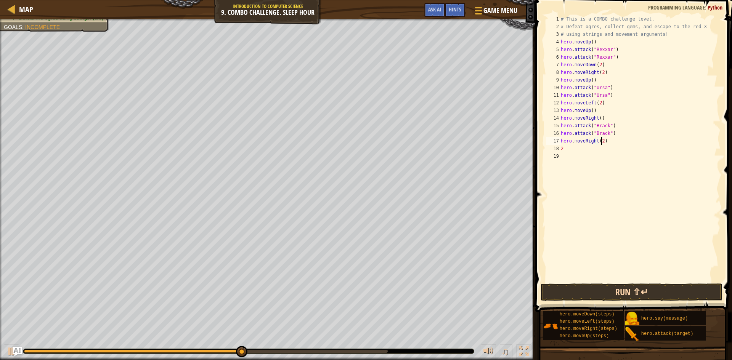
type textarea "hero.moveRight(2)"
click at [619, 288] on button "Run ⇧↵" at bounding box center [631, 293] width 182 height 18
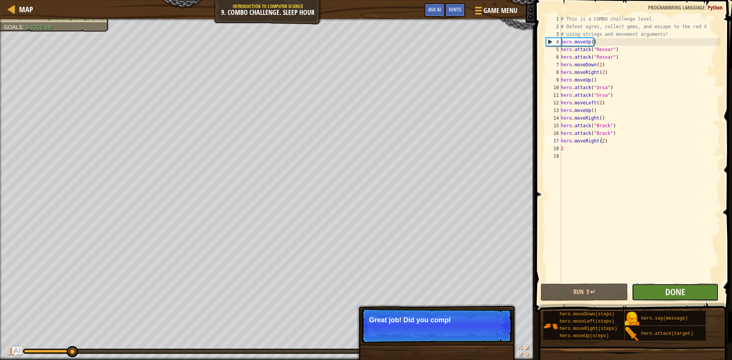
click at [664, 288] on button "Done" at bounding box center [674, 293] width 87 height 18
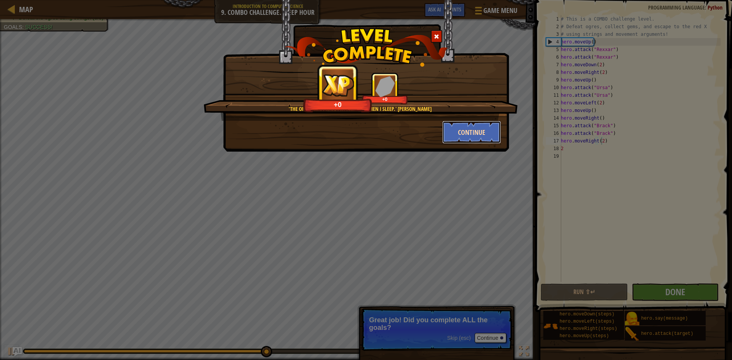
click at [464, 134] on button "Continue" at bounding box center [471, 132] width 59 height 23
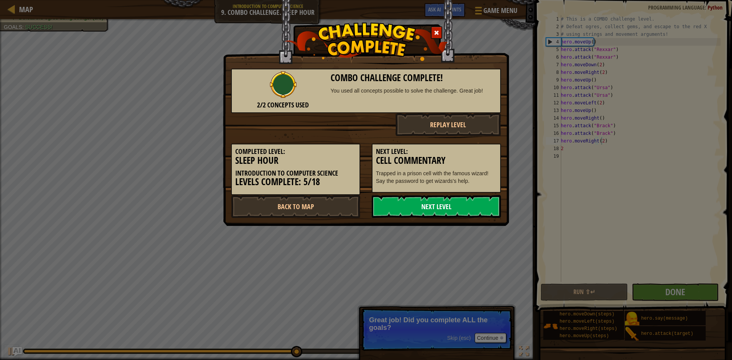
click at [431, 200] on link "Next Level" at bounding box center [436, 206] width 129 height 23
